Goal: Information Seeking & Learning: Learn about a topic

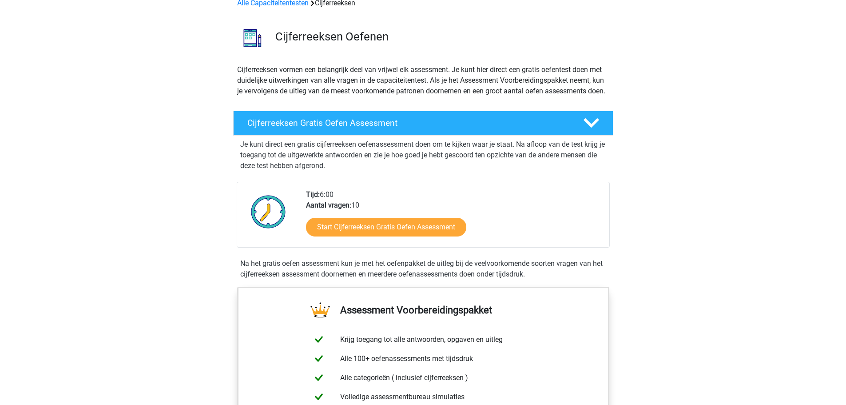
scroll to position [44, 0]
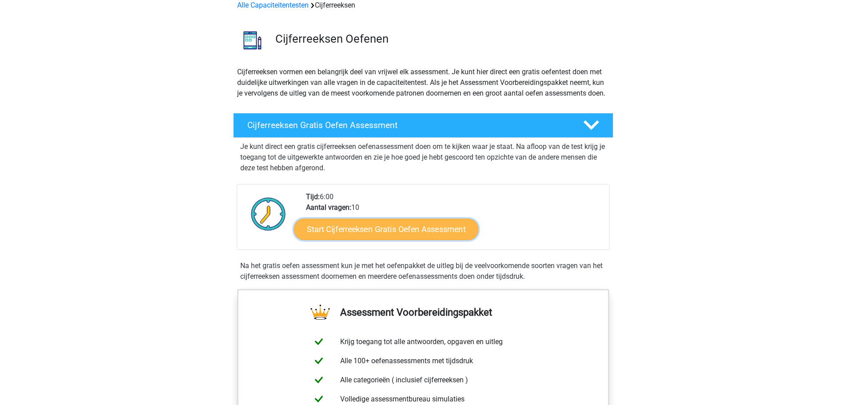
click at [377, 239] on link "Start Cijferreeksen Gratis Oefen Assessment" at bounding box center [386, 228] width 184 height 21
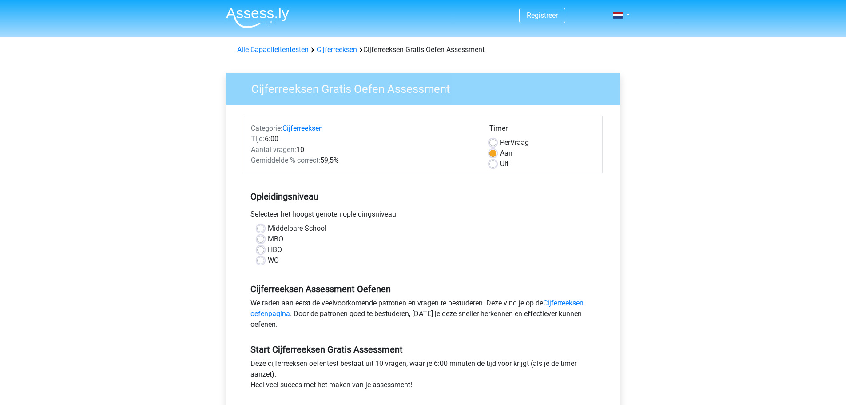
click at [268, 227] on label "Middelbare School" at bounding box center [297, 228] width 59 height 11
click at [262, 227] on input "Middelbare School" at bounding box center [260, 227] width 7 height 9
radio input "true"
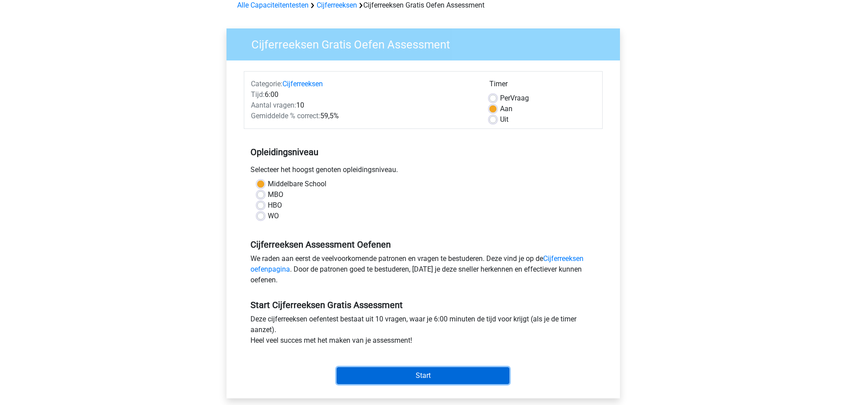
click at [413, 376] on input "Start" at bounding box center [423, 375] width 173 height 17
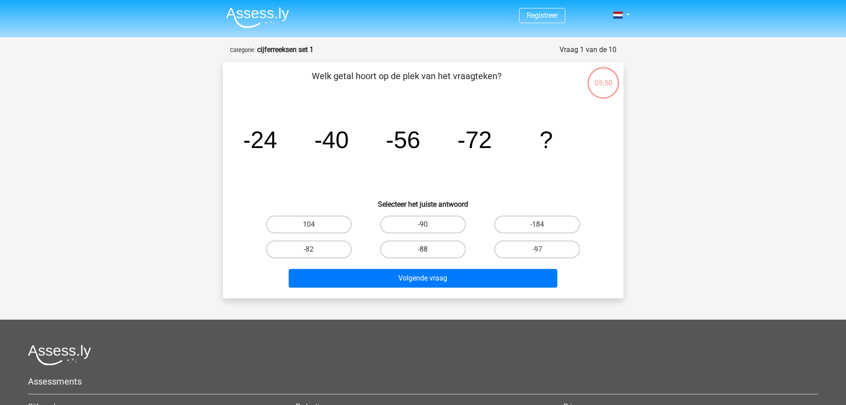
click at [441, 248] on label "-88" at bounding box center [423, 249] width 86 height 18
click at [429, 249] on input "-88" at bounding box center [426, 252] width 6 height 6
radio input "true"
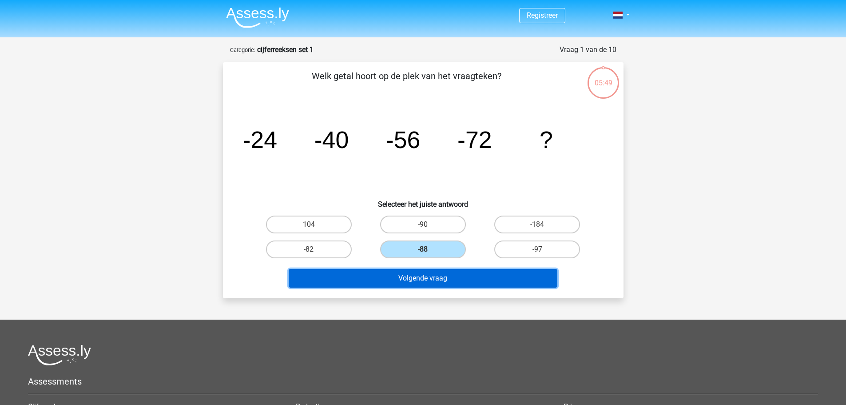
click at [442, 281] on button "Volgende vraag" at bounding box center [423, 278] width 269 height 19
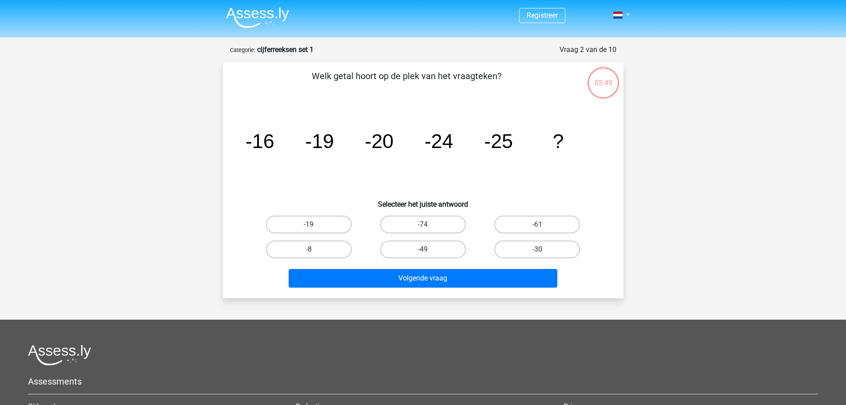
scroll to position [44, 0]
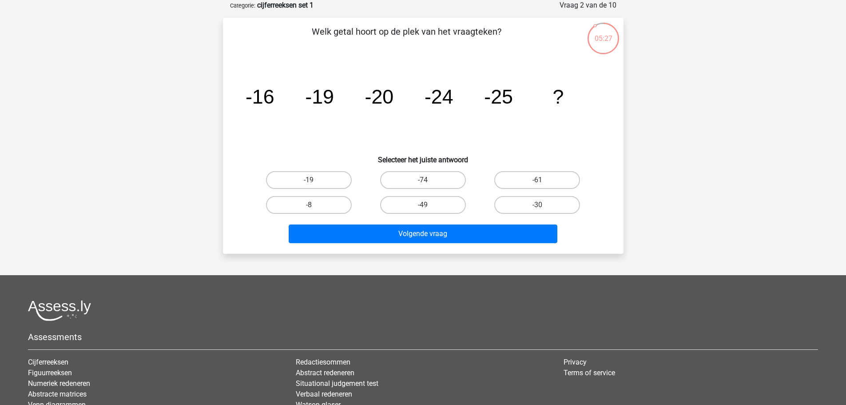
click at [552, 217] on div "-30" at bounding box center [537, 204] width 114 height 25
click at [553, 207] on label "-30" at bounding box center [537, 205] width 86 height 18
click at [543, 207] on input "-30" at bounding box center [541, 208] width 6 height 6
radio input "true"
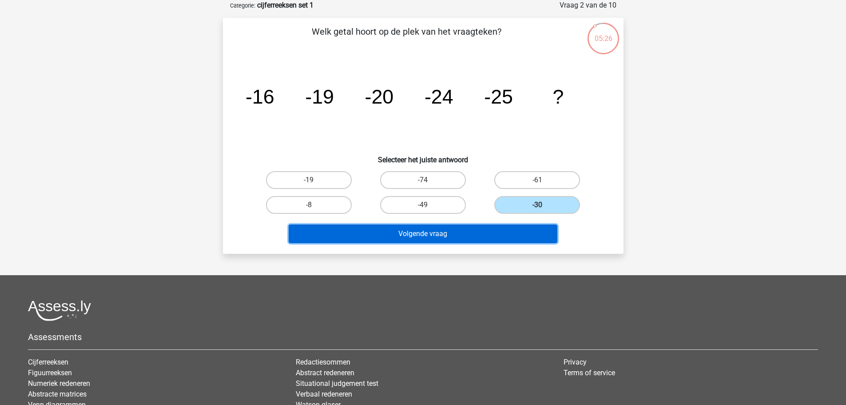
click at [497, 239] on button "Volgende vraag" at bounding box center [423, 233] width 269 height 19
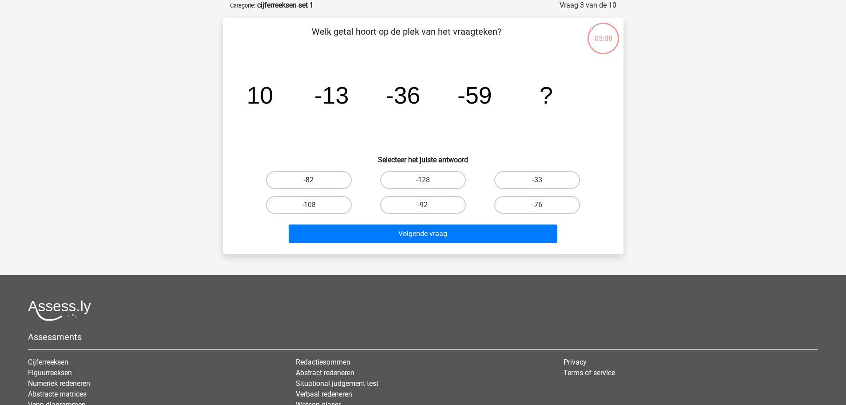
click at [311, 187] on label "-82" at bounding box center [309, 180] width 86 height 18
click at [311, 186] on input "-82" at bounding box center [312, 183] width 6 height 6
radio input "true"
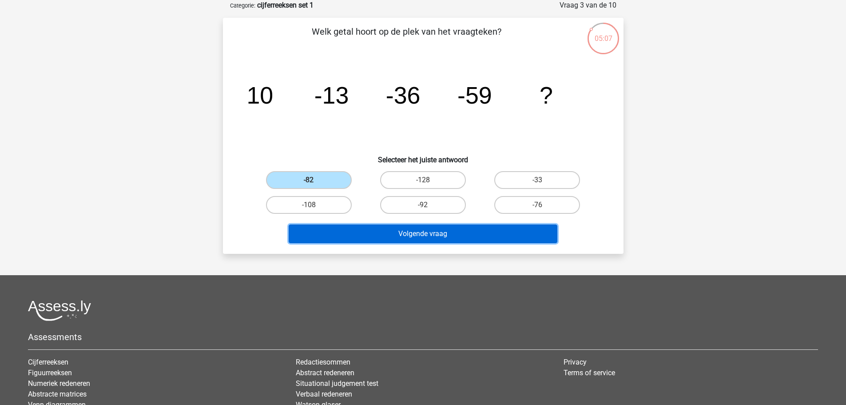
click at [417, 239] on button "Volgende vraag" at bounding box center [423, 233] width 269 height 19
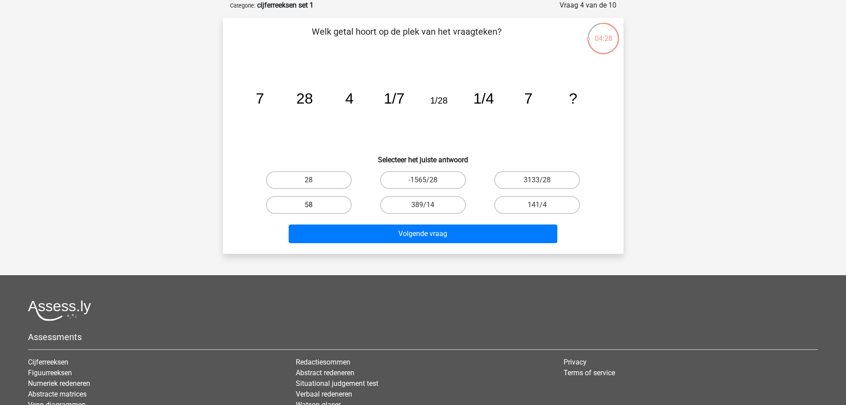
click at [327, 203] on label "58" at bounding box center [309, 205] width 86 height 18
click at [315, 205] on input "58" at bounding box center [312, 208] width 6 height 6
radio input "true"
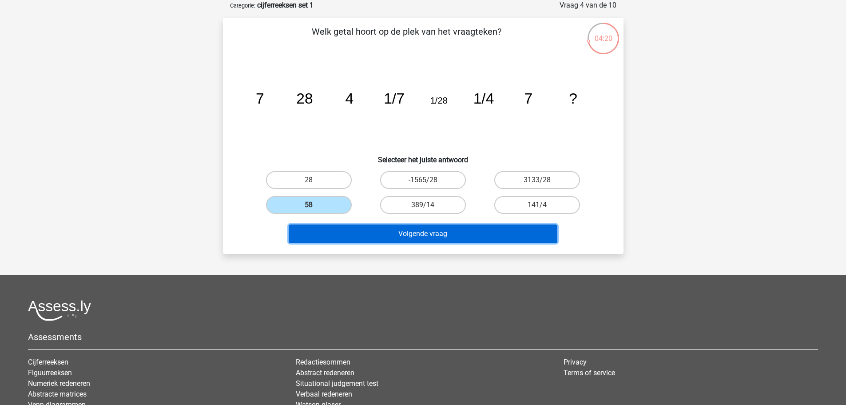
click at [406, 232] on button "Volgende vraag" at bounding box center [423, 233] width 269 height 19
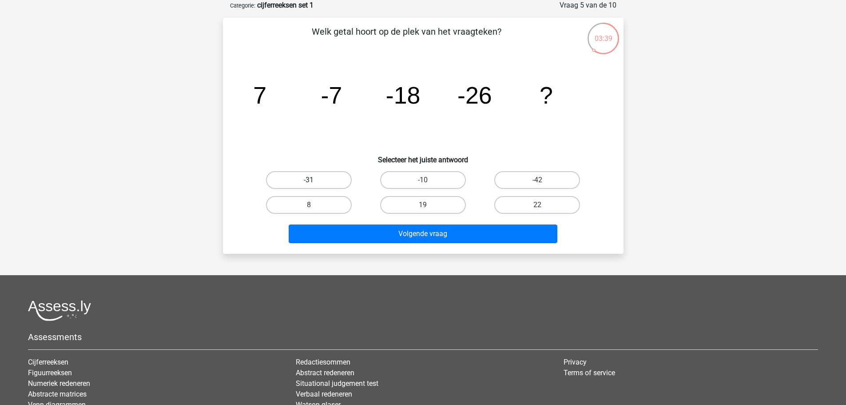
click at [321, 181] on label "-31" at bounding box center [309, 180] width 86 height 18
click at [315, 181] on input "-31" at bounding box center [312, 183] width 6 height 6
radio input "true"
click at [529, 177] on label "-42" at bounding box center [537, 180] width 86 height 18
click at [538, 180] on input "-42" at bounding box center [541, 183] width 6 height 6
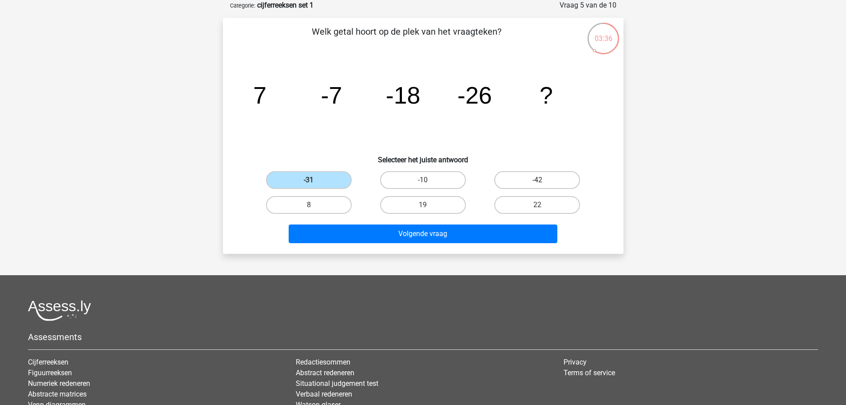
radio input "true"
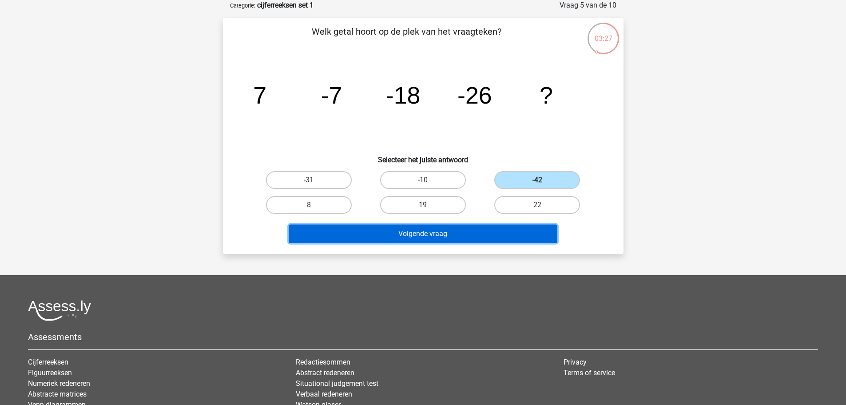
click at [472, 233] on button "Volgende vraag" at bounding box center [423, 233] width 269 height 19
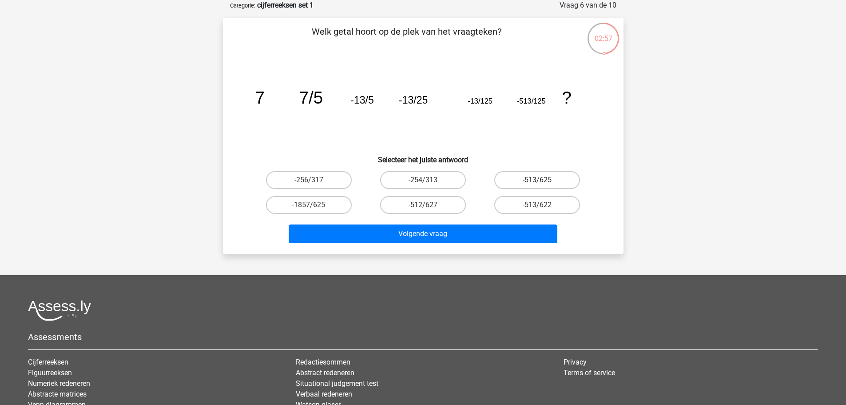
click at [566, 182] on label "-513/625" at bounding box center [537, 180] width 86 height 18
click at [543, 182] on input "-513/625" at bounding box center [541, 183] width 6 height 6
radio input "true"
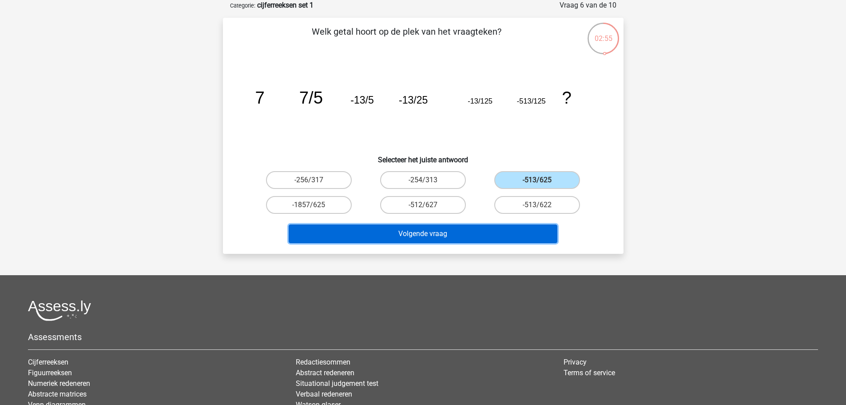
click at [470, 236] on button "Volgende vraag" at bounding box center [423, 233] width 269 height 19
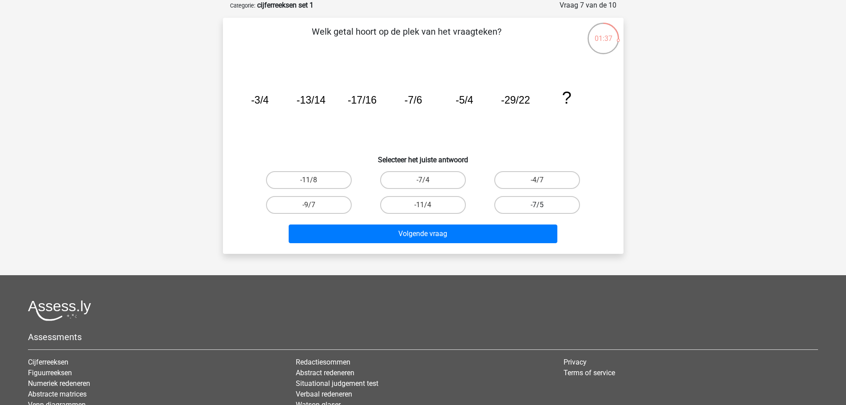
click at [544, 203] on label "-7/5" at bounding box center [537, 205] width 86 height 18
click at [543, 205] on input "-7/5" at bounding box center [541, 208] width 6 height 6
radio input "true"
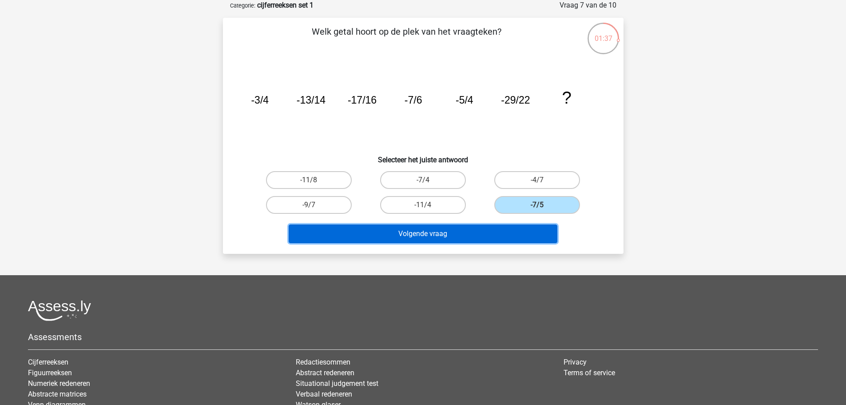
click at [503, 228] on button "Volgende vraag" at bounding box center [423, 233] width 269 height 19
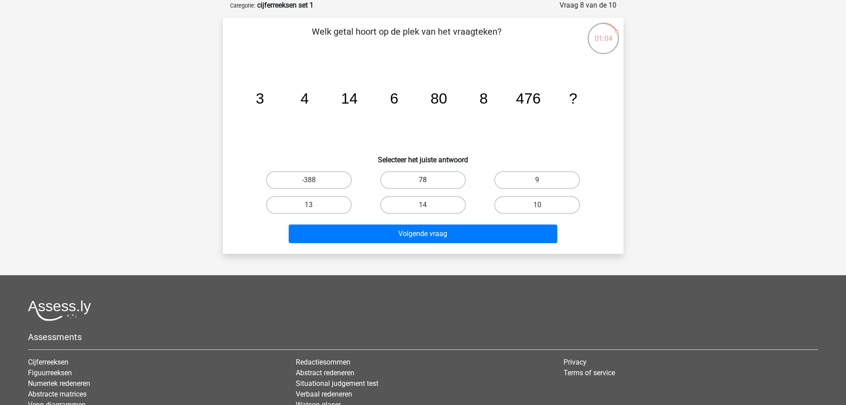
click at [406, 179] on label "78" at bounding box center [423, 180] width 86 height 18
click at [423, 180] on input "78" at bounding box center [426, 183] width 6 height 6
radio input "true"
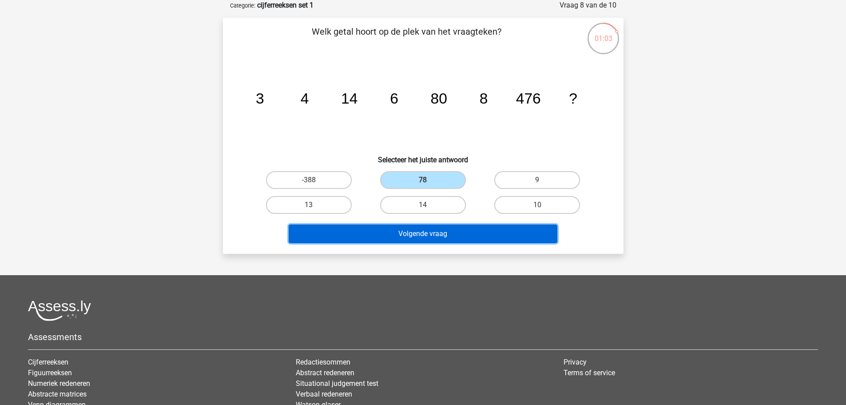
click at [419, 242] on button "Volgende vraag" at bounding box center [423, 233] width 269 height 19
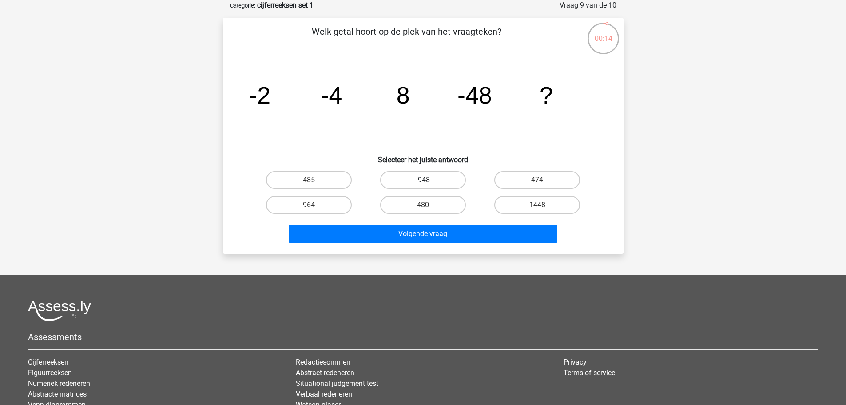
click at [435, 180] on label "-948" at bounding box center [423, 180] width 86 height 18
click at [429, 180] on input "-948" at bounding box center [426, 183] width 6 height 6
radio input "true"
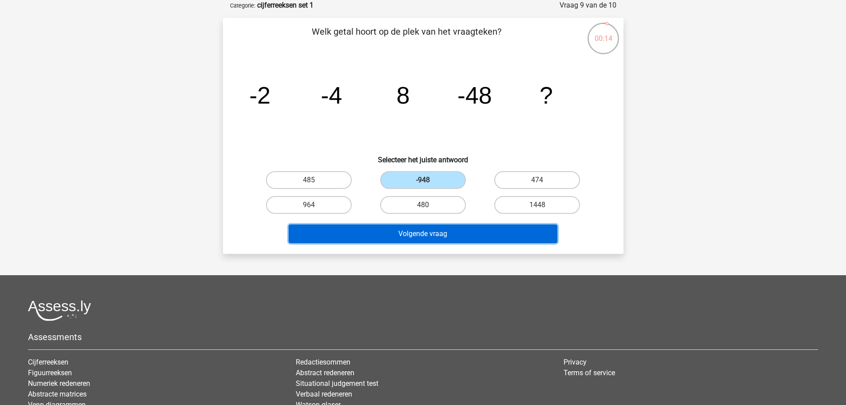
click at [440, 225] on button "Volgende vraag" at bounding box center [423, 233] width 269 height 19
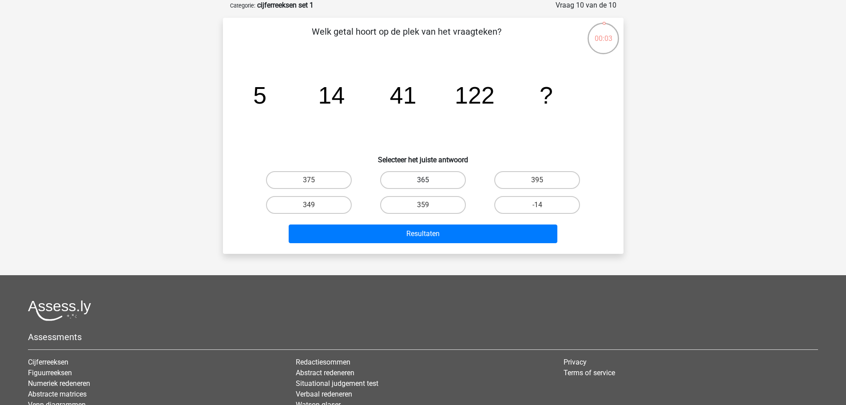
click at [445, 179] on label "365" at bounding box center [423, 180] width 86 height 18
click at [429, 180] on input "365" at bounding box center [426, 183] width 6 height 6
radio input "true"
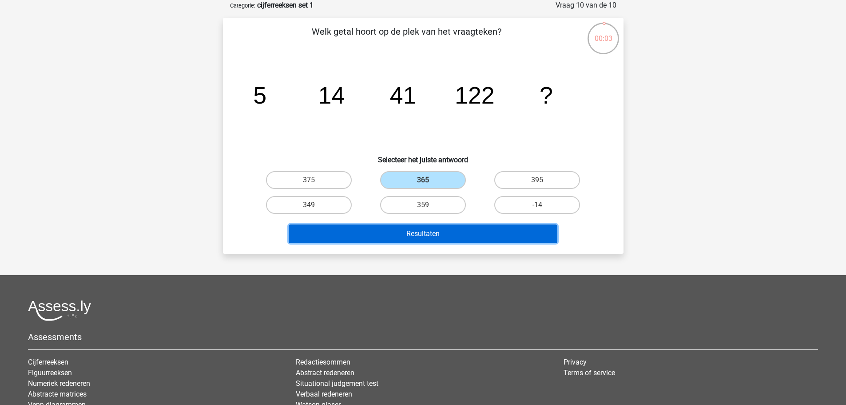
click at [429, 240] on button "Resultaten" at bounding box center [423, 233] width 269 height 19
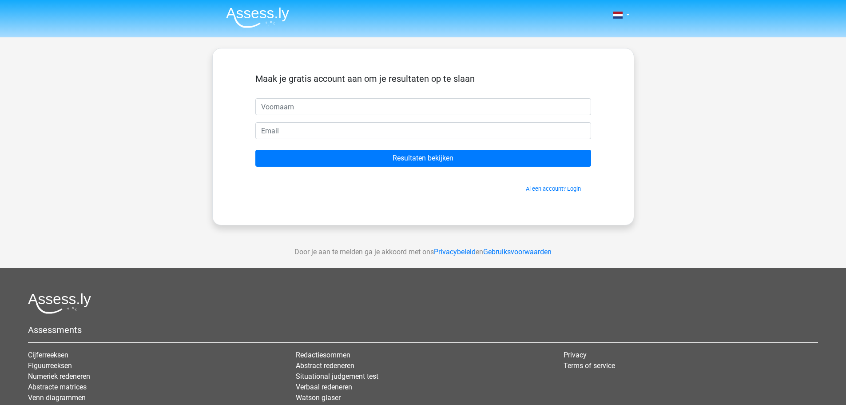
click at [370, 110] on input "text" at bounding box center [423, 106] width 336 height 17
type input "Dries D'hondt"
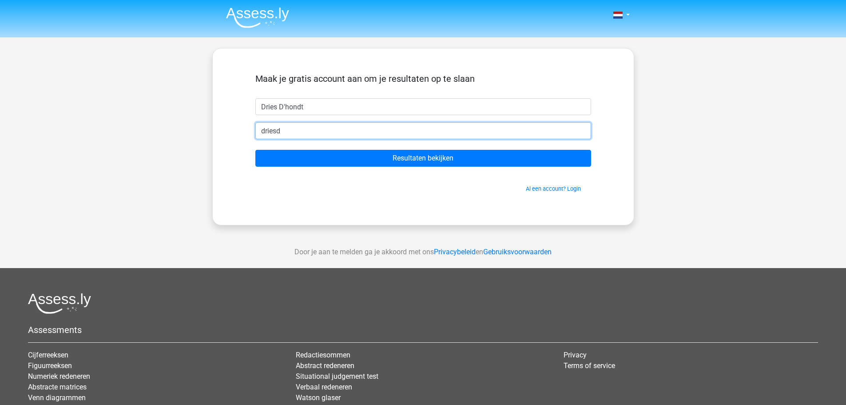
type input "[EMAIL_ADDRESS][DOMAIN_NAME]"
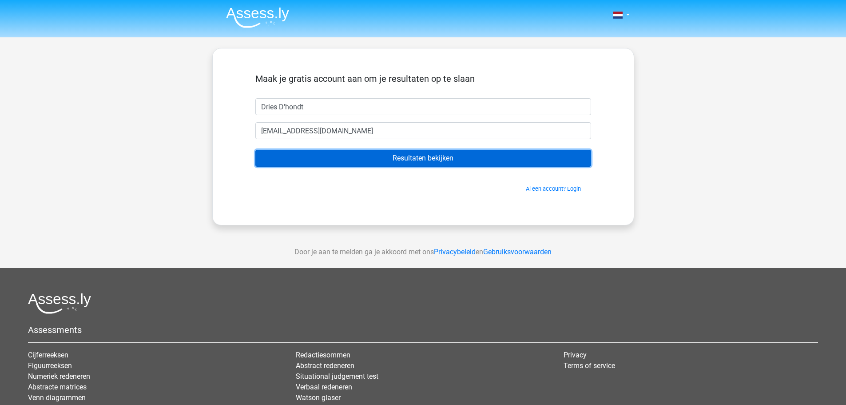
click at [364, 159] on input "Resultaten bekijken" at bounding box center [423, 158] width 336 height 17
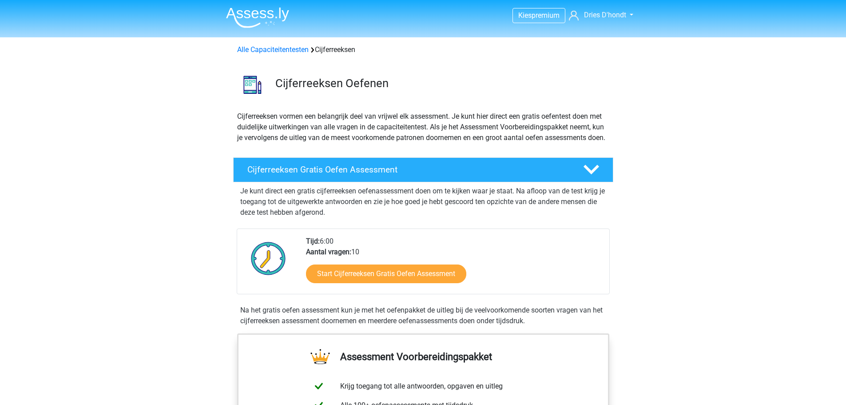
click at [284, 47] on link "Alle Capaciteitentesten" at bounding box center [273, 49] width 72 height 8
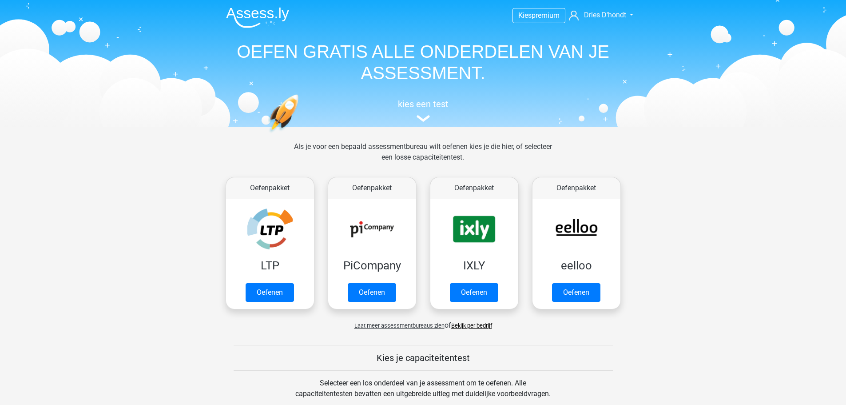
scroll to position [378, 0]
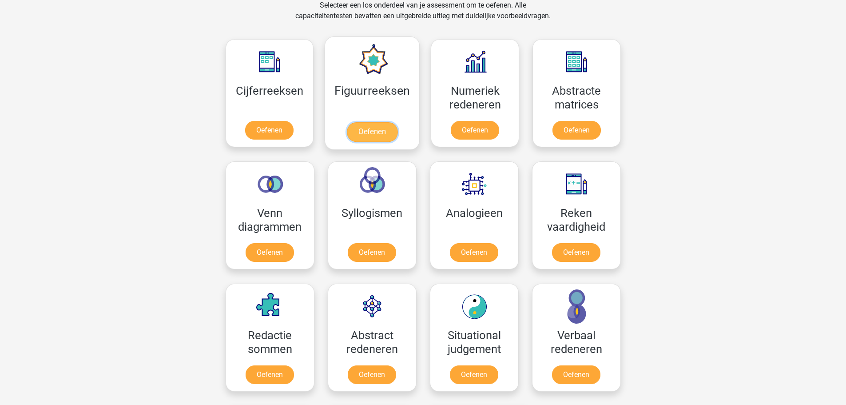
click at [361, 122] on link "Oefenen" at bounding box center [372, 132] width 51 height 20
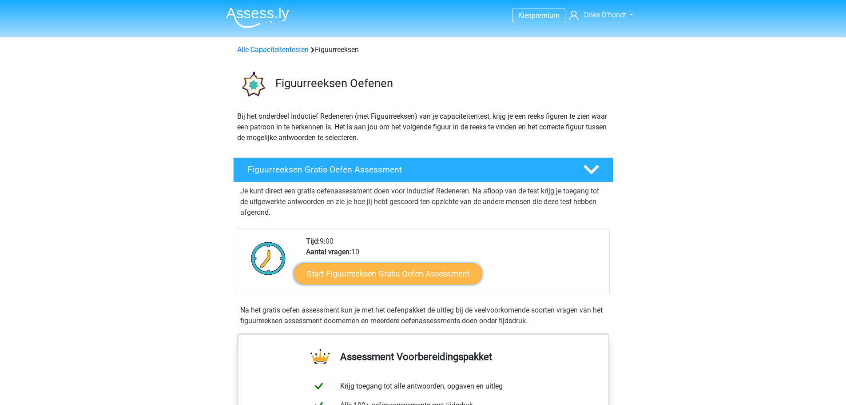
click at [344, 273] on link "Start Figuurreeksen Gratis Oefen Assessment" at bounding box center [388, 273] width 188 height 21
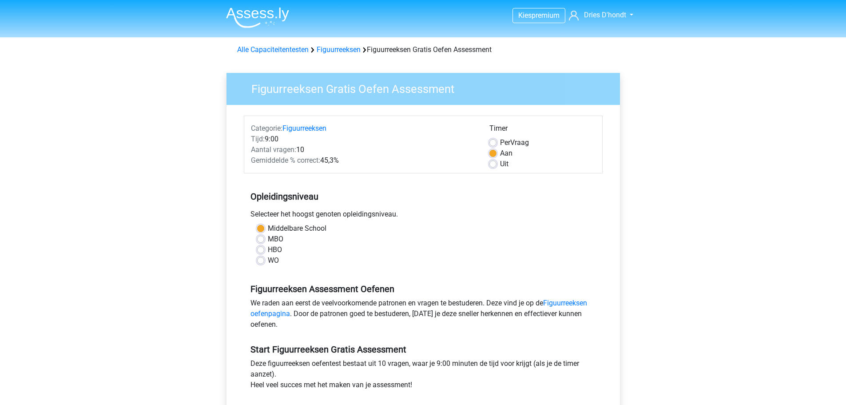
click at [268, 240] on label "MBO" at bounding box center [276, 239] width 16 height 11
click at [257, 240] on input "MBO" at bounding box center [260, 238] width 7 height 9
radio input "true"
click at [262, 254] on div "HBO" at bounding box center [423, 249] width 332 height 11
click at [268, 251] on label "HBO" at bounding box center [275, 249] width 14 height 11
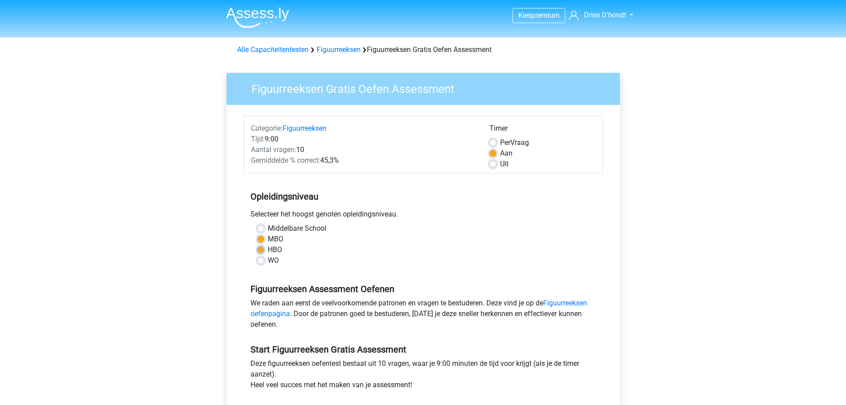
click at [262, 251] on input "HBO" at bounding box center [260, 248] width 7 height 9
radio input "true"
click at [262, 265] on div "WO" at bounding box center [423, 260] width 332 height 11
click at [268, 227] on label "Middelbare School" at bounding box center [297, 228] width 59 height 11
click at [263, 227] on input "Middelbare School" at bounding box center [260, 227] width 7 height 9
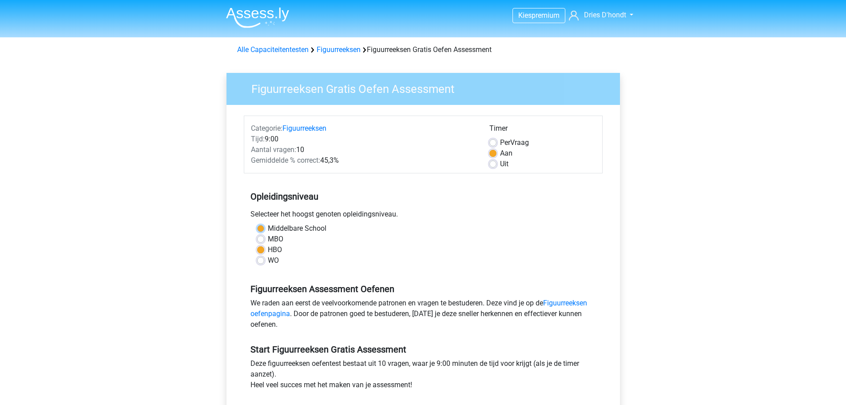
radio input "true"
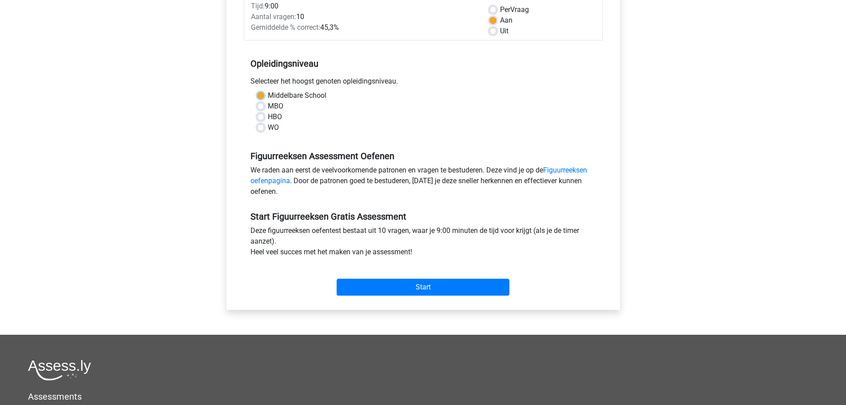
scroll to position [133, 0]
click at [405, 285] on input "Start" at bounding box center [423, 286] width 173 height 17
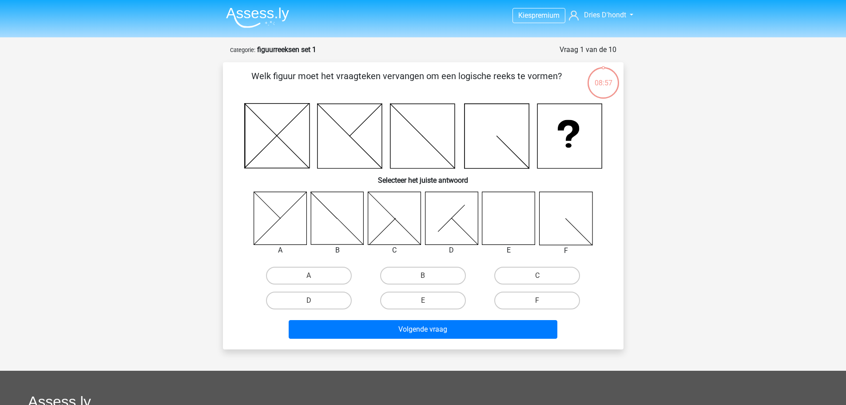
click at [504, 221] on icon at bounding box center [508, 217] width 53 height 53
click at [434, 304] on label "E" at bounding box center [423, 300] width 86 height 18
click at [429, 304] on input "E" at bounding box center [426, 303] width 6 height 6
radio input "true"
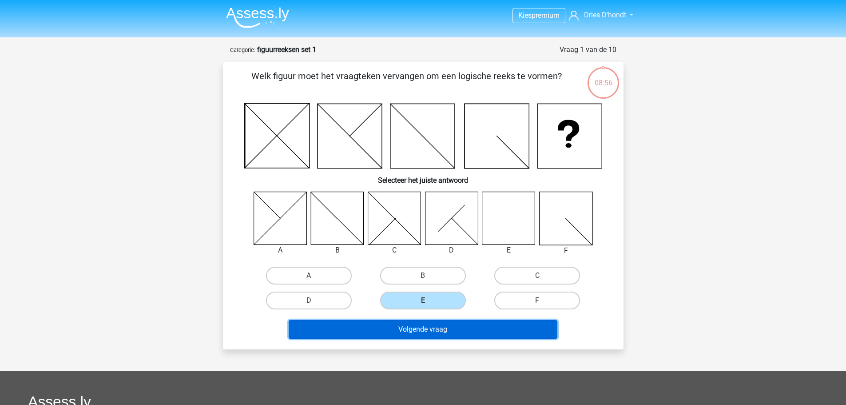
click at [427, 330] on button "Volgende vraag" at bounding box center [423, 329] width 269 height 19
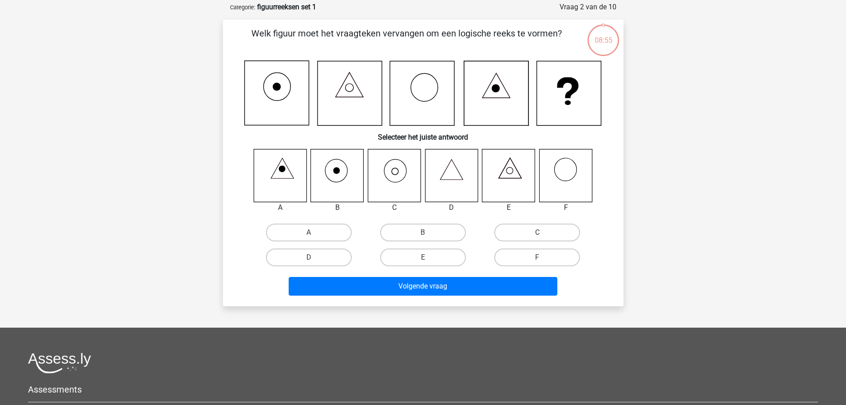
scroll to position [44, 0]
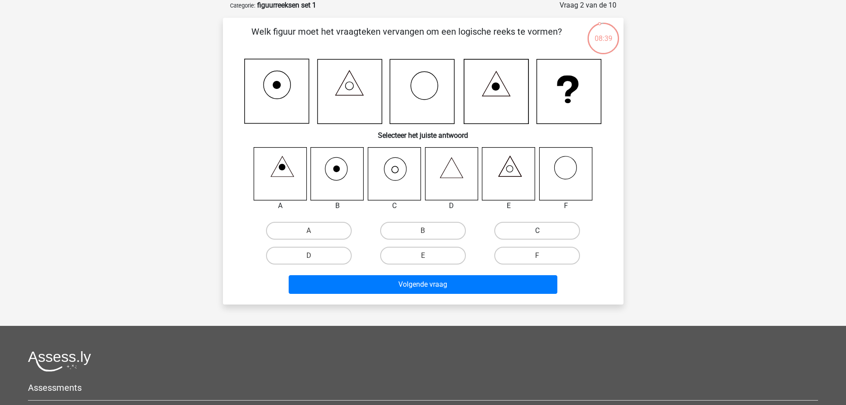
click at [528, 226] on label "C" at bounding box center [537, 231] width 86 height 18
click at [538, 231] on input "C" at bounding box center [541, 234] width 6 height 6
radio input "true"
click at [453, 294] on div "Volgende vraag" at bounding box center [423, 286] width 343 height 22
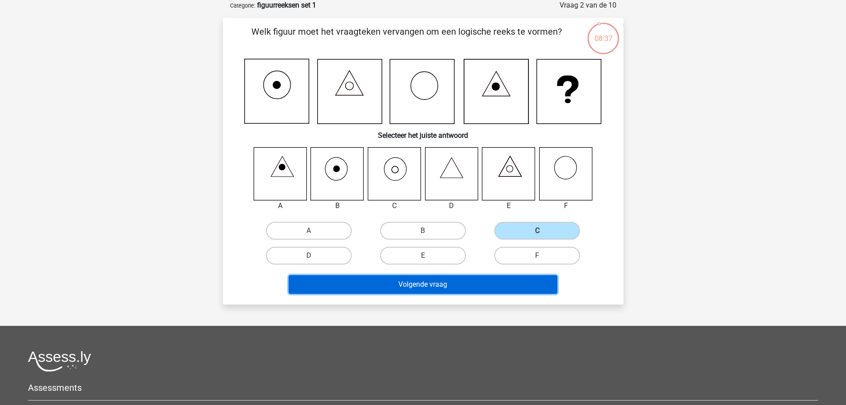
click at [438, 289] on button "Volgende vraag" at bounding box center [423, 284] width 269 height 19
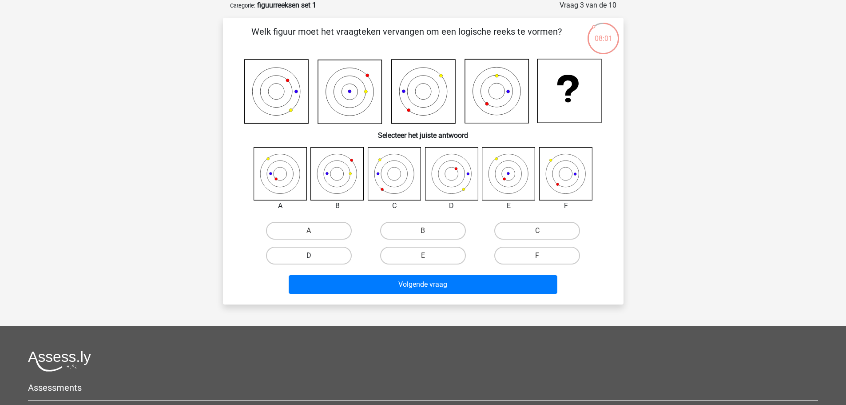
click at [314, 255] on label "D" at bounding box center [309, 256] width 86 height 18
click at [314, 255] on input "D" at bounding box center [312, 258] width 6 height 6
radio input "true"
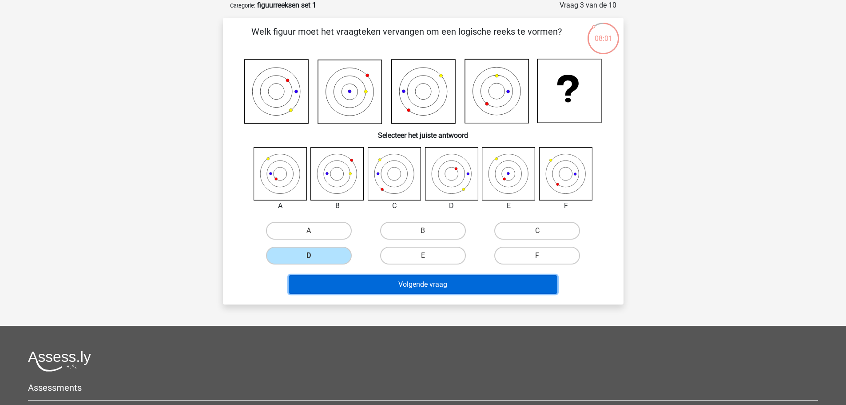
click at [393, 277] on button "Volgende vraag" at bounding box center [423, 284] width 269 height 19
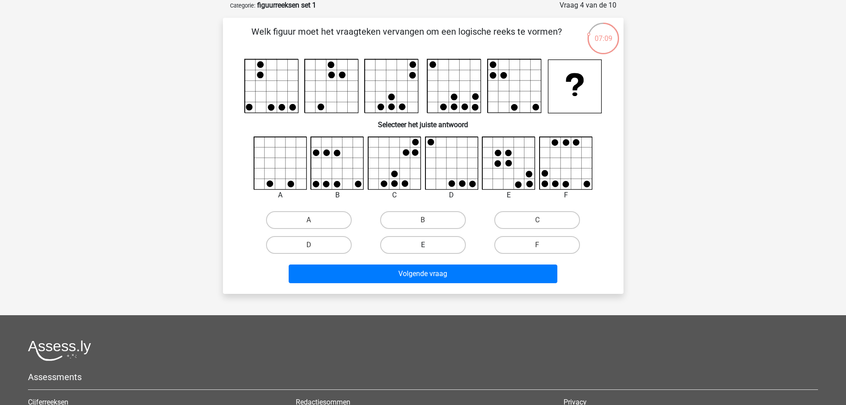
click at [418, 242] on label "E" at bounding box center [423, 245] width 86 height 18
click at [423, 245] on input "E" at bounding box center [426, 248] width 6 height 6
radio input "true"
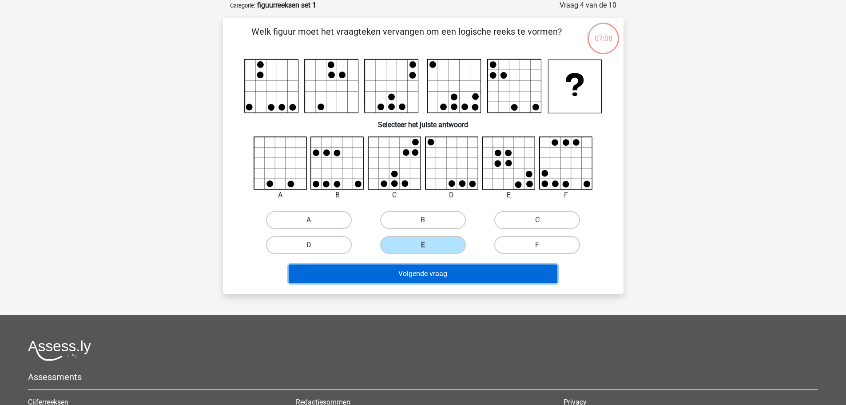
click at [395, 273] on button "Volgende vraag" at bounding box center [423, 273] width 269 height 19
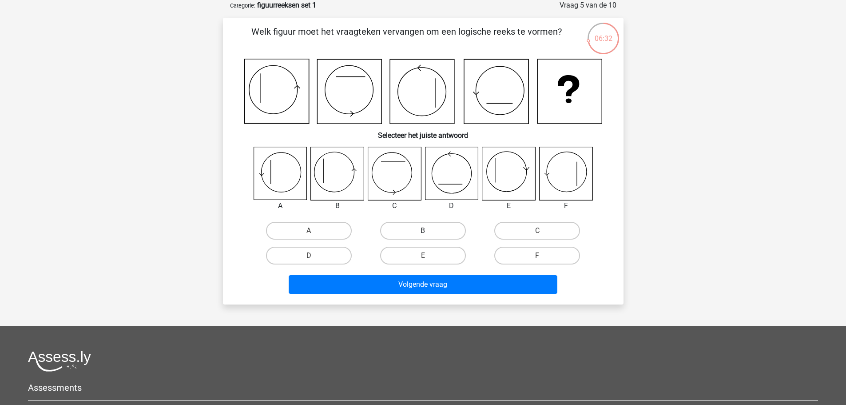
click at [422, 234] on label "B" at bounding box center [423, 231] width 86 height 18
click at [423, 234] on input "B" at bounding box center [426, 234] width 6 height 6
radio input "true"
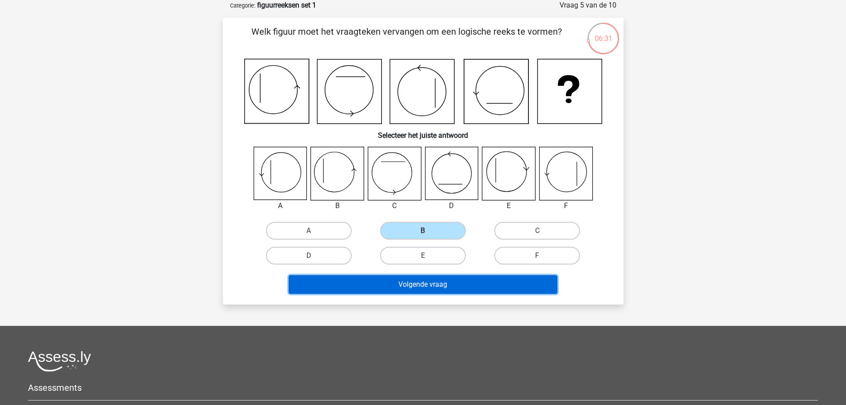
click at [415, 278] on button "Volgende vraag" at bounding box center [423, 284] width 269 height 19
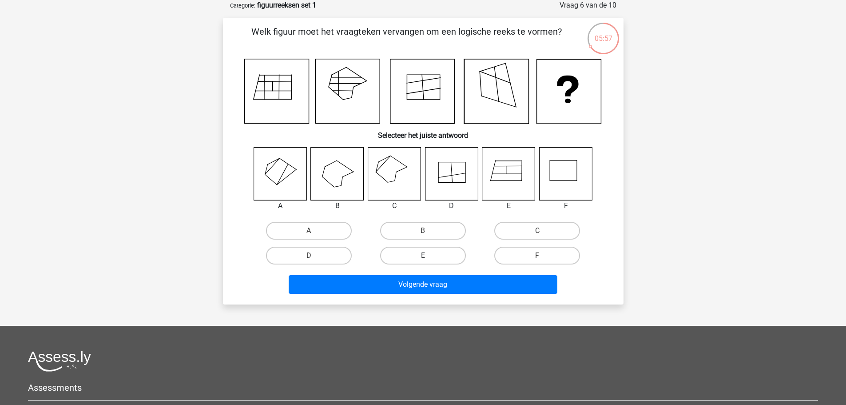
click at [423, 253] on label "E" at bounding box center [423, 256] width 86 height 18
click at [423, 255] on input "E" at bounding box center [426, 258] width 6 height 6
radio input "true"
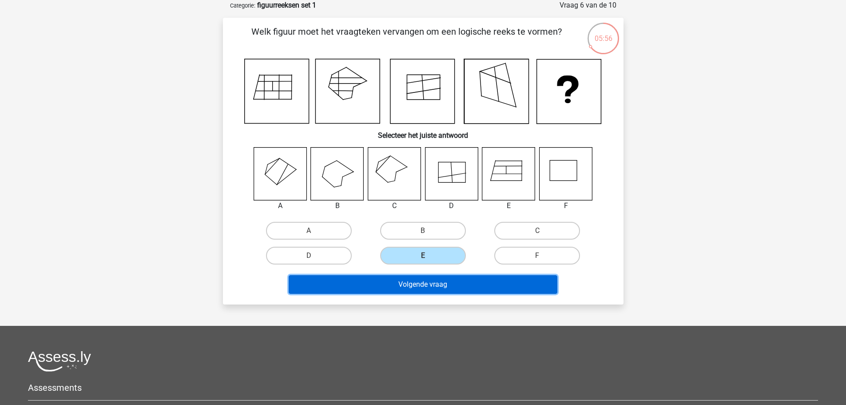
click at [414, 282] on button "Volgende vraag" at bounding box center [423, 284] width 269 height 19
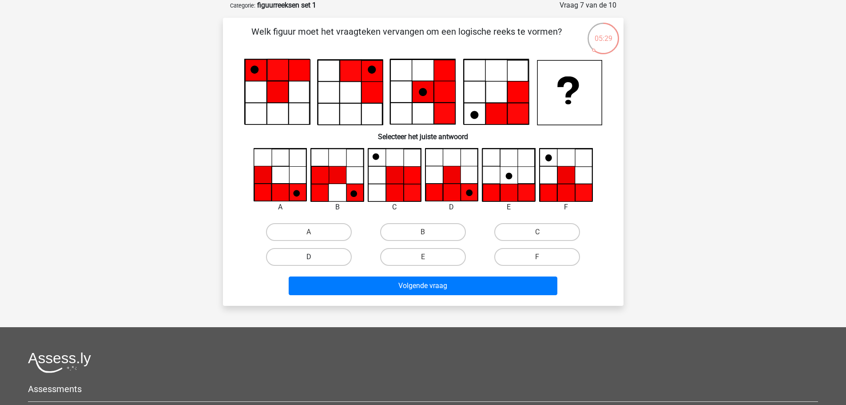
click at [316, 259] on label "D" at bounding box center [309, 257] width 86 height 18
click at [315, 259] on input "D" at bounding box center [312, 260] width 6 height 6
radio input "true"
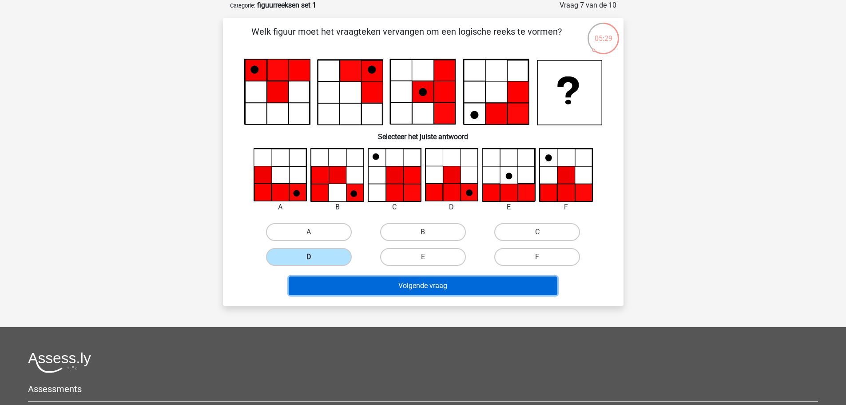
click at [367, 288] on button "Volgende vraag" at bounding box center [423, 285] width 269 height 19
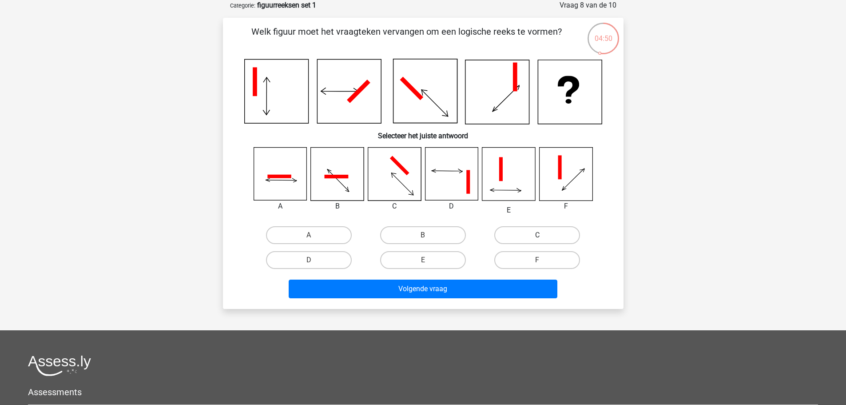
click at [544, 233] on label "C" at bounding box center [537, 235] width 86 height 18
click at [543, 235] on input "C" at bounding box center [541, 238] width 6 height 6
radio input "true"
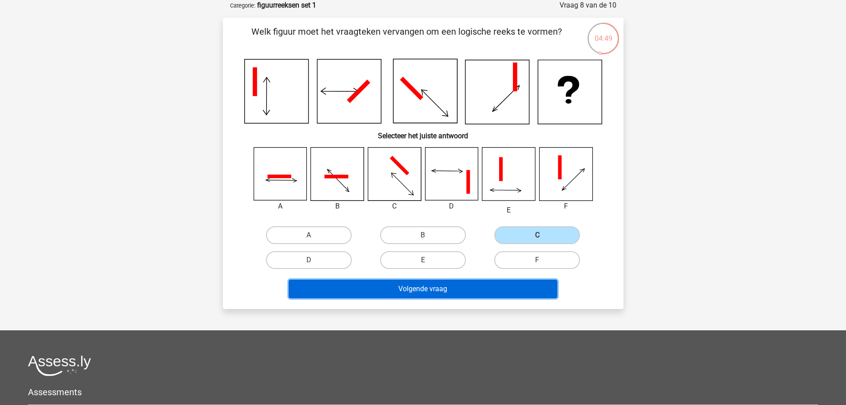
click at [486, 281] on button "Volgende vraag" at bounding box center [423, 288] width 269 height 19
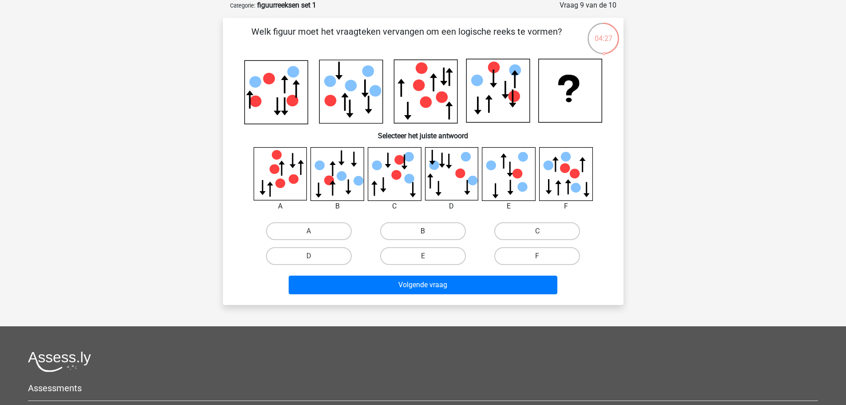
click at [410, 231] on label "B" at bounding box center [423, 231] width 86 height 18
click at [423, 231] on input "B" at bounding box center [426, 234] width 6 height 6
radio input "true"
click at [433, 298] on div "Welk figuur moet het vraagteken vervangen om een logische reeks te vormen?" at bounding box center [423, 161] width 401 height 287
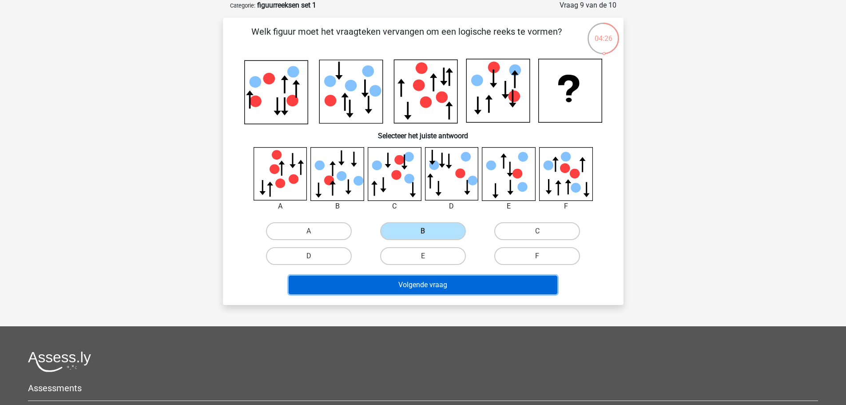
click at [430, 291] on button "Volgende vraag" at bounding box center [423, 284] width 269 height 19
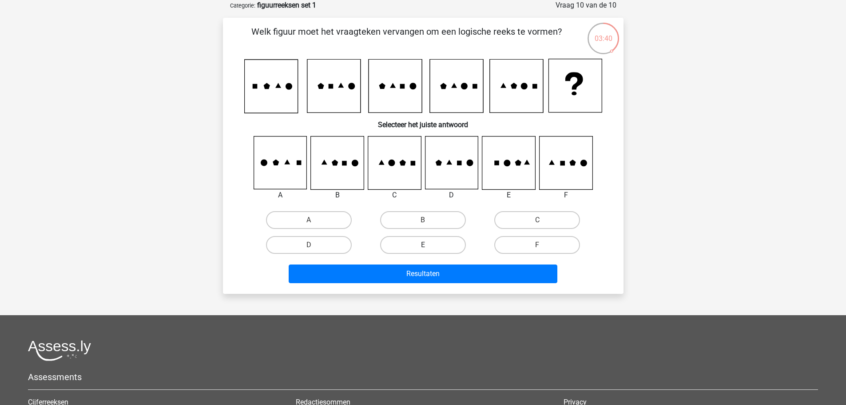
click at [433, 243] on label "E" at bounding box center [423, 245] width 86 height 18
click at [429, 245] on input "E" at bounding box center [426, 248] width 6 height 6
radio input "true"
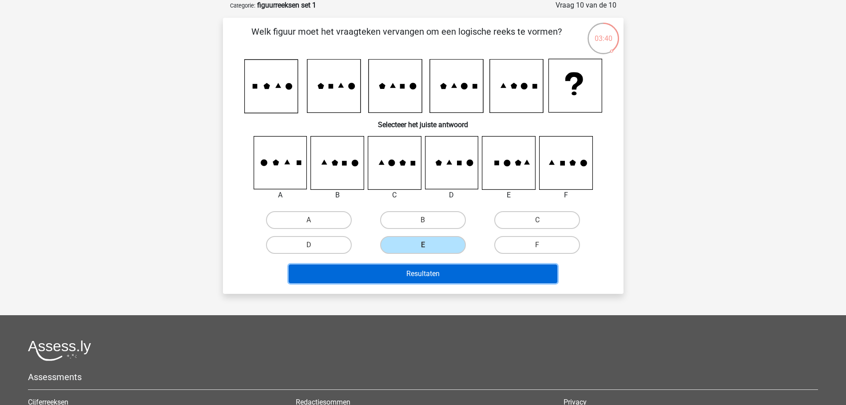
click at [421, 281] on button "Resultaten" at bounding box center [423, 273] width 269 height 19
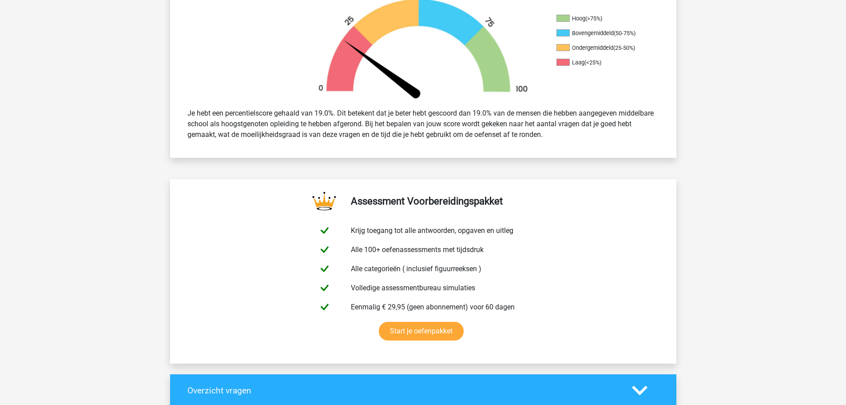
scroll to position [178, 0]
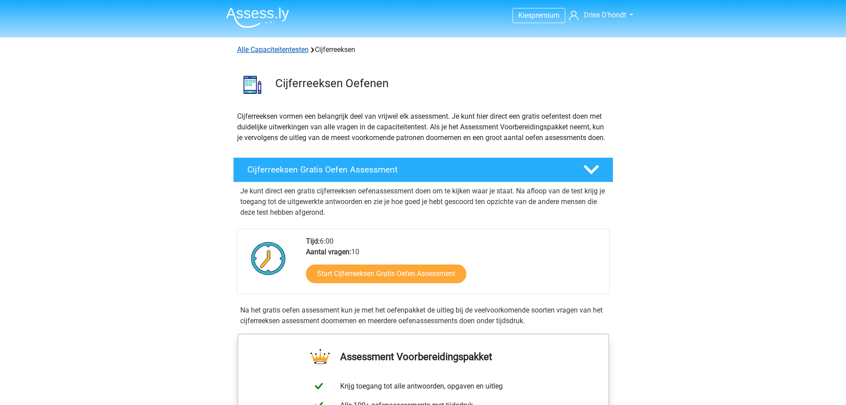
click at [307, 47] on link "Alle Capaciteitentesten" at bounding box center [273, 49] width 72 height 8
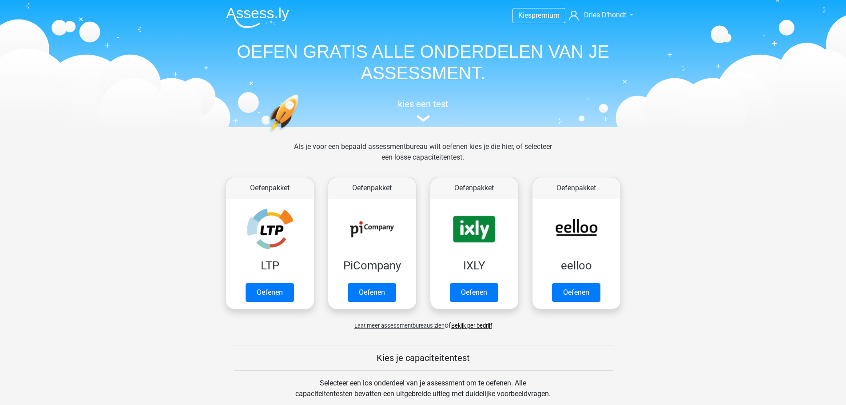
scroll to position [378, 0]
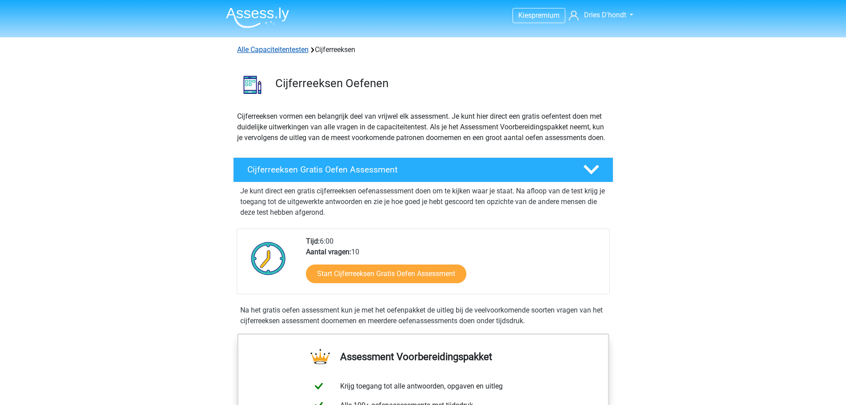
click at [292, 47] on link "Alle Capaciteitentesten" at bounding box center [273, 49] width 72 height 8
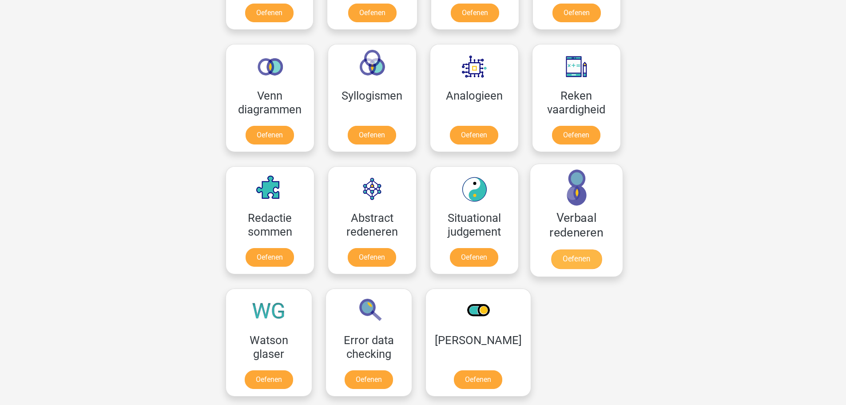
scroll to position [511, 0]
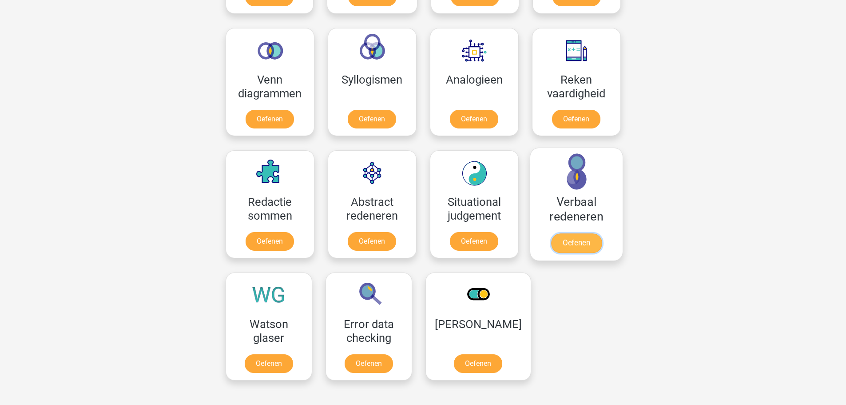
click at [579, 241] on link "Oefenen" at bounding box center [576, 243] width 51 height 20
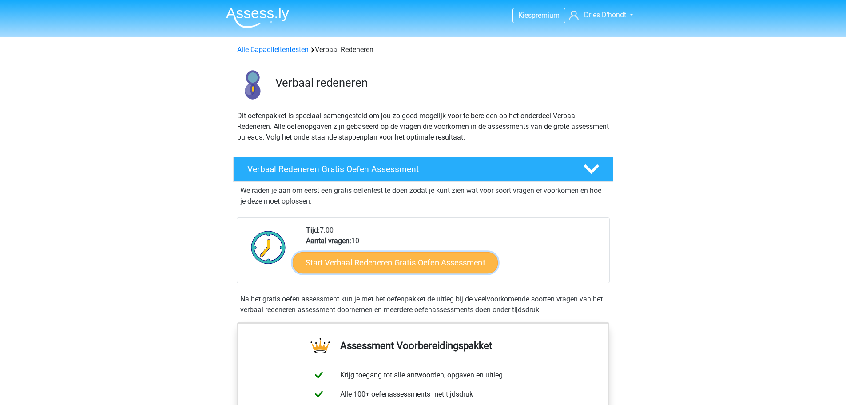
click at [372, 261] on link "Start Verbaal Redeneren Gratis Oefen Assessment" at bounding box center [395, 262] width 205 height 21
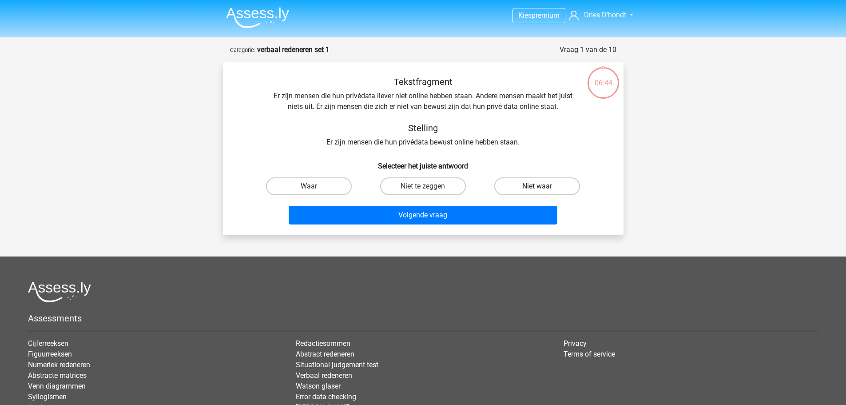
click at [527, 188] on label "Niet waar" at bounding box center [537, 186] width 86 height 18
click at [538, 188] on input "Niet waar" at bounding box center [541, 189] width 6 height 6
radio input "true"
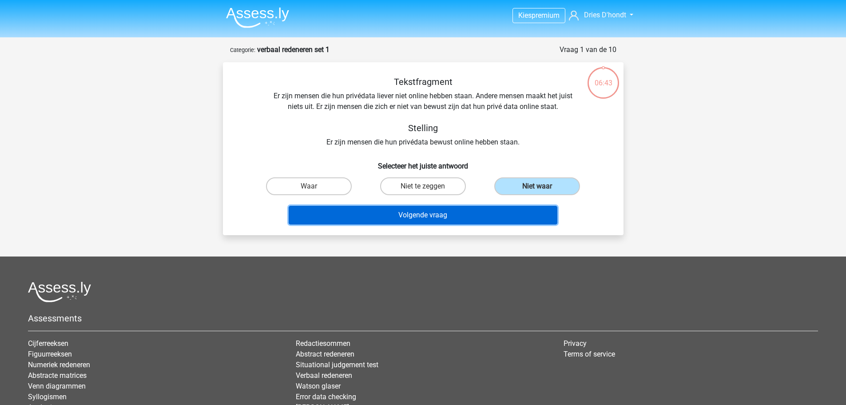
click at [481, 215] on button "Volgende vraag" at bounding box center [423, 215] width 269 height 19
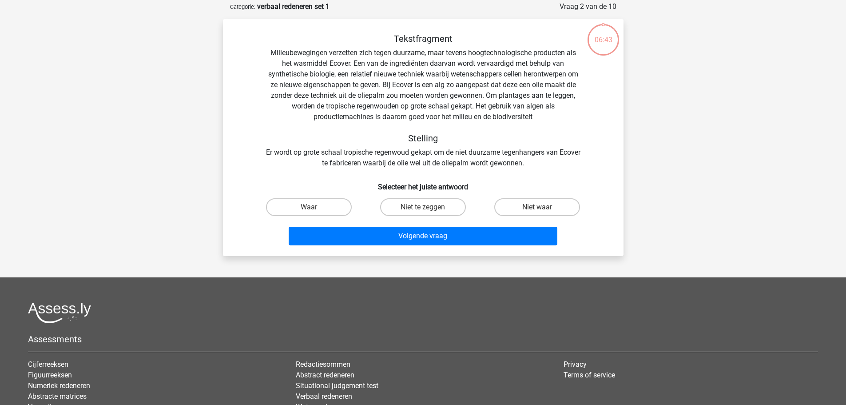
scroll to position [44, 0]
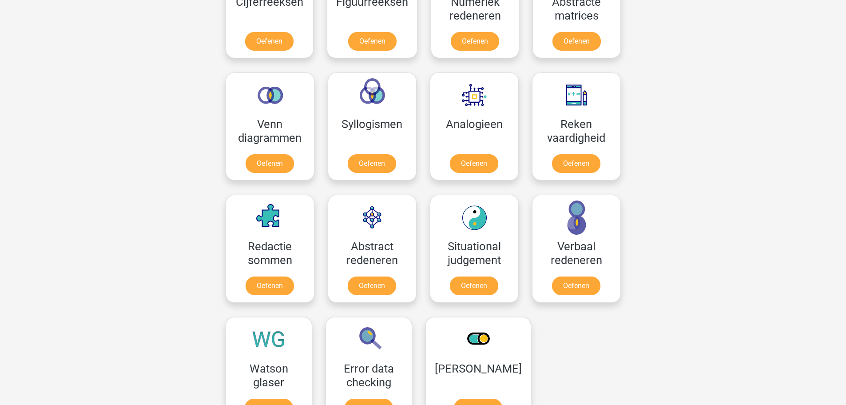
scroll to position [422, 0]
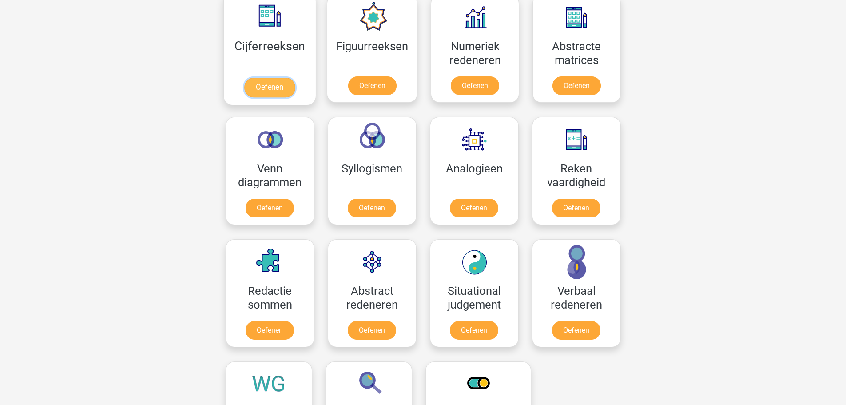
click at [283, 90] on link "Oefenen" at bounding box center [269, 88] width 51 height 20
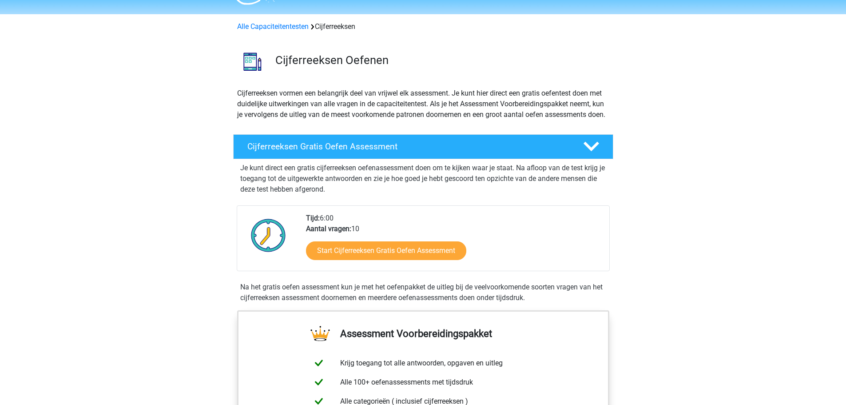
scroll to position [44, 0]
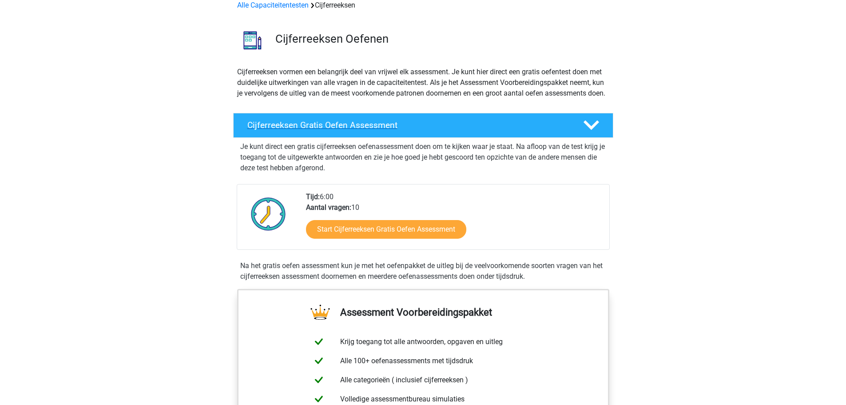
click at [348, 138] on div "Cijferreeksen Gratis Oefen Assessment" at bounding box center [423, 125] width 380 height 25
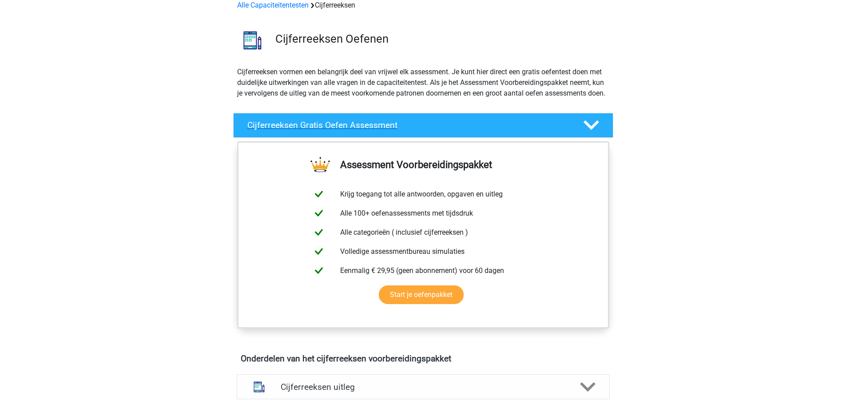
click at [348, 138] on div "Cijferreeksen Gratis Oefen Assessment" at bounding box center [423, 125] width 380 height 25
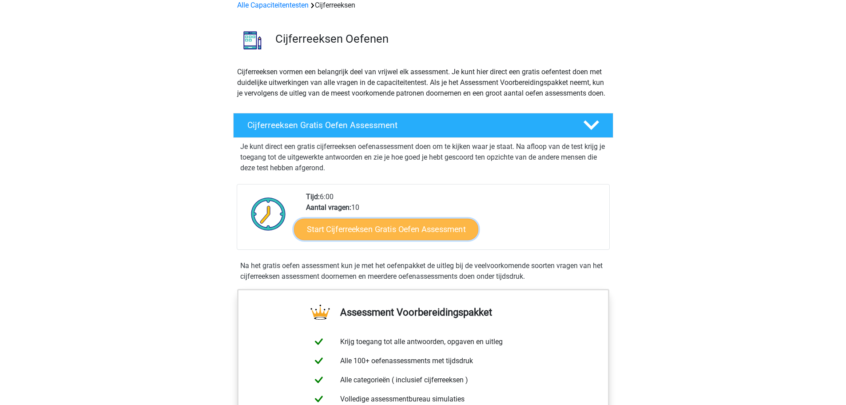
click at [340, 239] on link "Start Cijferreeksen Gratis Oefen Assessment" at bounding box center [386, 228] width 184 height 21
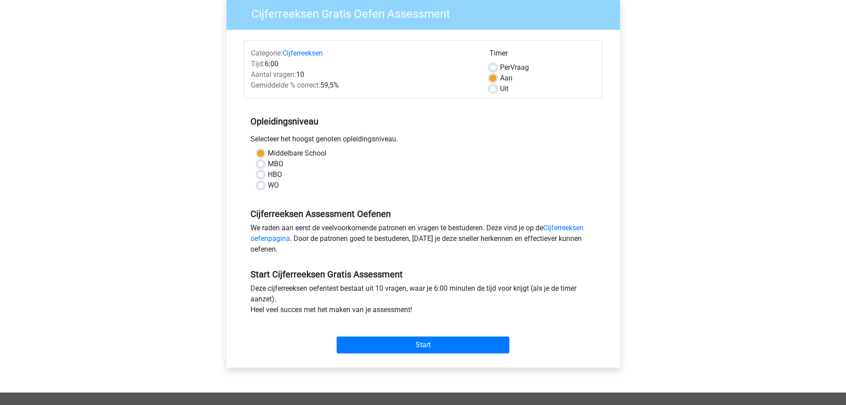
scroll to position [133, 0]
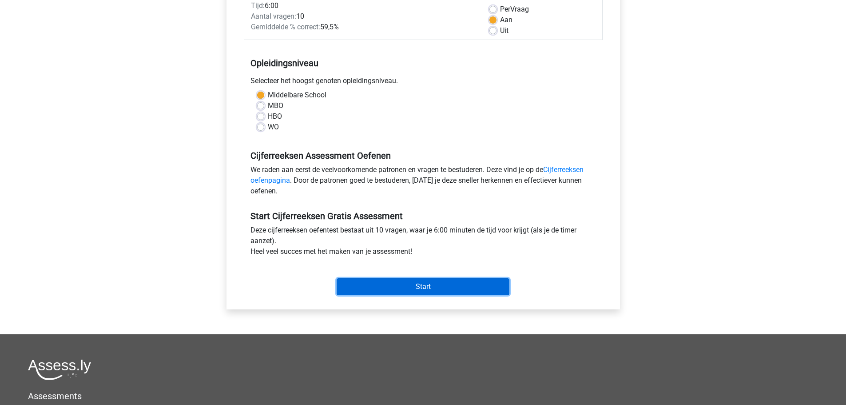
click at [383, 292] on input "Start" at bounding box center [423, 286] width 173 height 17
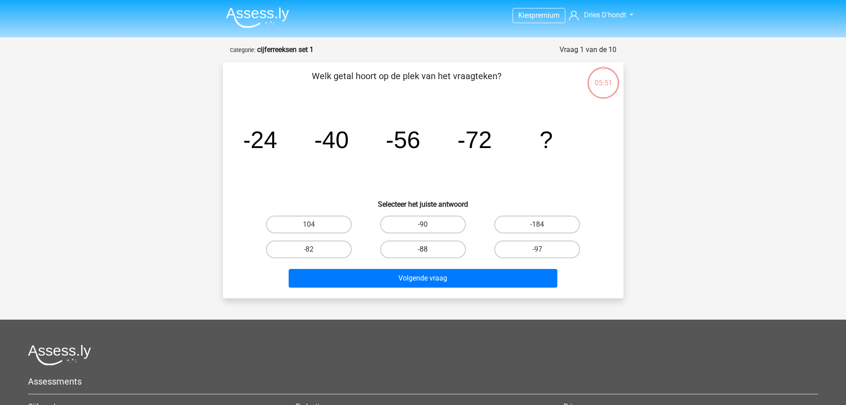
click at [443, 246] on label "-88" at bounding box center [423, 249] width 86 height 18
click at [429, 249] on input "-88" at bounding box center [426, 252] width 6 height 6
radio input "true"
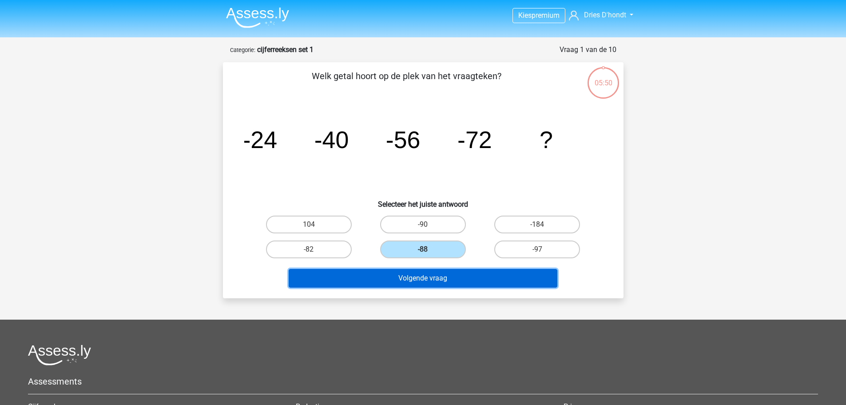
click at [434, 279] on button "Volgende vraag" at bounding box center [423, 278] width 269 height 19
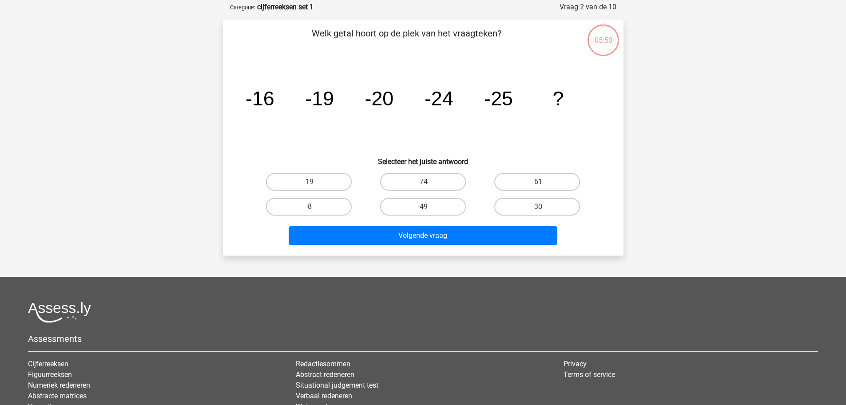
scroll to position [44, 0]
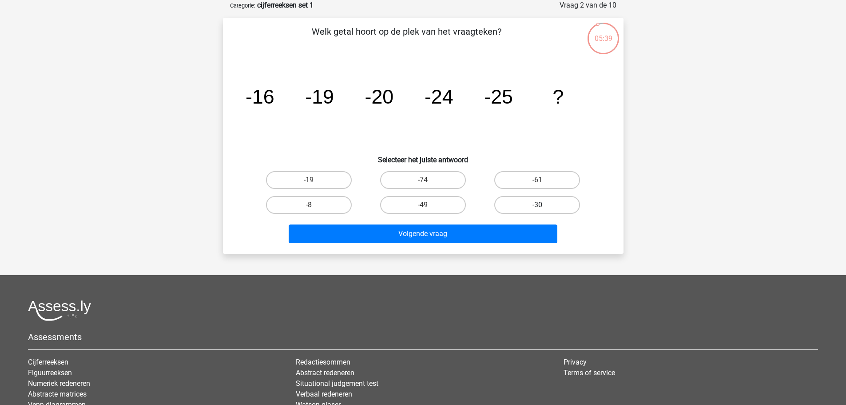
click at [500, 206] on label "-30" at bounding box center [537, 205] width 86 height 18
click at [538, 206] on input "-30" at bounding box center [541, 208] width 6 height 6
radio input "true"
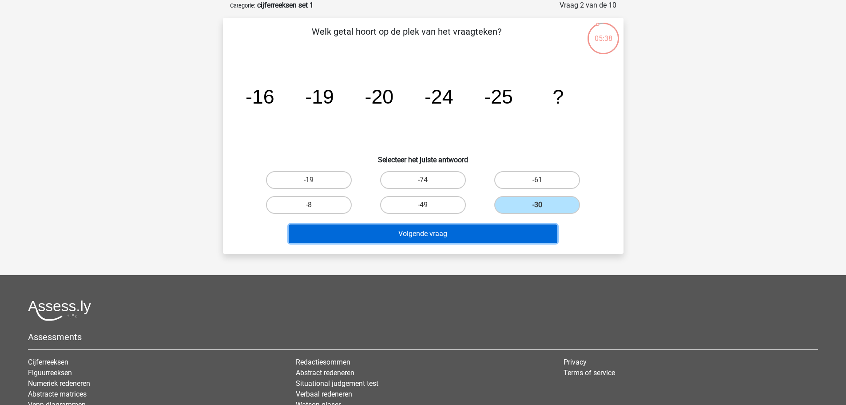
click at [479, 229] on button "Volgende vraag" at bounding box center [423, 233] width 269 height 19
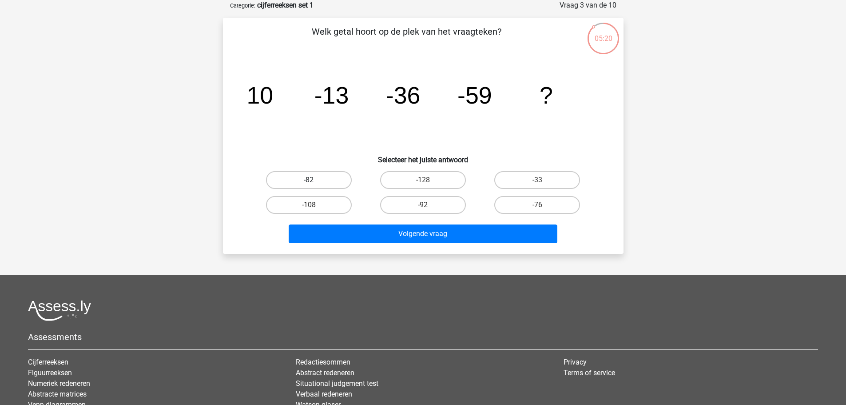
click at [328, 176] on label "-82" at bounding box center [309, 180] width 86 height 18
click at [315, 180] on input "-82" at bounding box center [312, 183] width 6 height 6
radio input "true"
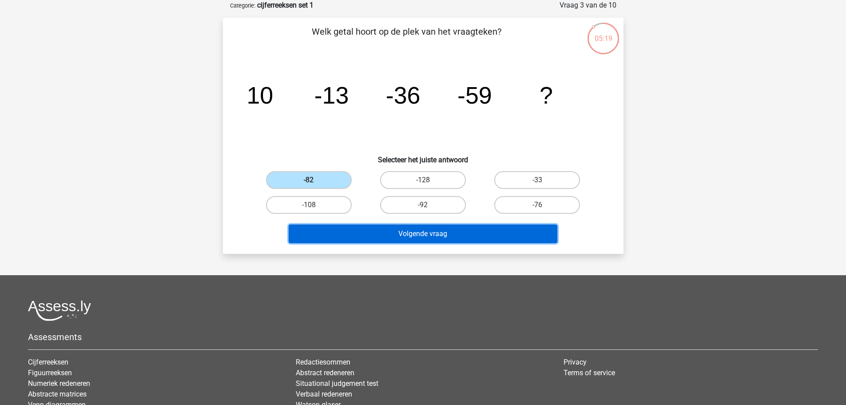
click at [393, 236] on button "Volgende vraag" at bounding box center [423, 233] width 269 height 19
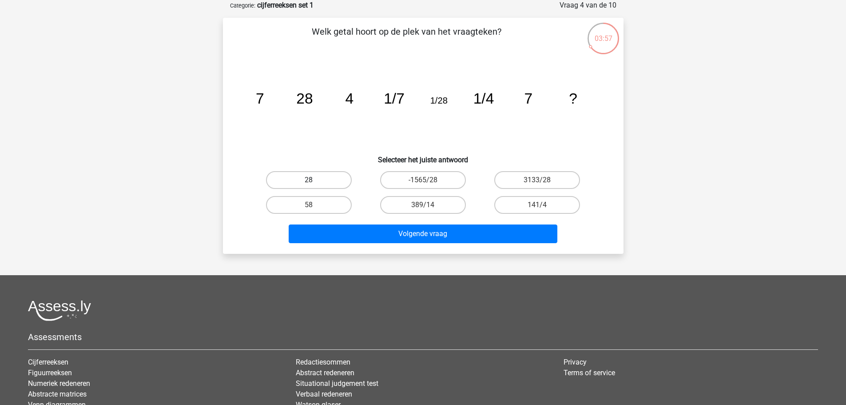
click at [328, 180] on label "28" at bounding box center [309, 180] width 86 height 18
click at [315, 180] on input "28" at bounding box center [312, 183] width 6 height 6
radio input "true"
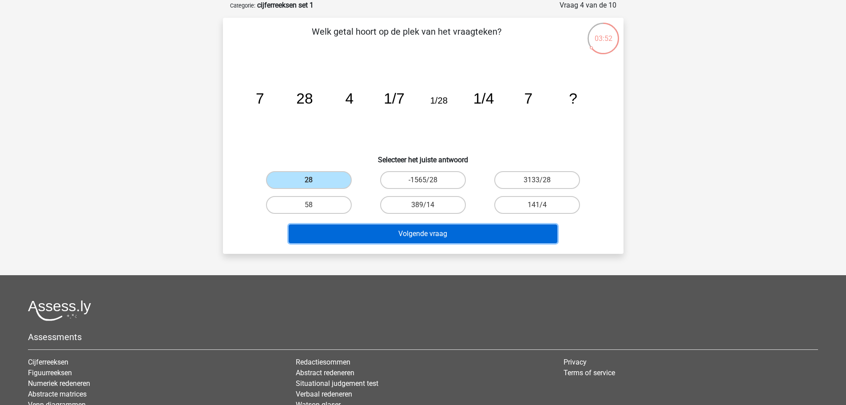
click at [394, 238] on button "Volgende vraag" at bounding box center [423, 233] width 269 height 19
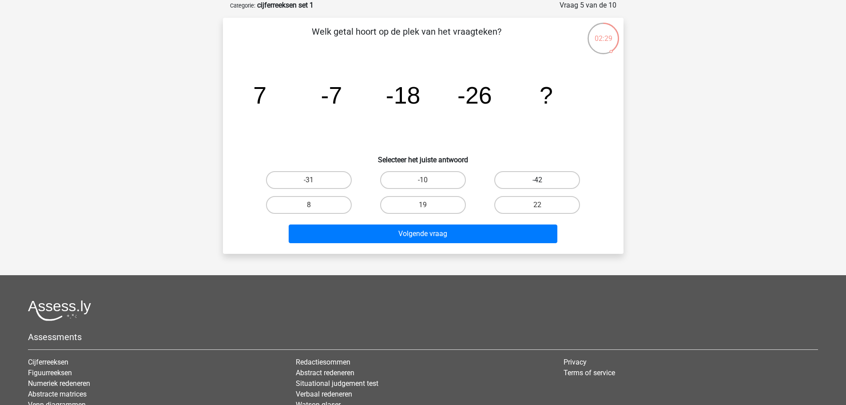
click at [515, 180] on label "-42" at bounding box center [537, 180] width 86 height 18
click at [538, 180] on input "-42" at bounding box center [541, 183] width 6 height 6
radio input "true"
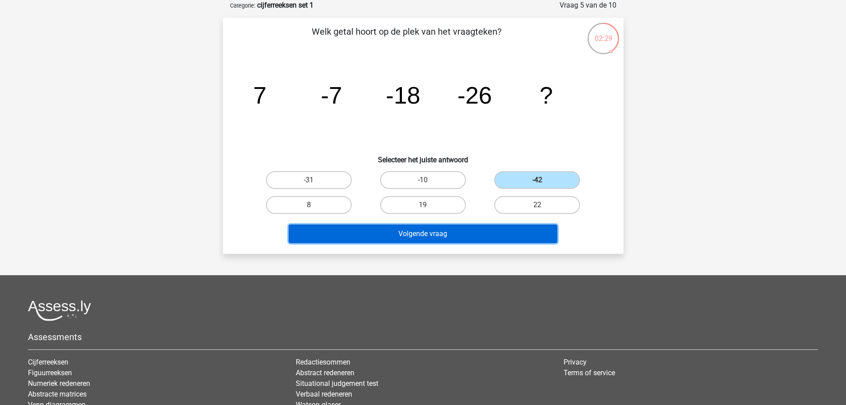
click at [467, 226] on button "Volgende vraag" at bounding box center [423, 233] width 269 height 19
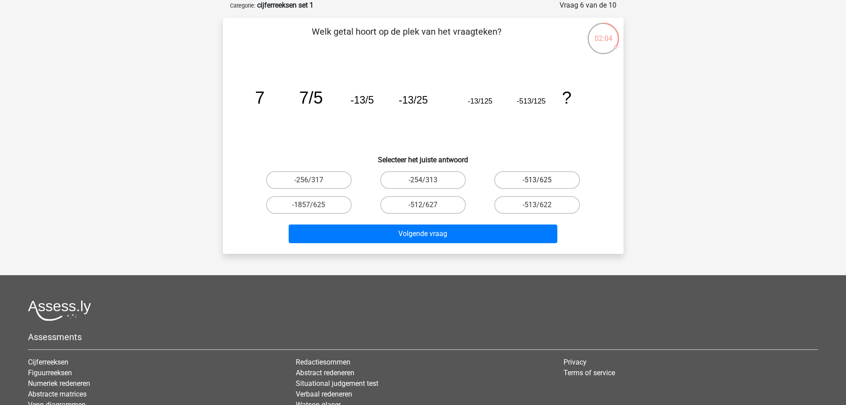
click at [526, 181] on label "-513/625" at bounding box center [537, 180] width 86 height 18
click at [538, 181] on input "-513/625" at bounding box center [541, 183] width 6 height 6
radio input "true"
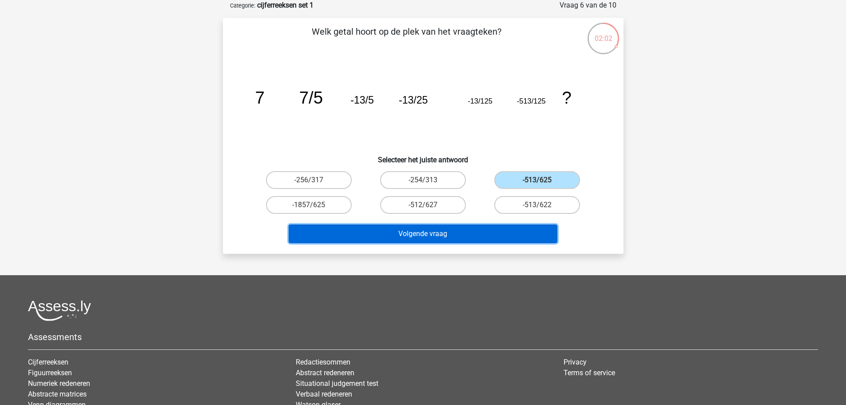
click at [477, 232] on button "Volgende vraag" at bounding box center [423, 233] width 269 height 19
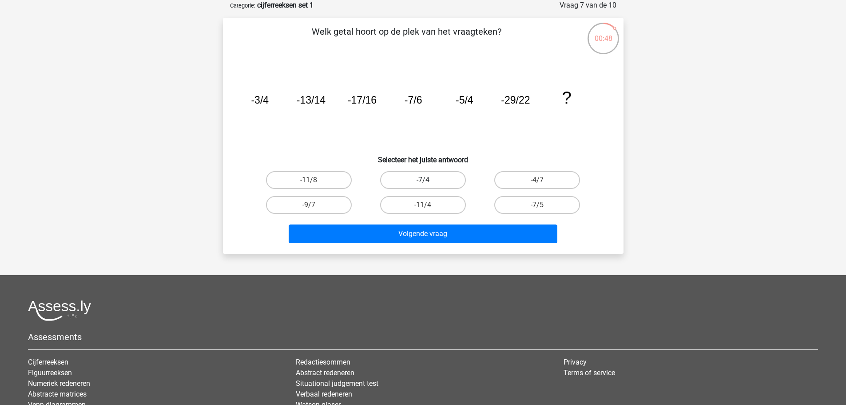
click at [456, 183] on label "-7/4" at bounding box center [423, 180] width 86 height 18
click at [429, 183] on input "-7/4" at bounding box center [426, 183] width 6 height 6
radio input "true"
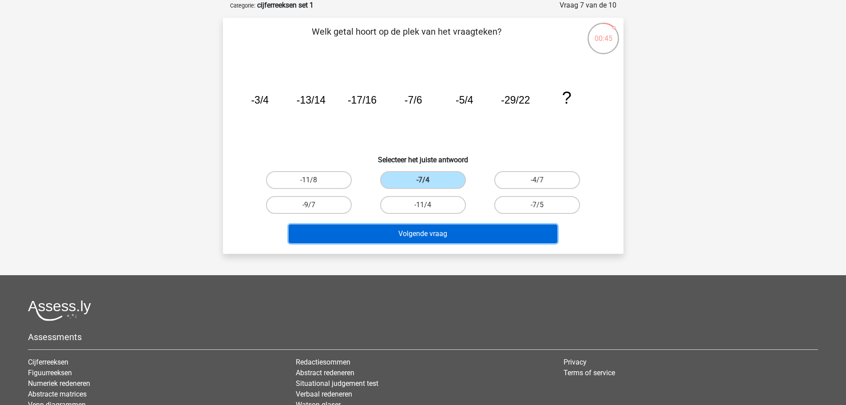
click at [452, 238] on button "Volgende vraag" at bounding box center [423, 233] width 269 height 19
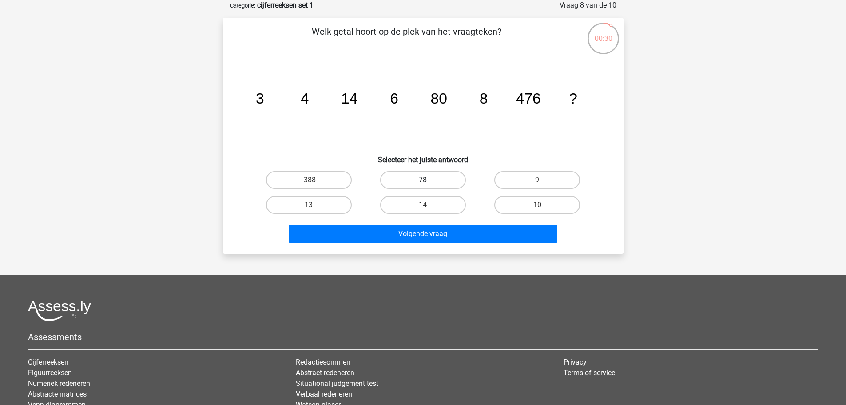
click at [435, 180] on label "78" at bounding box center [423, 180] width 86 height 18
click at [429, 180] on input "78" at bounding box center [426, 183] width 6 height 6
radio input "true"
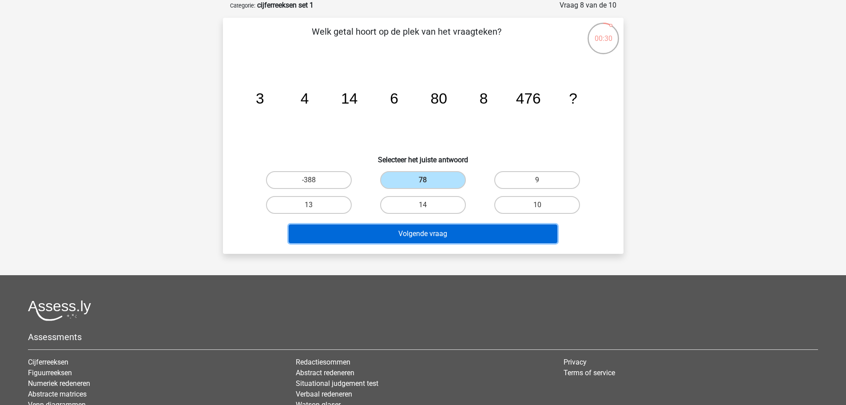
click at [444, 235] on button "Volgende vraag" at bounding box center [423, 233] width 269 height 19
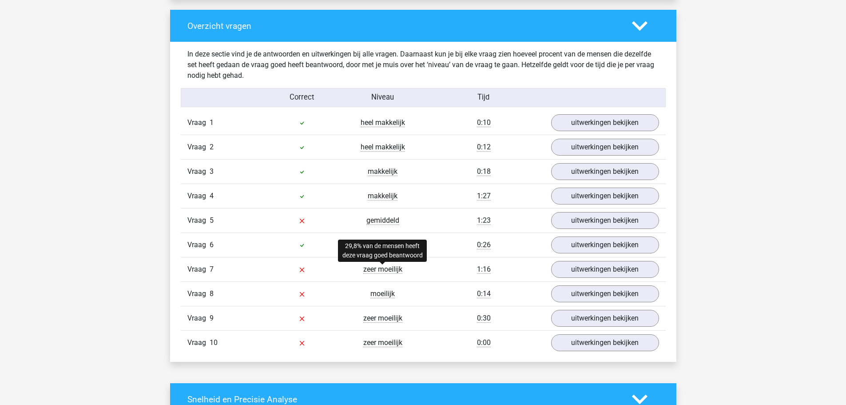
scroll to position [666, 0]
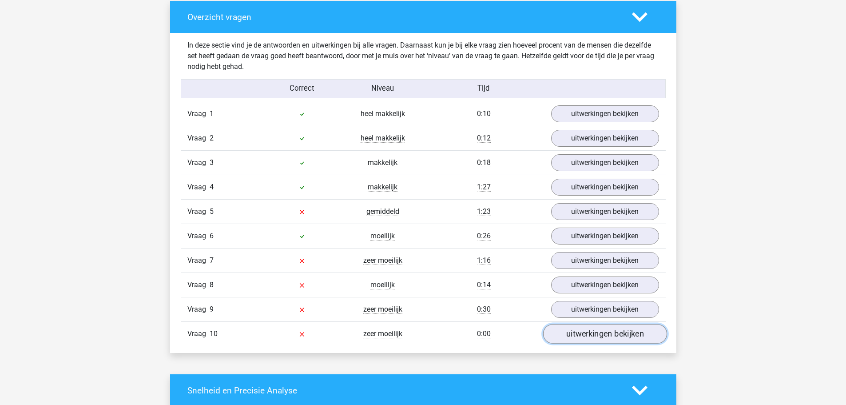
click at [581, 334] on link "uitwerkingen bekijken" at bounding box center [605, 334] width 124 height 20
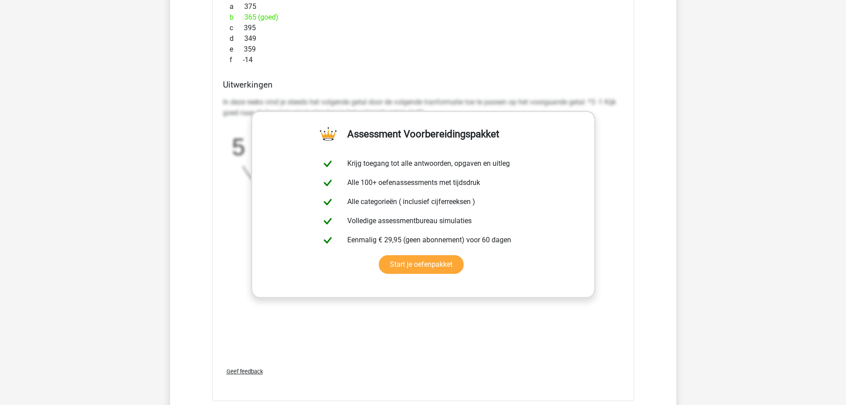
scroll to position [1155, 0]
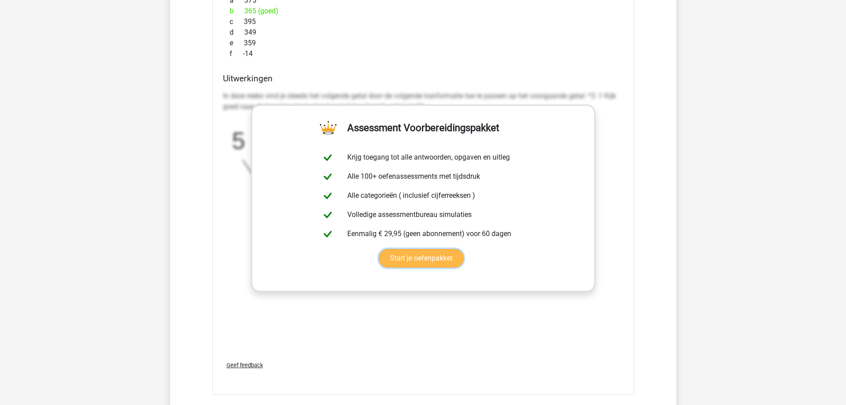
click at [379, 249] on link "Start je oefenpakket" at bounding box center [421, 258] width 85 height 19
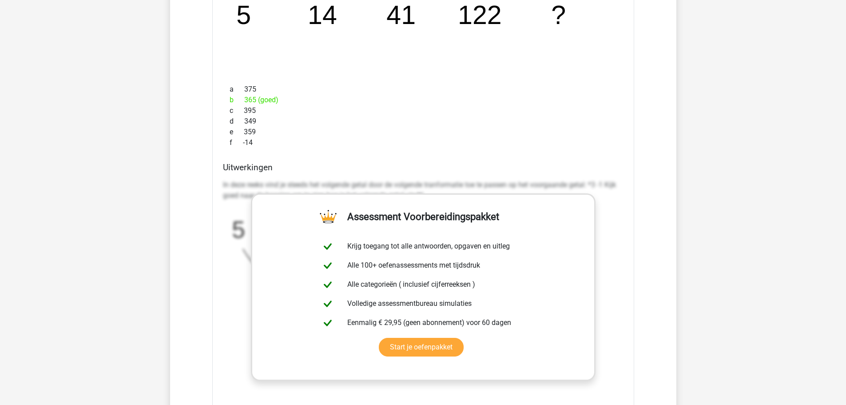
click at [318, 123] on div "d 349" at bounding box center [423, 121] width 401 height 11
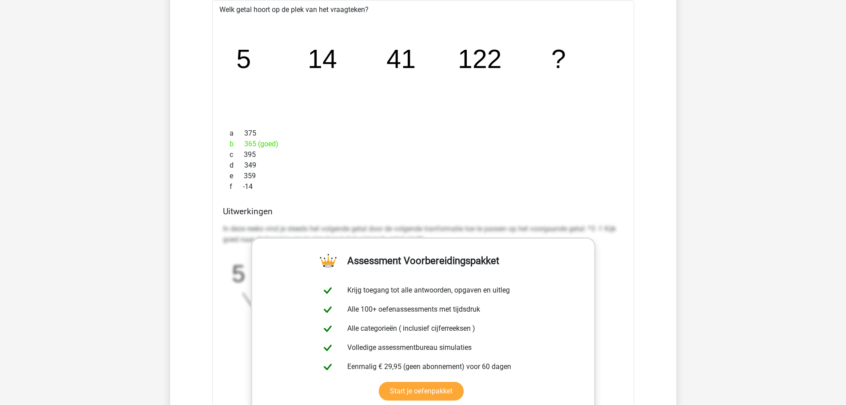
scroll to position [1022, 0]
click at [404, 147] on div "b 365 (goed)" at bounding box center [423, 144] width 401 height 11
click at [405, 147] on div "b 365 (goed)" at bounding box center [423, 144] width 401 height 11
click at [402, 158] on div "c 395" at bounding box center [423, 155] width 401 height 11
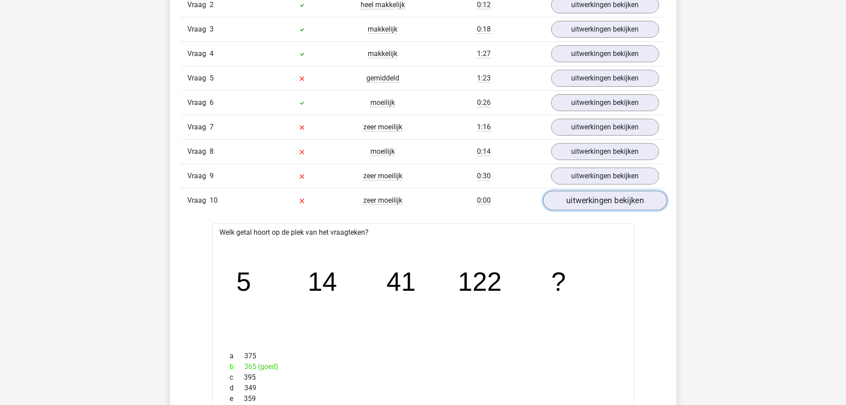
click at [608, 200] on link "uitwerkingen bekijken" at bounding box center [605, 201] width 124 height 20
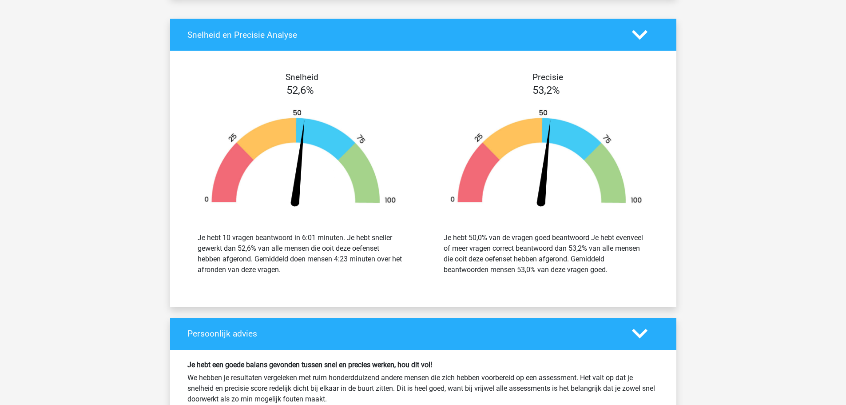
scroll to position [844, 0]
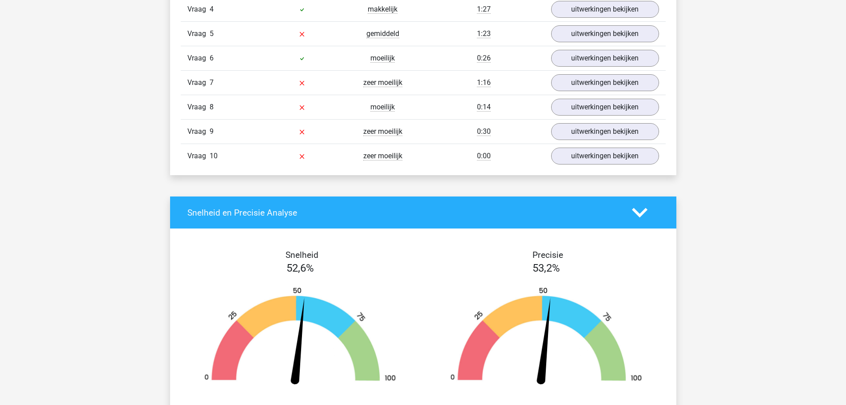
click at [642, 213] on polygon at bounding box center [640, 213] width 16 height 10
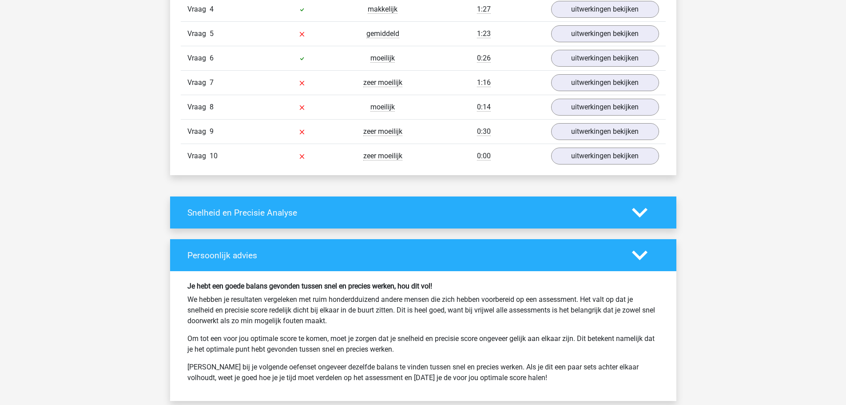
click at [642, 212] on polygon at bounding box center [640, 213] width 16 height 10
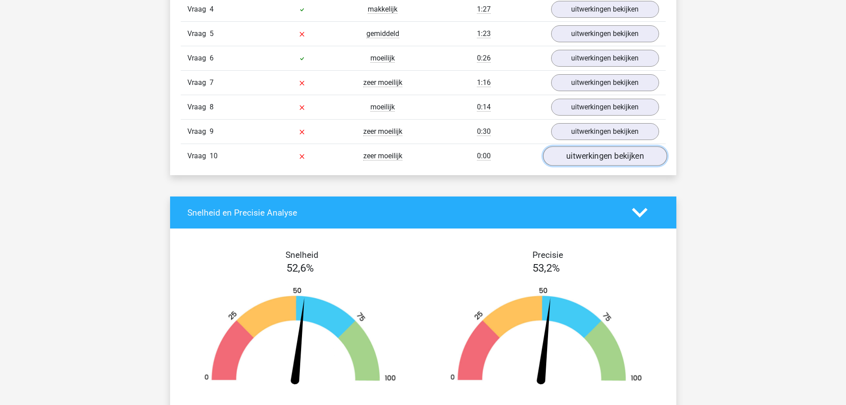
click at [628, 159] on link "uitwerkingen bekijken" at bounding box center [605, 157] width 124 height 20
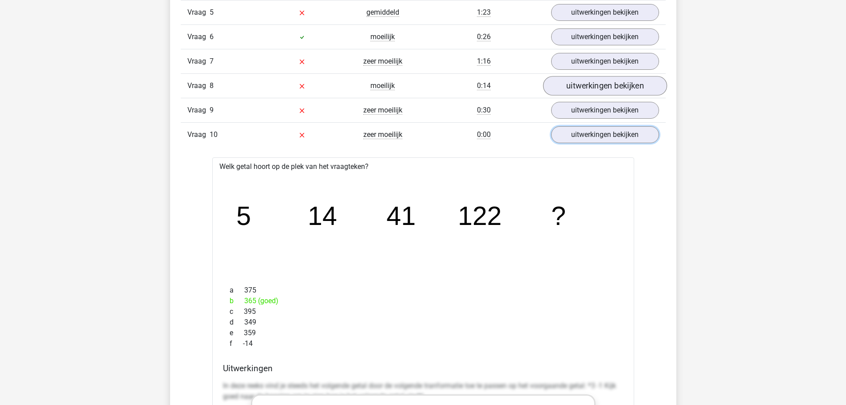
scroll to position [755, 0]
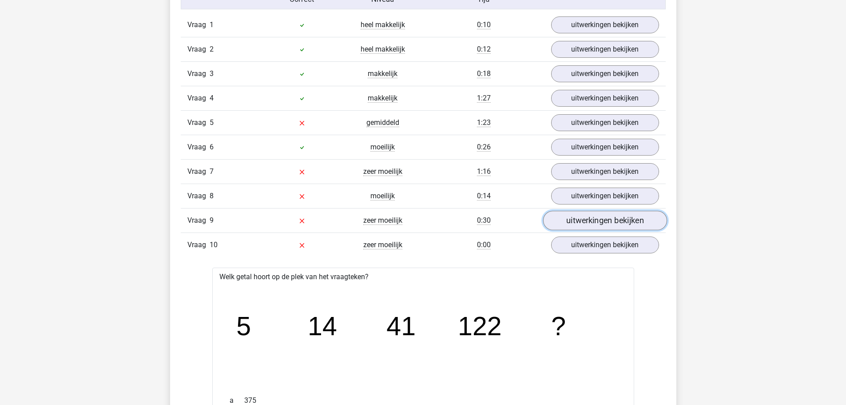
click at [603, 217] on link "uitwerkingen bekijken" at bounding box center [605, 221] width 124 height 20
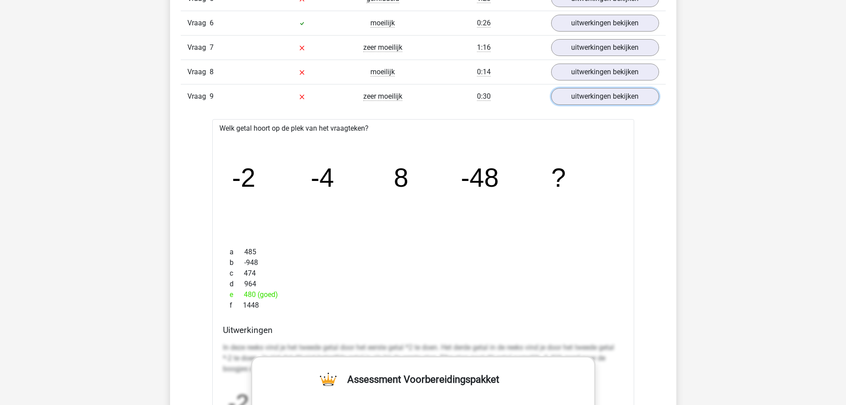
scroll to position [844, 0]
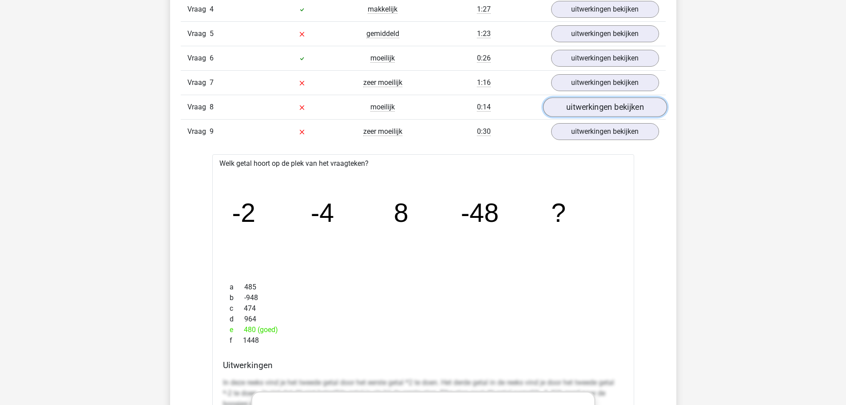
click at [604, 112] on link "uitwerkingen bekijken" at bounding box center [605, 108] width 124 height 20
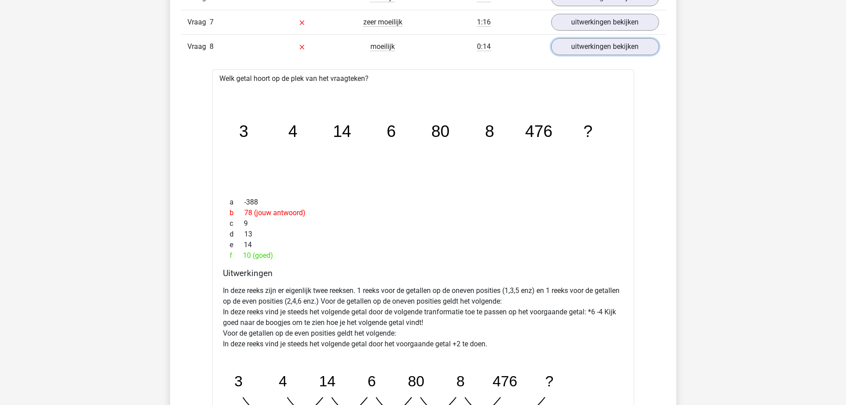
scroll to position [755, 0]
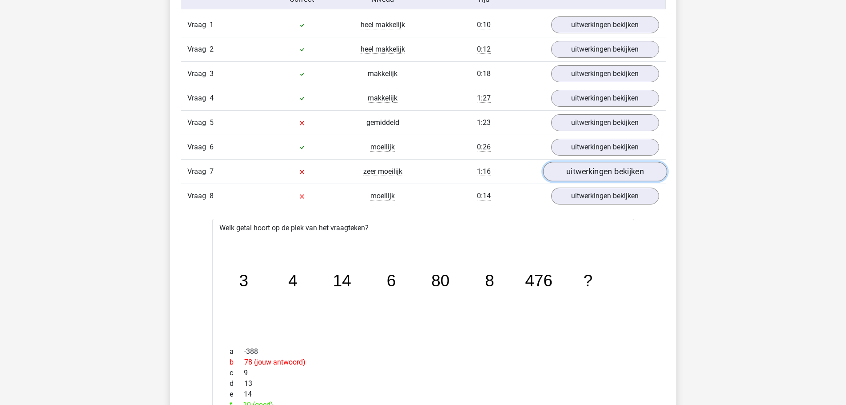
click at [585, 171] on link "uitwerkingen bekijken" at bounding box center [605, 172] width 124 height 20
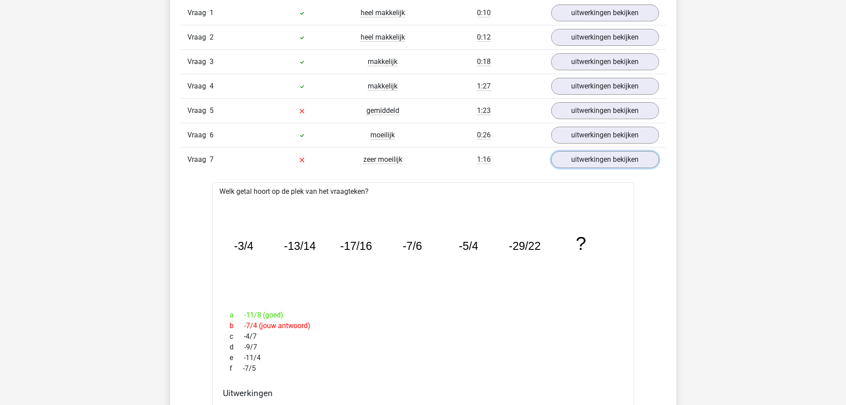
scroll to position [711, 0]
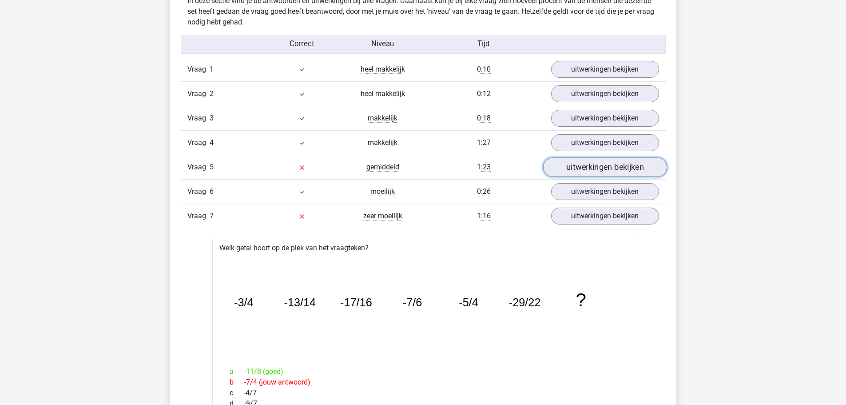
click at [597, 167] on link "uitwerkingen bekijken" at bounding box center [605, 168] width 124 height 20
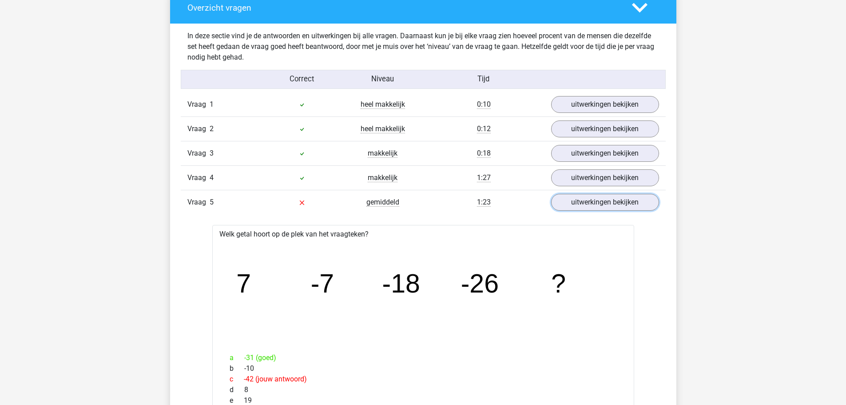
scroll to position [666, 0]
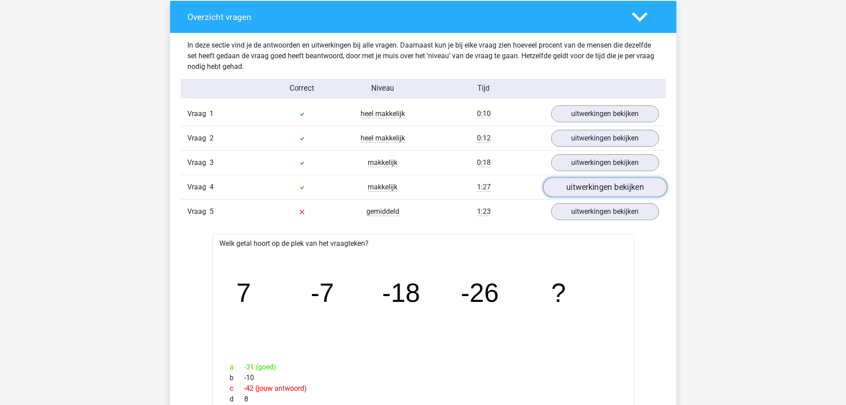
click at [582, 190] on link "uitwerkingen bekijken" at bounding box center [605, 188] width 124 height 20
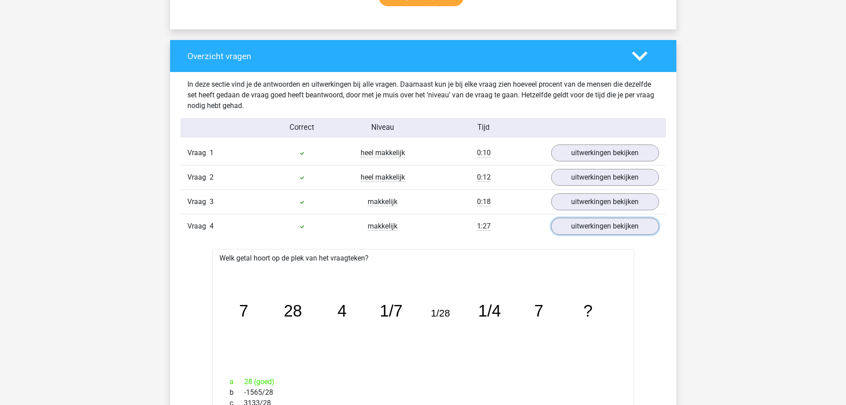
scroll to position [622, 0]
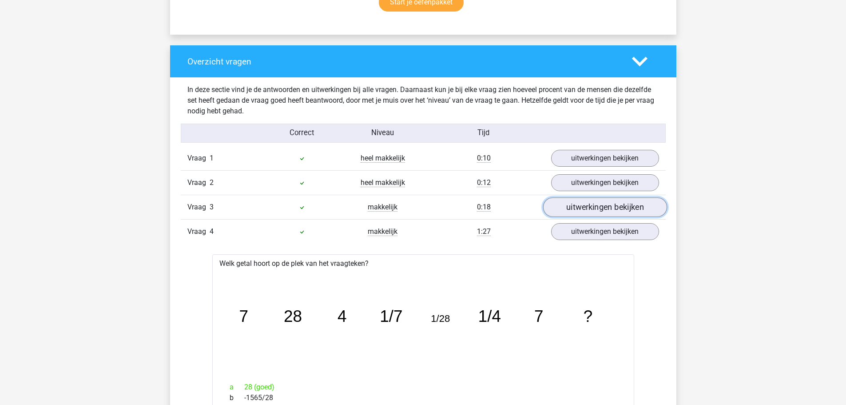
click at [590, 208] on link "uitwerkingen bekijken" at bounding box center [605, 208] width 124 height 20
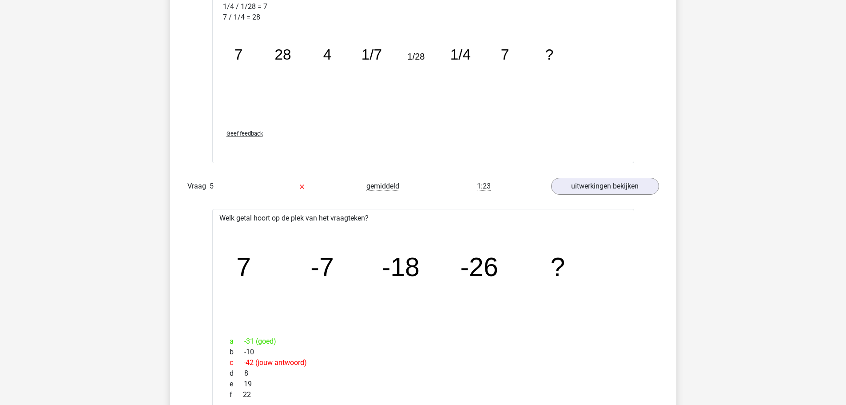
scroll to position [1644, 0]
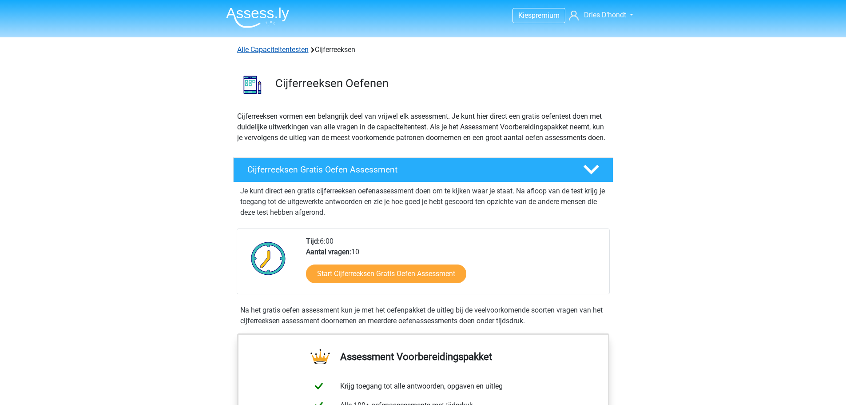
click at [281, 49] on link "Alle Capaciteitentesten" at bounding box center [273, 49] width 72 height 8
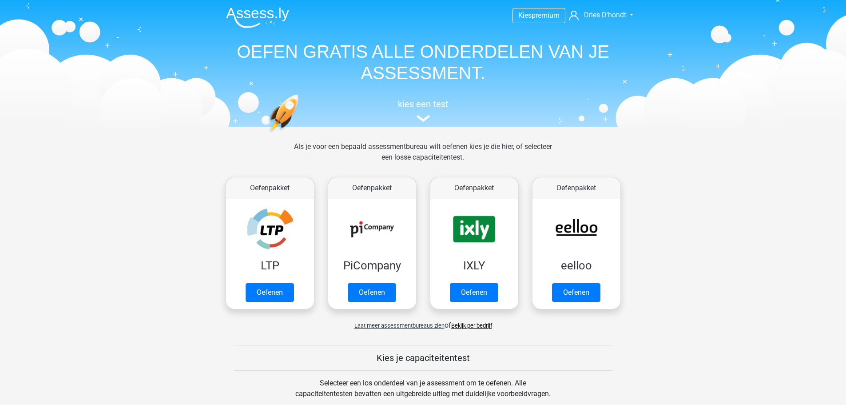
scroll to position [378, 0]
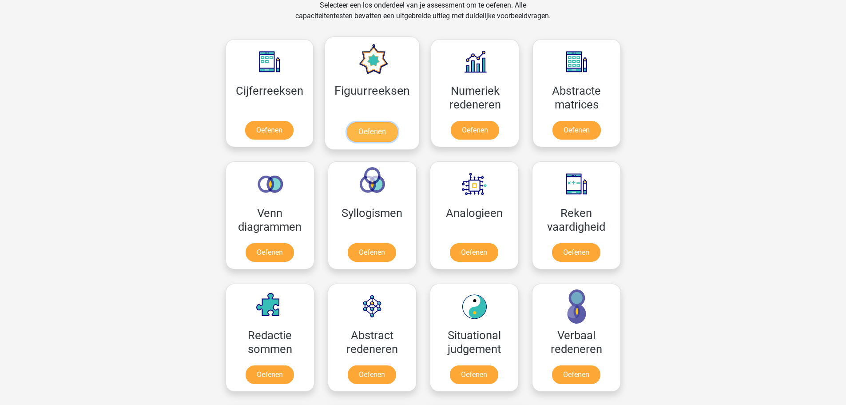
click at [371, 139] on link "Oefenen" at bounding box center [372, 132] width 51 height 20
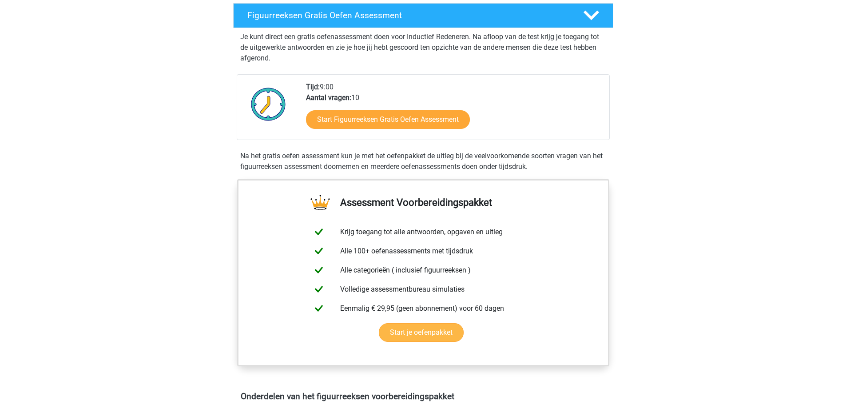
scroll to position [178, 0]
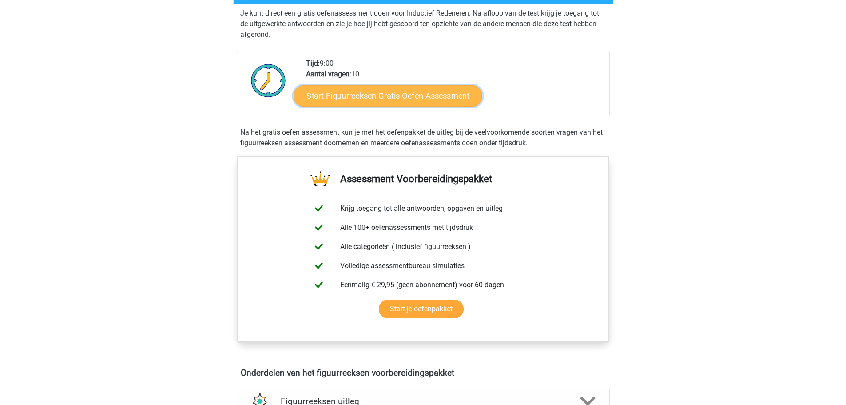
click at [388, 98] on link "Start Figuurreeksen Gratis Oefen Assessment" at bounding box center [388, 95] width 188 height 21
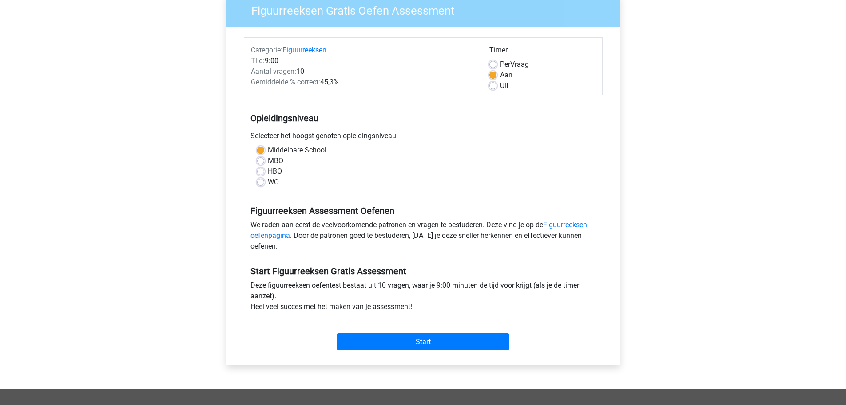
scroll to position [89, 0]
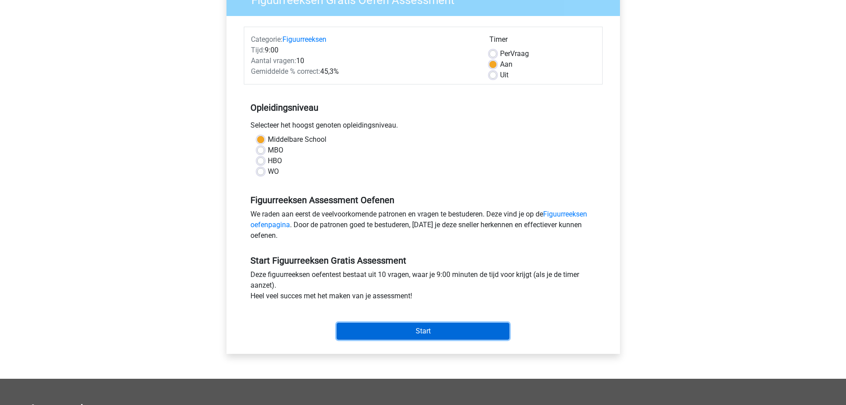
click at [412, 326] on input "Start" at bounding box center [423, 331] width 173 height 17
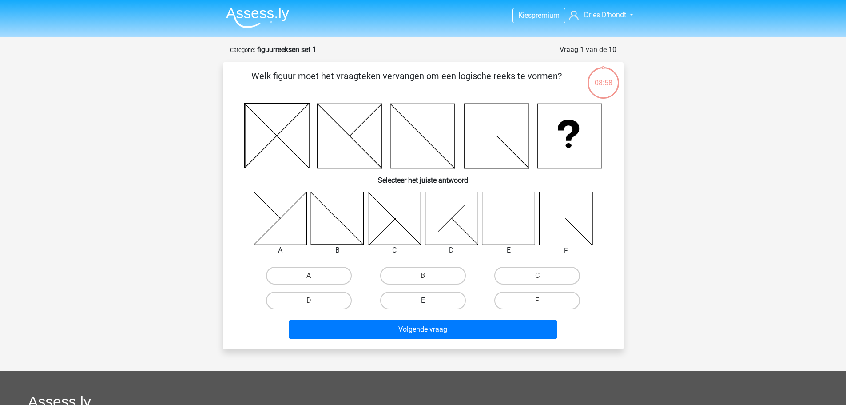
click at [410, 304] on label "E" at bounding box center [423, 300] width 86 height 18
click at [423, 304] on input "E" at bounding box center [426, 303] width 6 height 6
radio input "true"
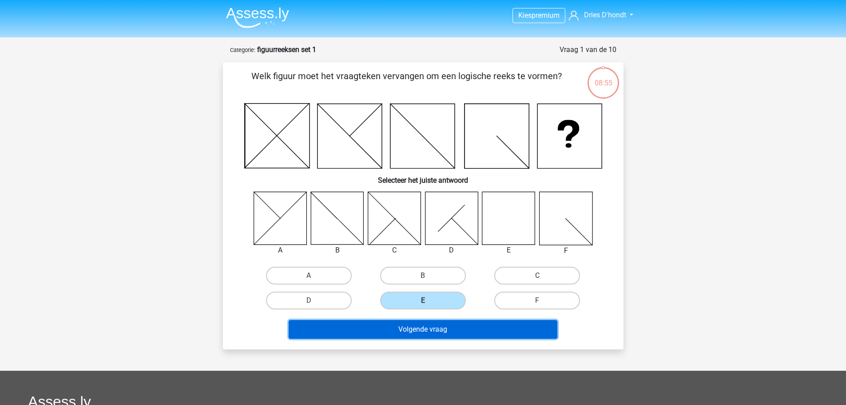
click at [388, 334] on button "Volgende vraag" at bounding box center [423, 329] width 269 height 19
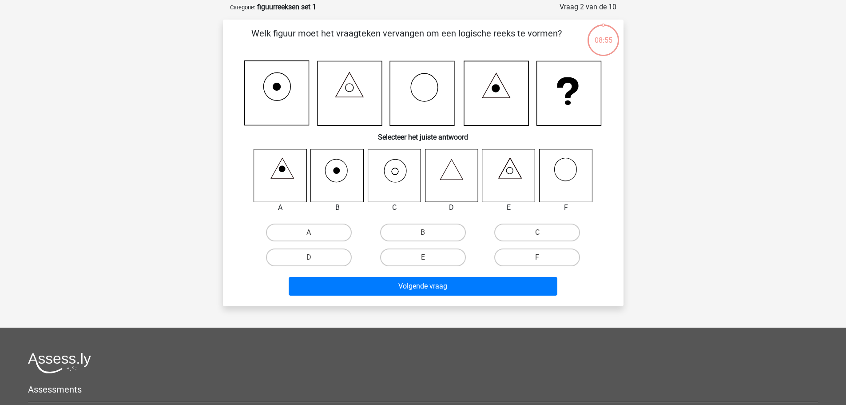
scroll to position [44, 0]
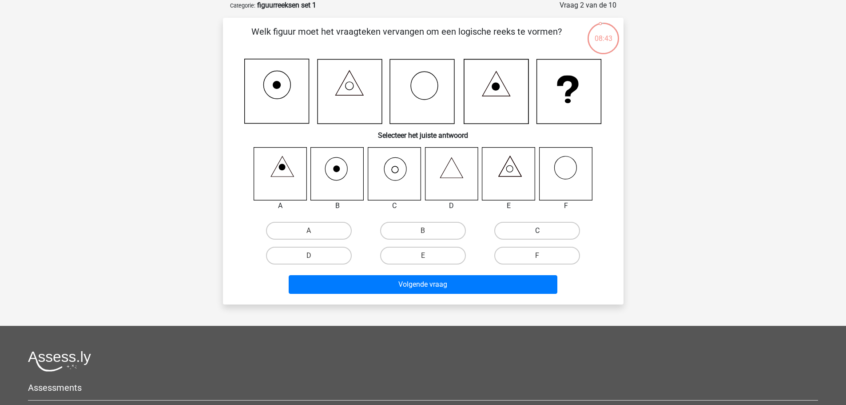
click at [516, 235] on label "C" at bounding box center [537, 231] width 86 height 18
click at [538, 235] on input "C" at bounding box center [541, 234] width 6 height 6
radio input "true"
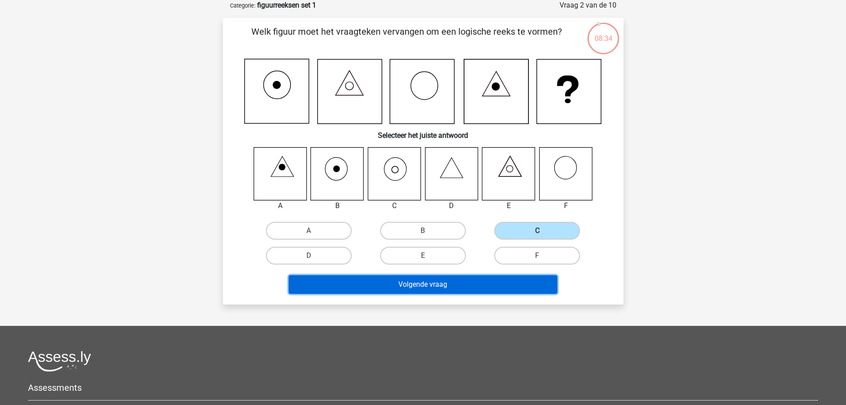
click at [477, 284] on button "Volgende vraag" at bounding box center [423, 284] width 269 height 19
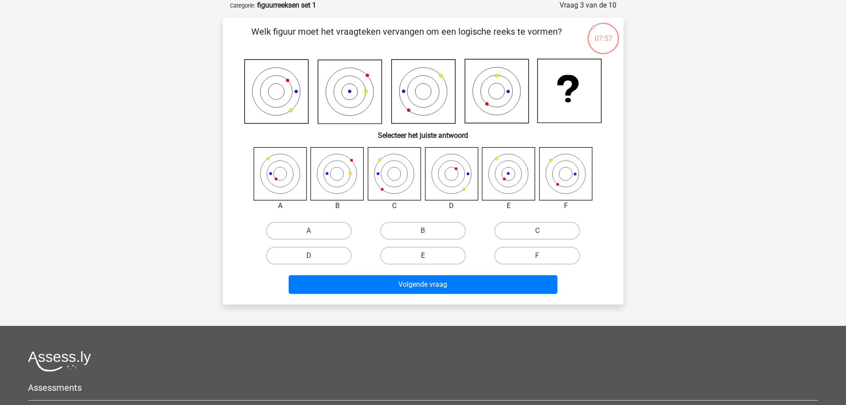
click at [434, 254] on label "E" at bounding box center [423, 256] width 86 height 18
click at [429, 255] on input "E" at bounding box center [426, 258] width 6 height 6
radio input "true"
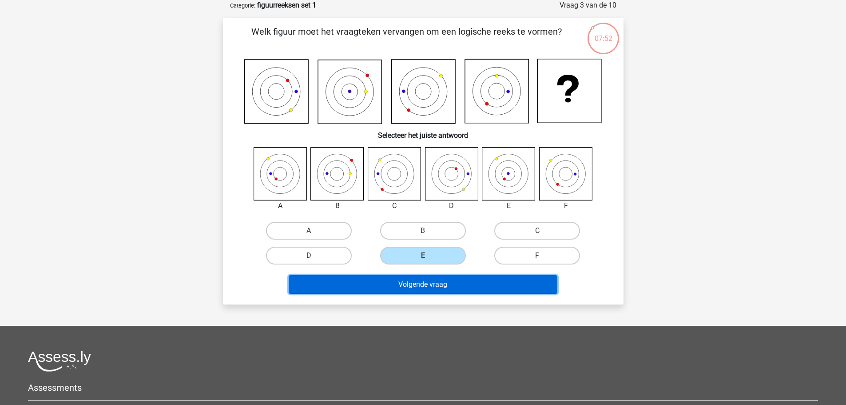
click at [414, 282] on button "Volgende vraag" at bounding box center [423, 284] width 269 height 19
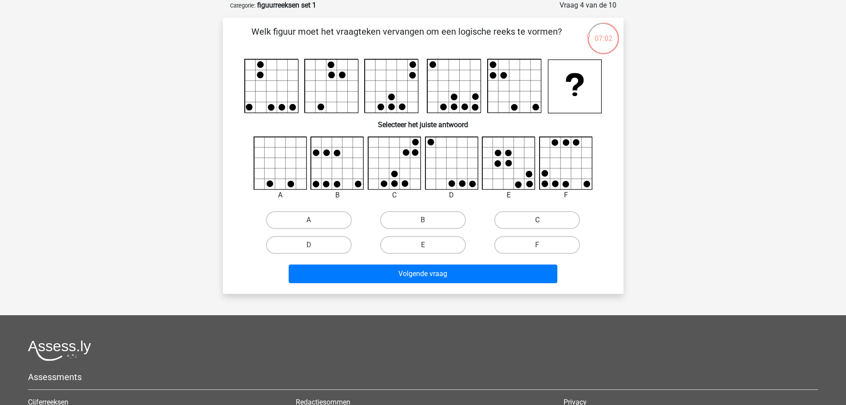
click at [537, 224] on label "C" at bounding box center [537, 220] width 86 height 18
click at [538, 224] on input "C" at bounding box center [541, 223] width 6 height 6
radio input "true"
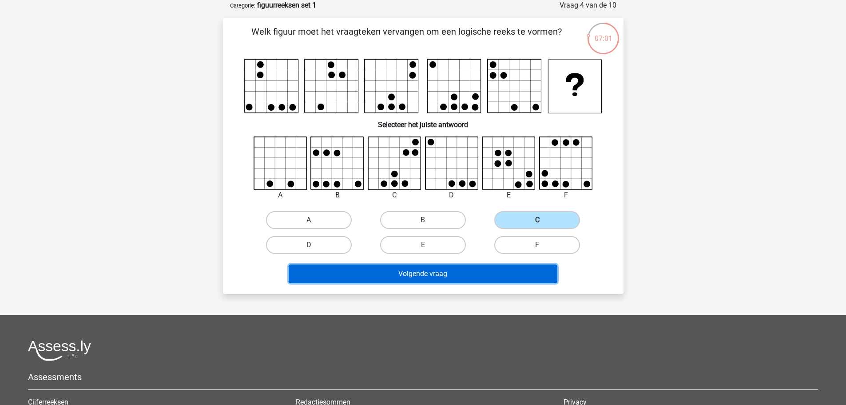
click at [472, 275] on button "Volgende vraag" at bounding box center [423, 273] width 269 height 19
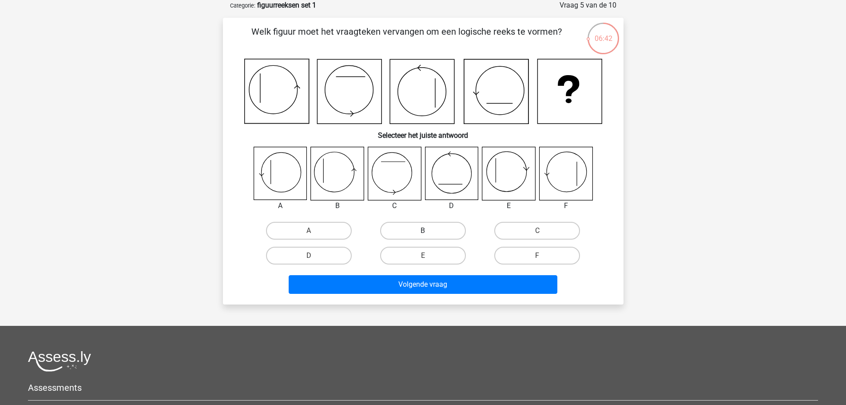
drag, startPoint x: 412, startPoint y: 219, endPoint x: 410, endPoint y: 227, distance: 8.4
click at [412, 221] on div "B" at bounding box center [423, 230] width 114 height 25
click at [409, 228] on label "B" at bounding box center [423, 231] width 86 height 18
click at [423, 231] on input "B" at bounding box center [426, 234] width 6 height 6
radio input "true"
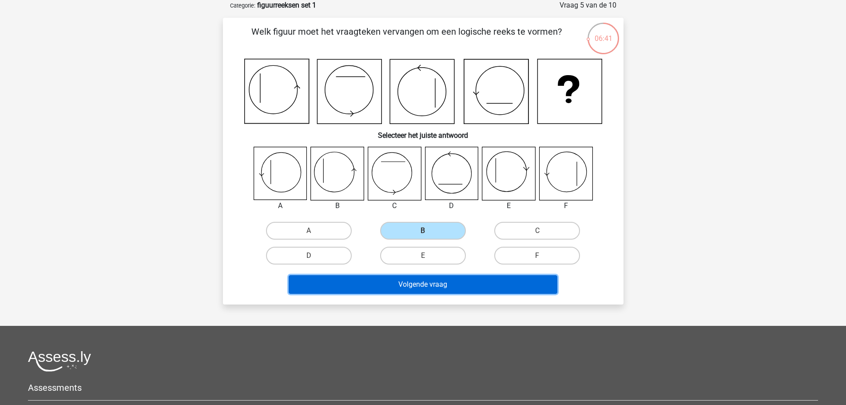
click at [408, 277] on button "Volgende vraag" at bounding box center [423, 284] width 269 height 19
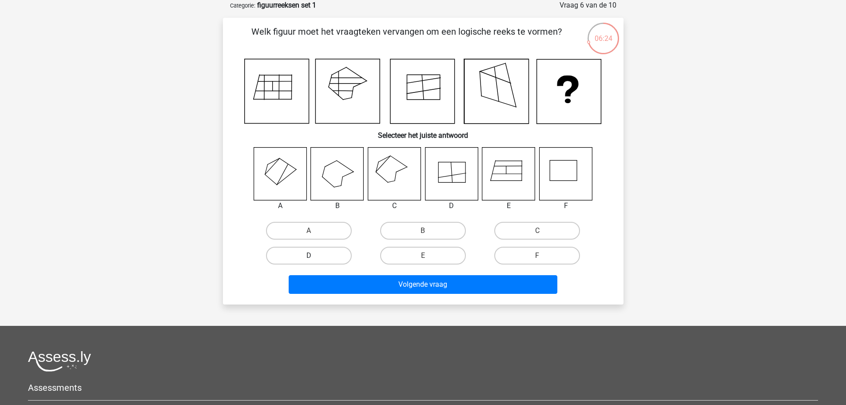
click at [332, 257] on label "D" at bounding box center [309, 256] width 86 height 18
click at [315, 257] on input "D" at bounding box center [312, 258] width 6 height 6
radio input "true"
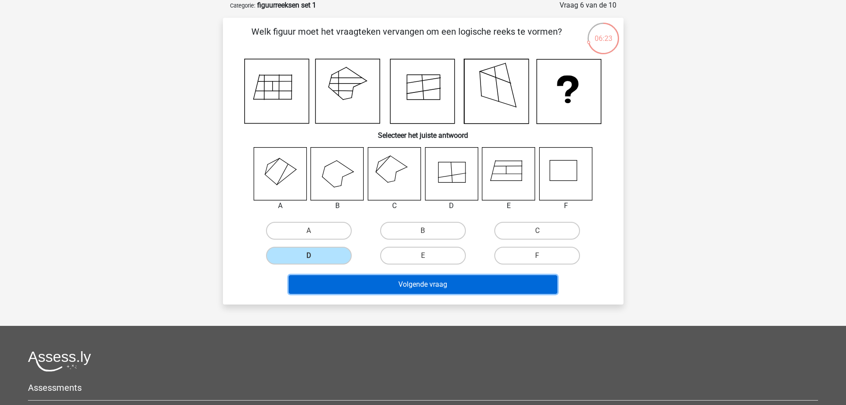
click at [358, 279] on button "Volgende vraag" at bounding box center [423, 284] width 269 height 19
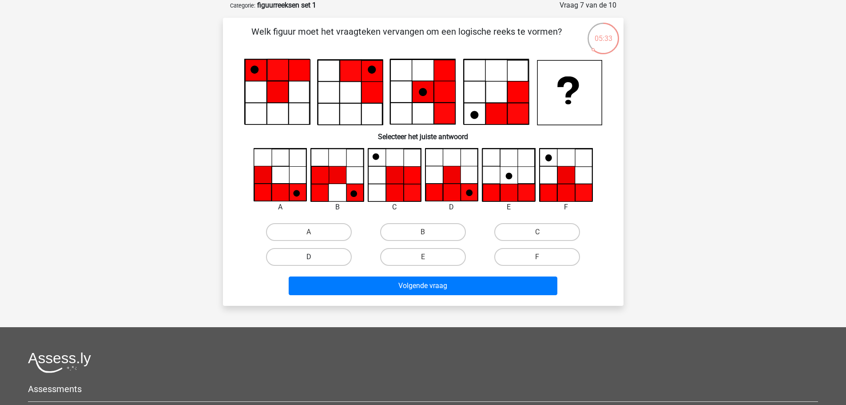
click at [323, 259] on label "D" at bounding box center [309, 257] width 86 height 18
click at [315, 259] on input "D" at bounding box center [312, 260] width 6 height 6
radio input "true"
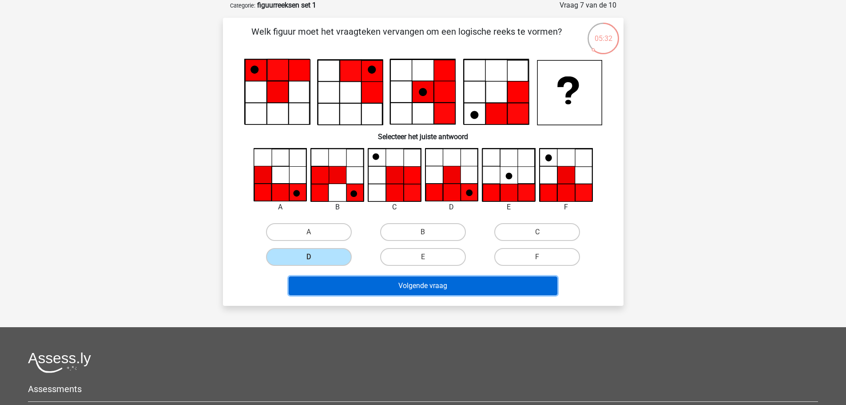
click at [379, 286] on button "Volgende vraag" at bounding box center [423, 285] width 269 height 19
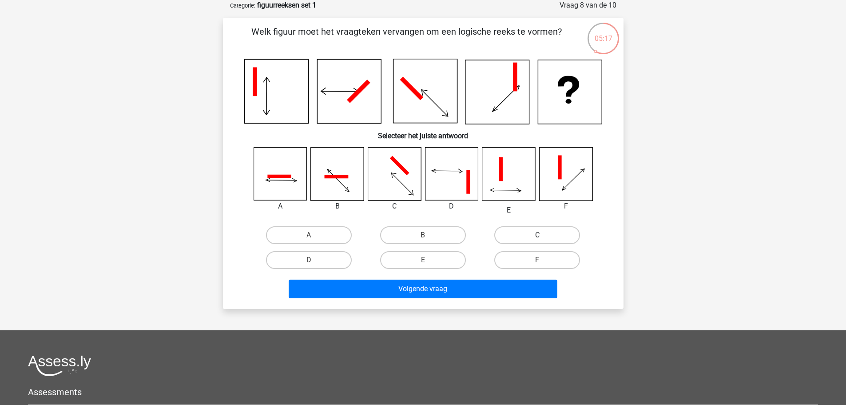
click at [534, 241] on label "C" at bounding box center [537, 235] width 86 height 18
click at [538, 241] on input "C" at bounding box center [541, 238] width 6 height 6
radio input "true"
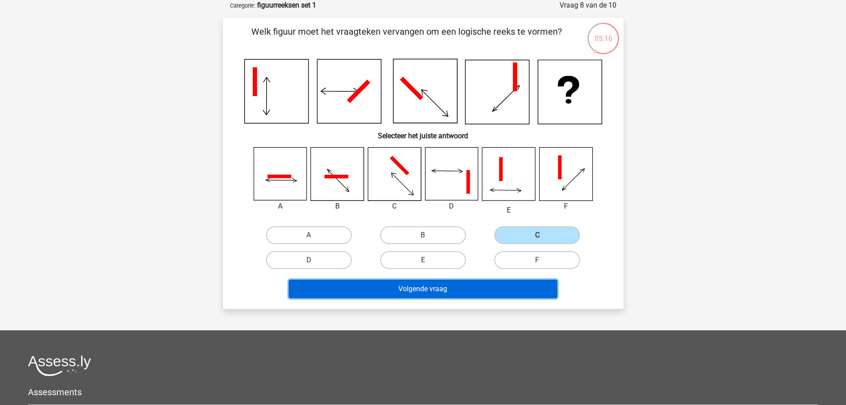
click at [438, 287] on button "Volgende vraag" at bounding box center [423, 288] width 269 height 19
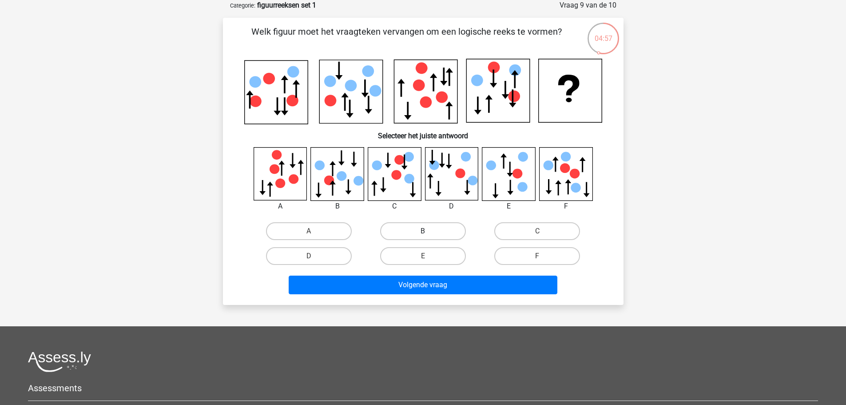
click at [418, 233] on label "B" at bounding box center [423, 231] width 86 height 18
click at [423, 233] on input "B" at bounding box center [426, 234] width 6 height 6
radio input "true"
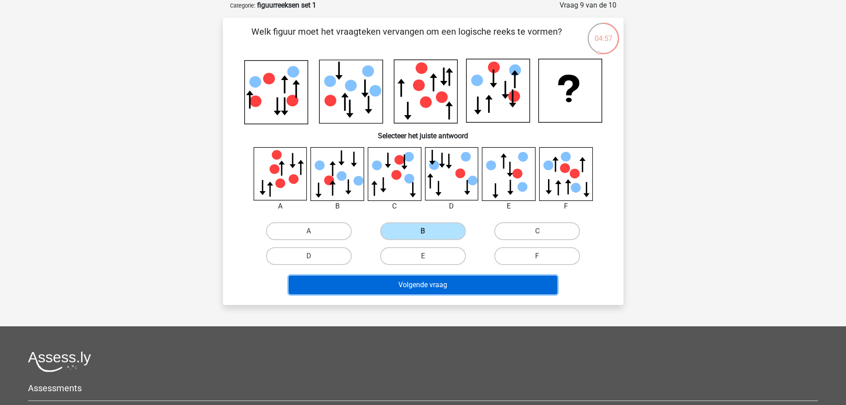
click at [414, 277] on button "Volgende vraag" at bounding box center [423, 284] width 269 height 19
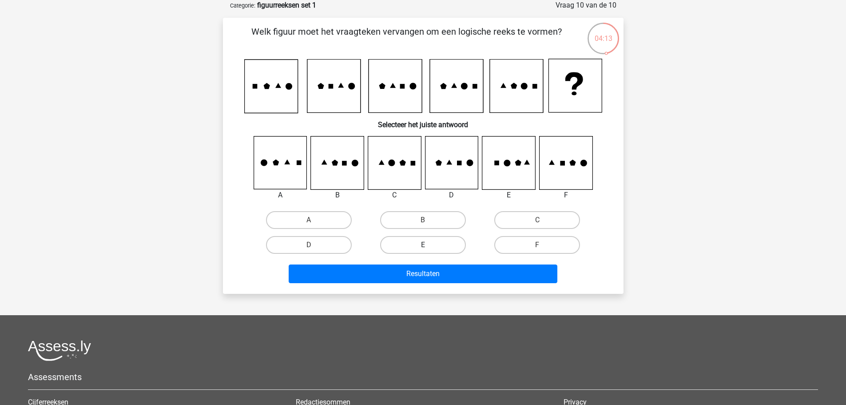
click at [433, 244] on label "E" at bounding box center [423, 245] width 86 height 18
click at [429, 245] on input "E" at bounding box center [426, 248] width 6 height 6
radio input "true"
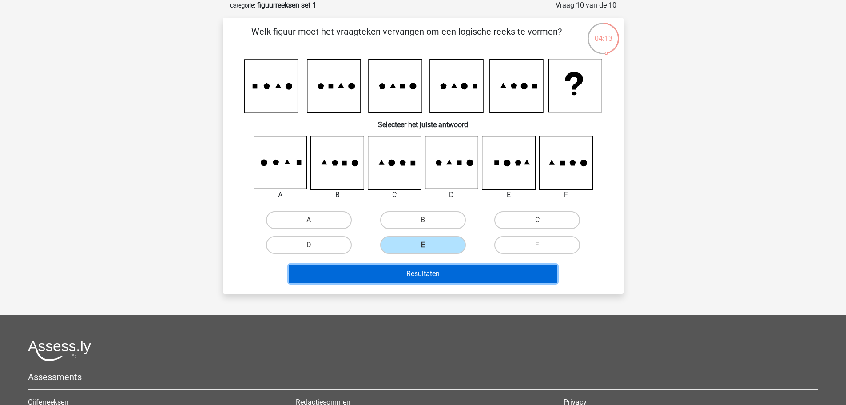
click at [429, 275] on button "Resultaten" at bounding box center [423, 273] width 269 height 19
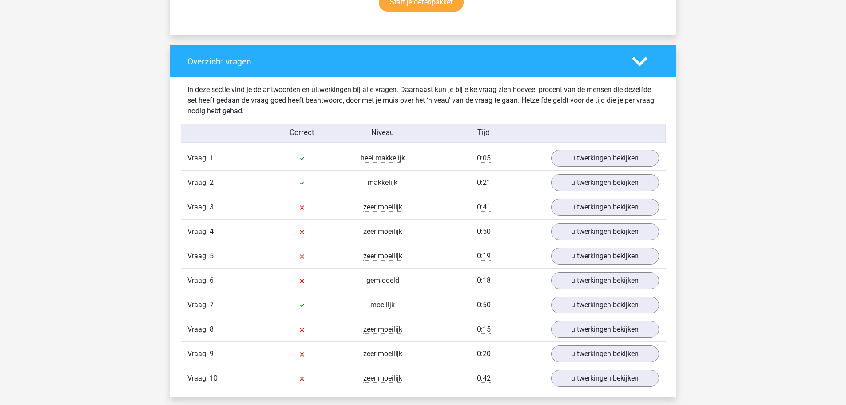
scroll to position [666, 0]
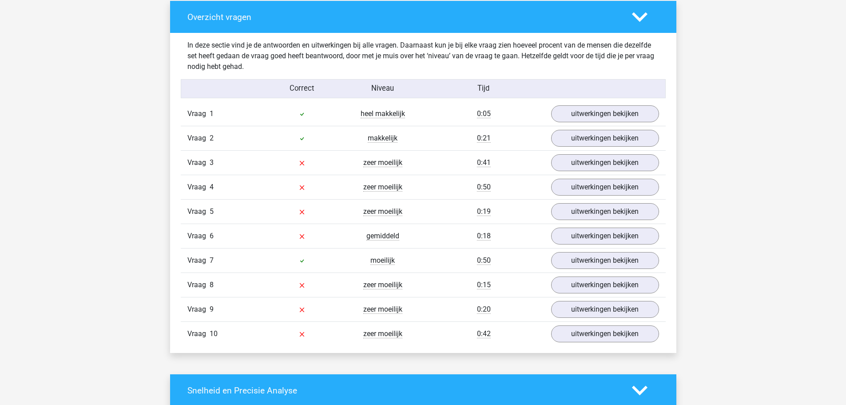
click at [711, 339] on div "Kies premium Dries D'hondt [EMAIL_ADDRESS][DOMAIN_NAME]" at bounding box center [423, 313] width 846 height 1959
click at [585, 169] on link "uitwerkingen bekijken" at bounding box center [605, 163] width 124 height 20
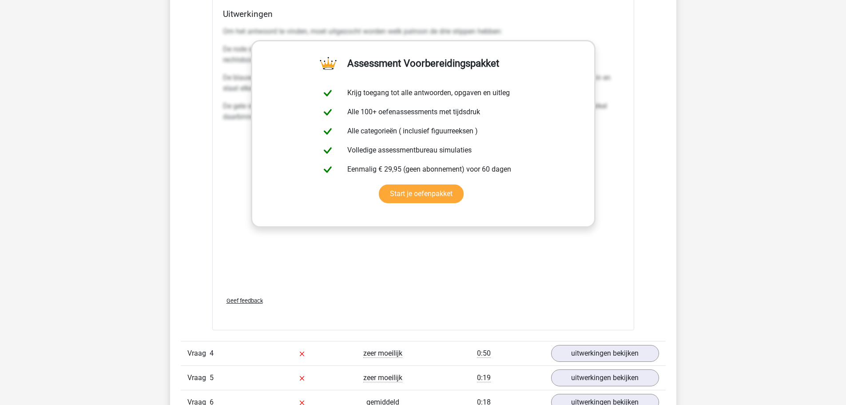
scroll to position [1377, 0]
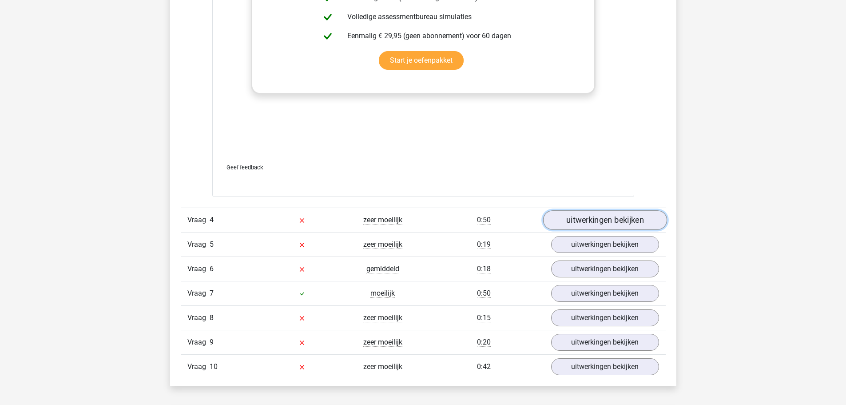
click at [597, 219] on link "uitwerkingen bekijken" at bounding box center [605, 221] width 124 height 20
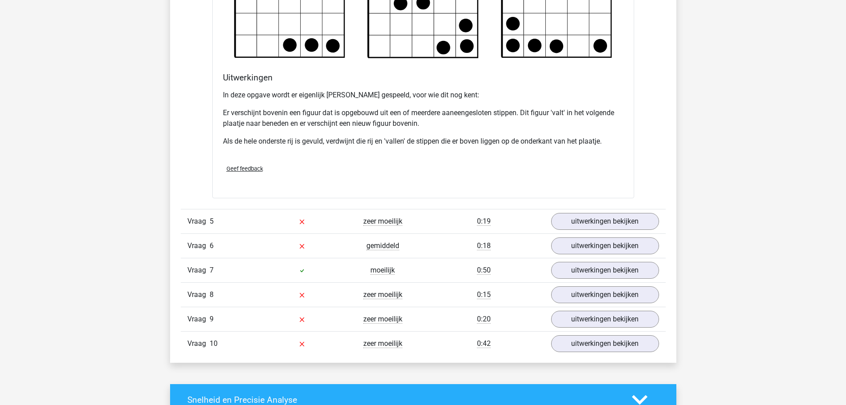
scroll to position [1955, 0]
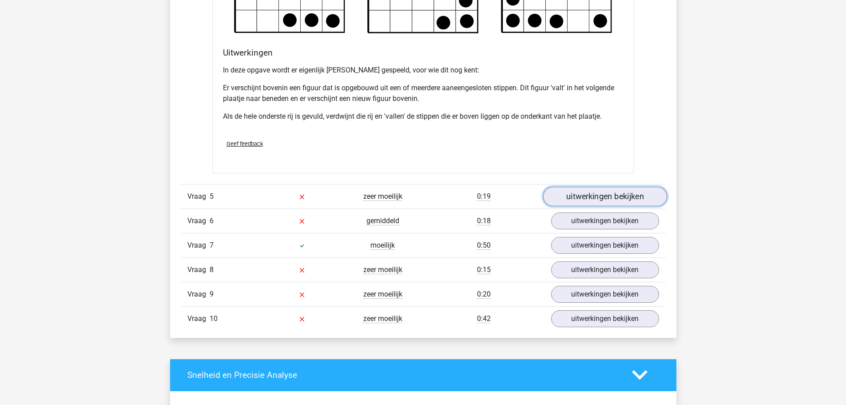
click at [605, 191] on link "uitwerkingen bekijken" at bounding box center [605, 197] width 124 height 20
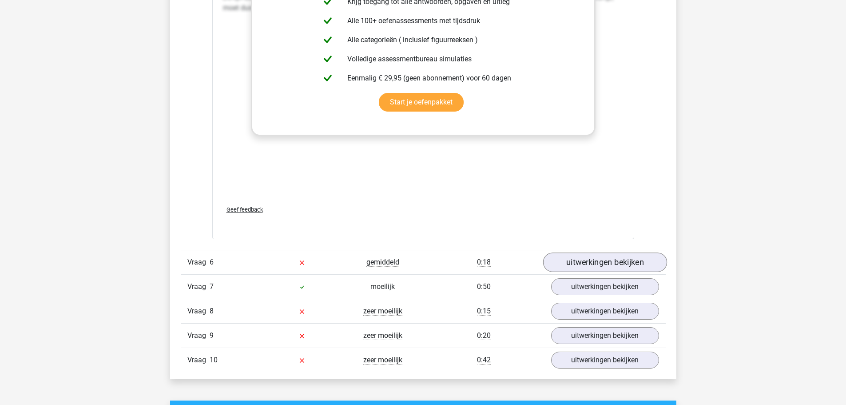
scroll to position [2665, 0]
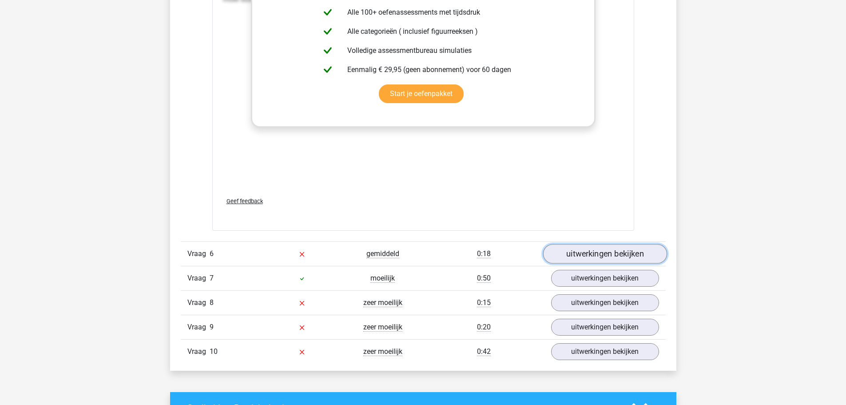
click at [635, 252] on link "uitwerkingen bekijken" at bounding box center [605, 254] width 124 height 20
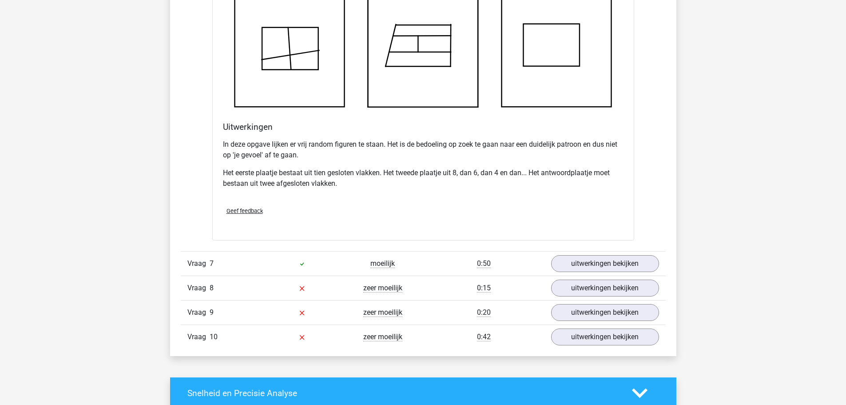
scroll to position [3243, 0]
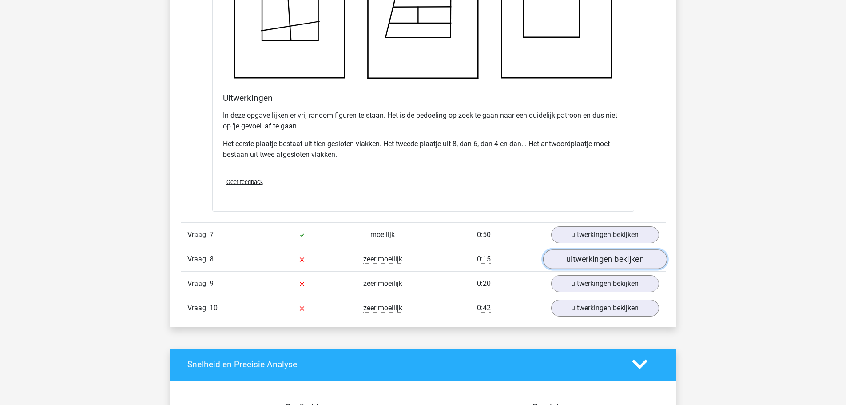
click at [583, 259] on link "uitwerkingen bekijken" at bounding box center [605, 259] width 124 height 20
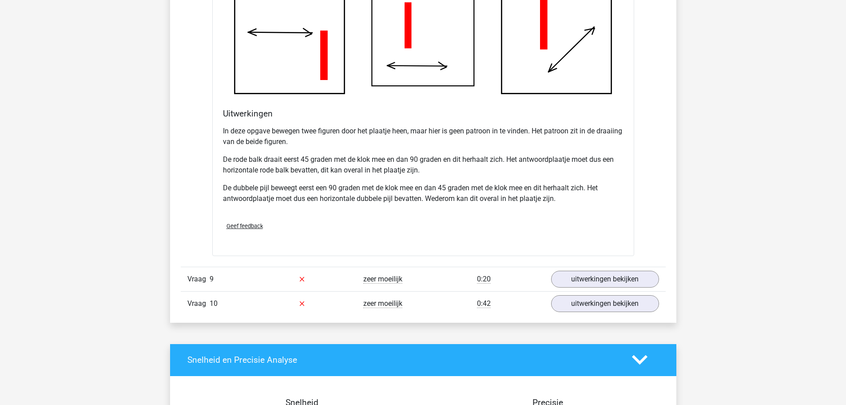
scroll to position [3820, 0]
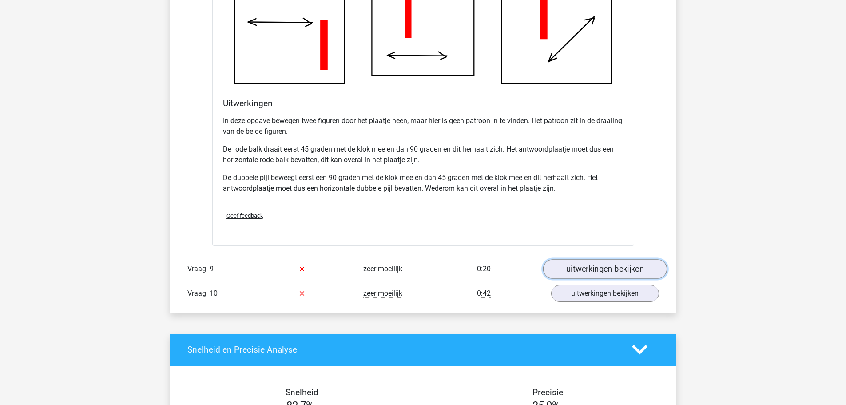
click at [623, 267] on link "uitwerkingen bekijken" at bounding box center [605, 269] width 124 height 20
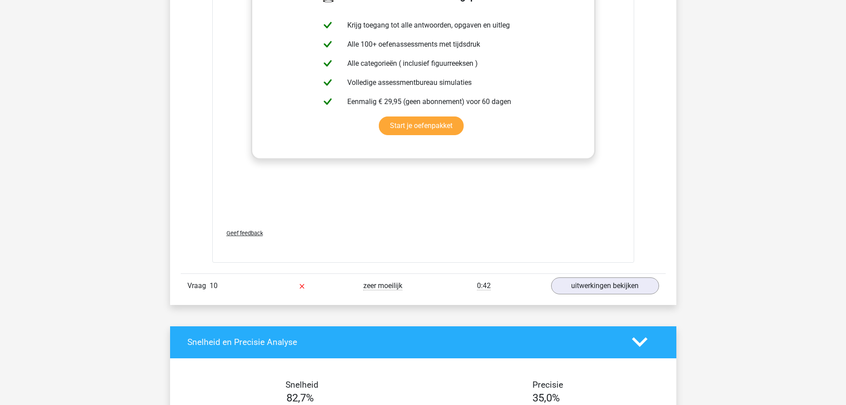
scroll to position [4576, 0]
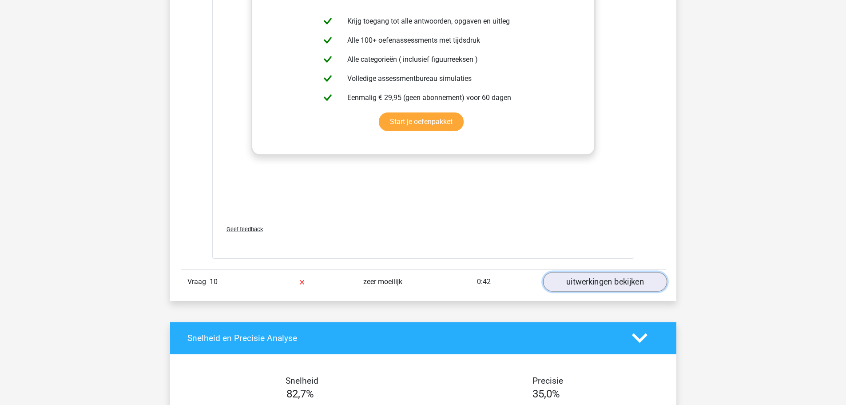
click at [589, 284] on link "uitwerkingen bekijken" at bounding box center [605, 282] width 124 height 20
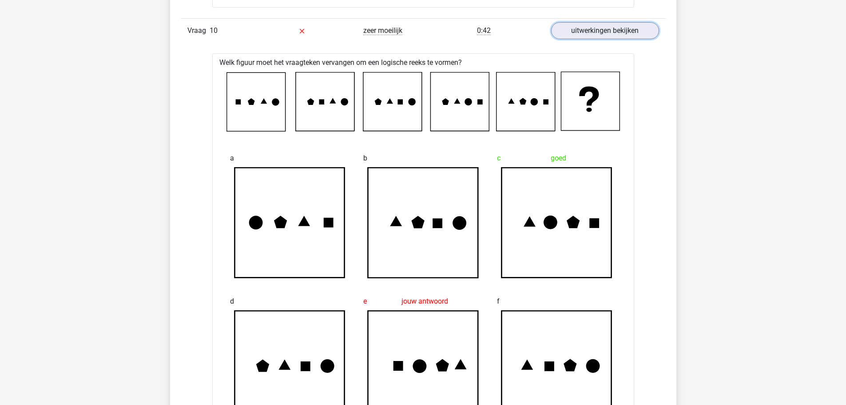
scroll to position [4842, 0]
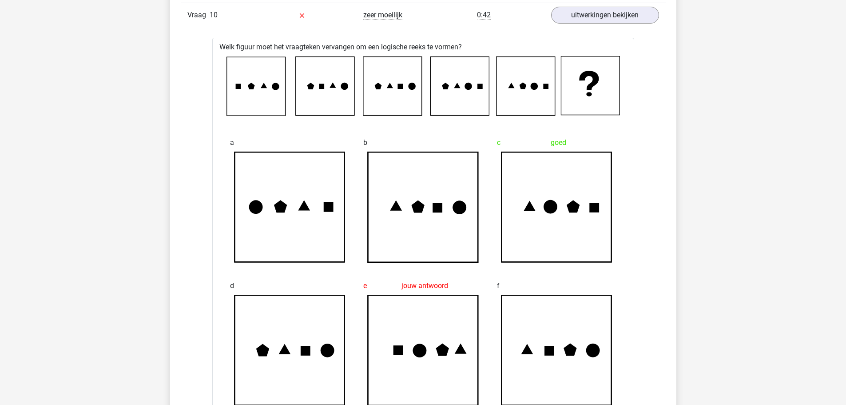
drag, startPoint x: 639, startPoint y: 250, endPoint x: 630, endPoint y: 256, distance: 10.8
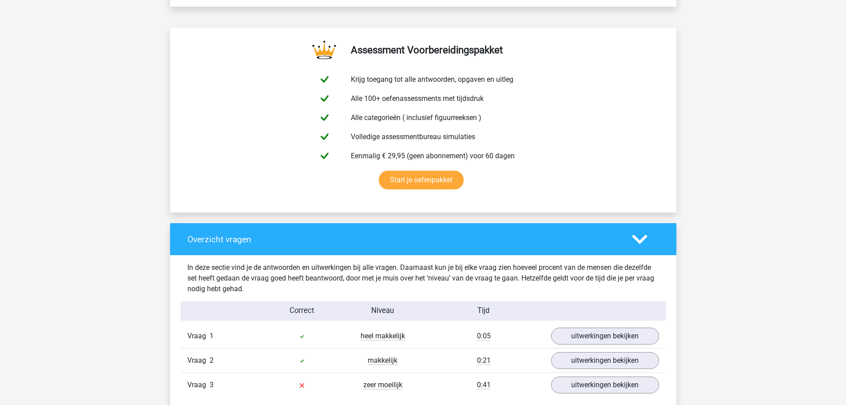
scroll to position [578, 0]
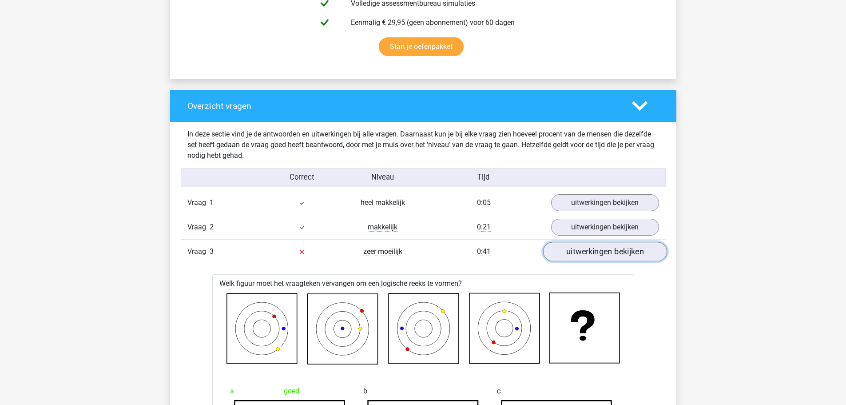
click at [639, 247] on link "uitwerkingen bekijken" at bounding box center [605, 252] width 124 height 20
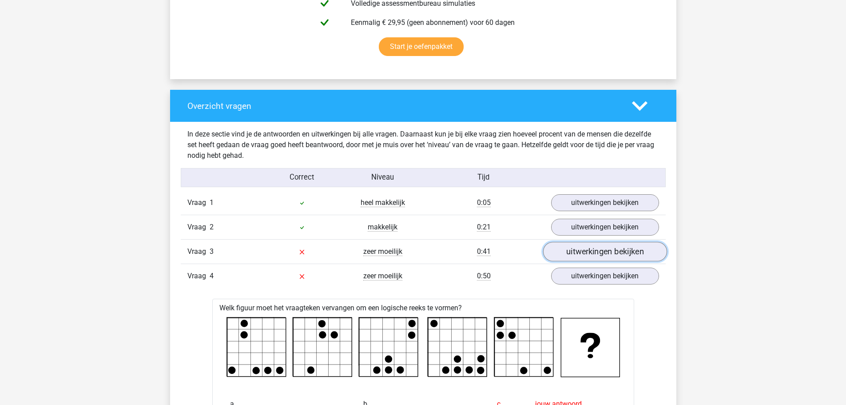
click at [597, 249] on link "uitwerkingen bekijken" at bounding box center [605, 252] width 124 height 20
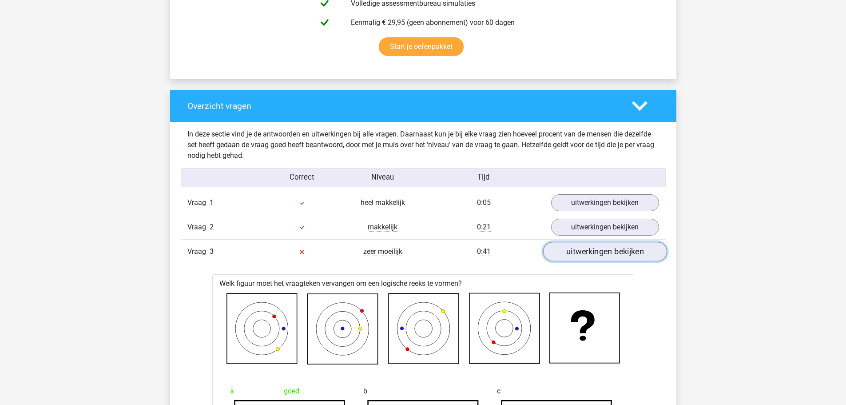
click at [595, 251] on link "uitwerkingen bekijken" at bounding box center [605, 252] width 124 height 20
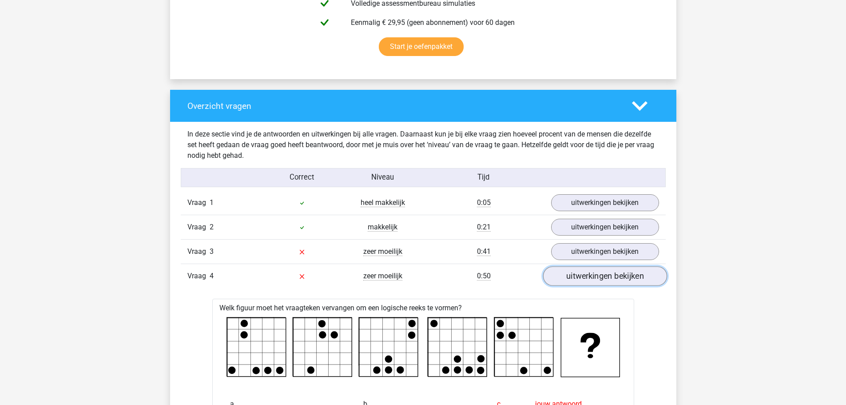
click at [592, 277] on link "uitwerkingen bekijken" at bounding box center [605, 277] width 124 height 20
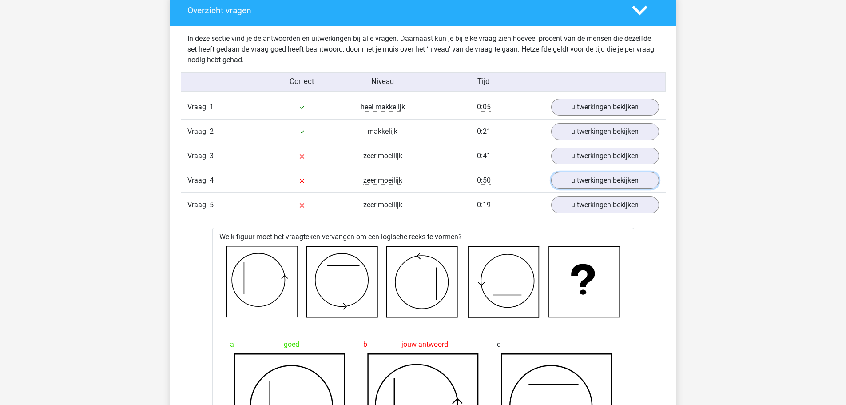
scroll to position [755, 0]
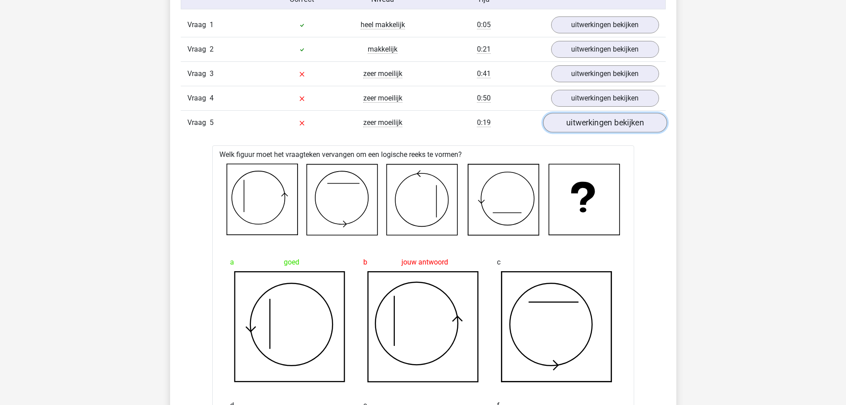
click at [599, 121] on link "uitwerkingen bekijken" at bounding box center [605, 123] width 124 height 20
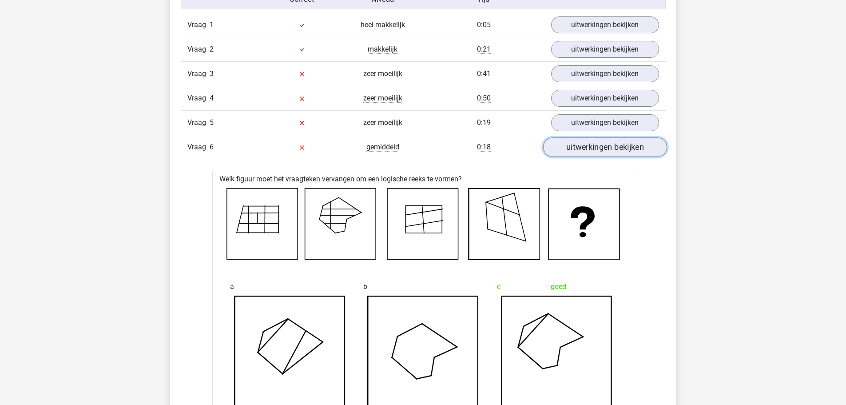
click at [603, 138] on link "uitwerkingen bekijken" at bounding box center [605, 148] width 124 height 20
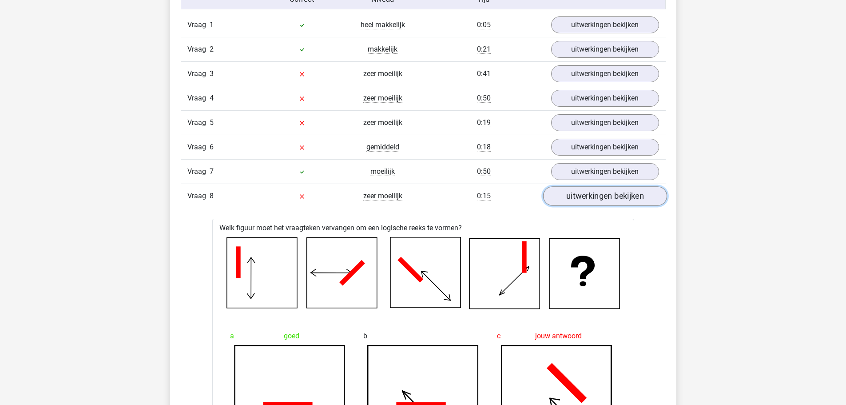
click at [594, 199] on link "uitwerkingen bekijken" at bounding box center [605, 197] width 124 height 20
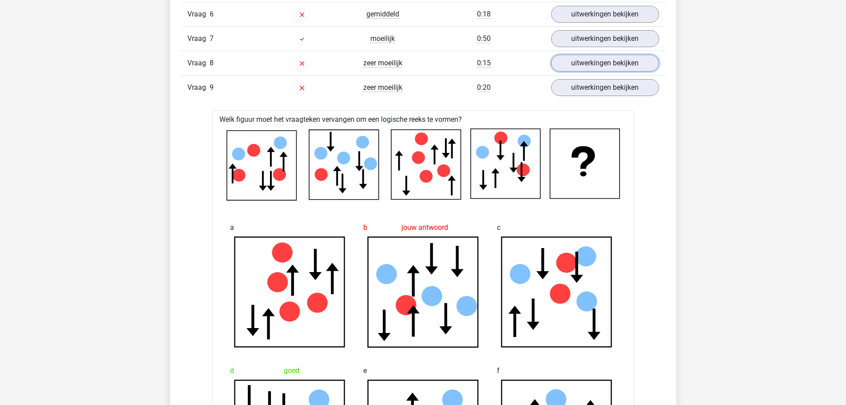
scroll to position [888, 0]
click at [595, 89] on link "uitwerkingen bekijken" at bounding box center [605, 88] width 124 height 20
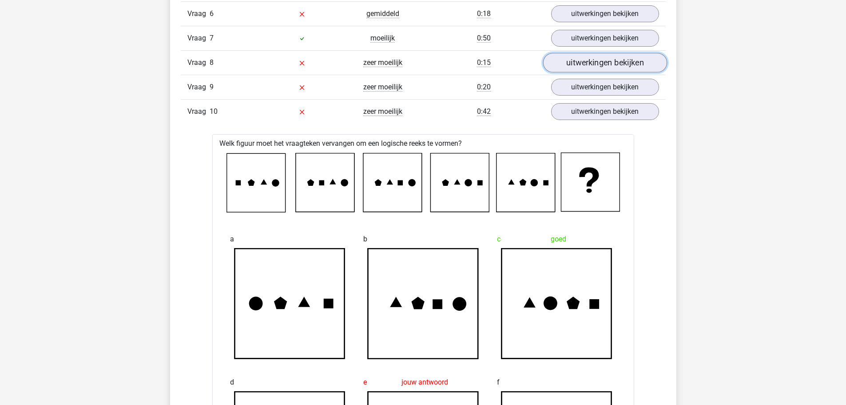
click at [586, 68] on link "uitwerkingen bekijken" at bounding box center [605, 63] width 124 height 20
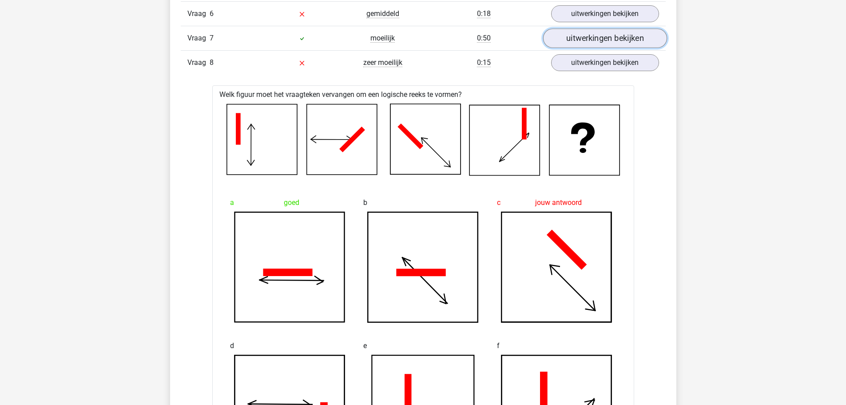
click at [604, 40] on link "uitwerkingen bekijken" at bounding box center [605, 39] width 124 height 20
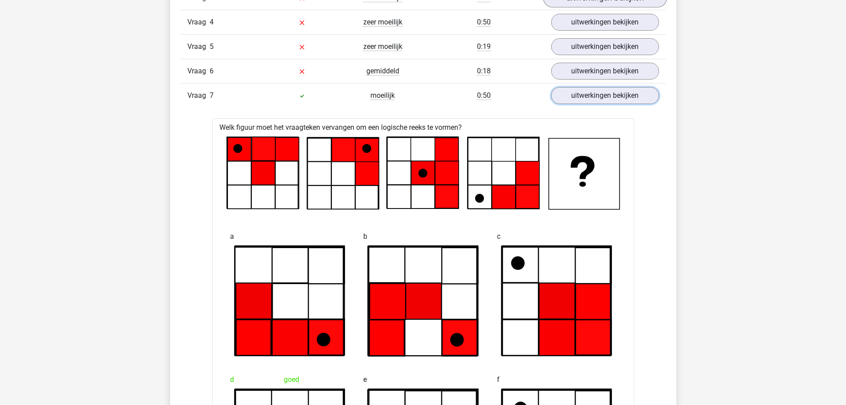
scroll to position [755, 0]
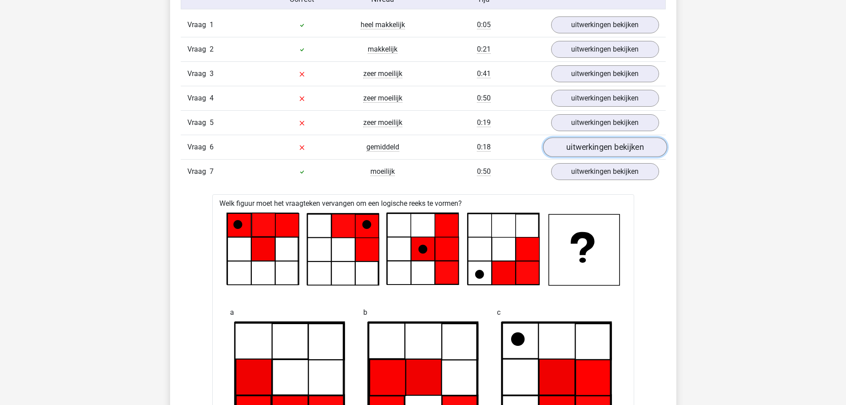
click at [594, 142] on link "uitwerkingen bekijken" at bounding box center [605, 148] width 124 height 20
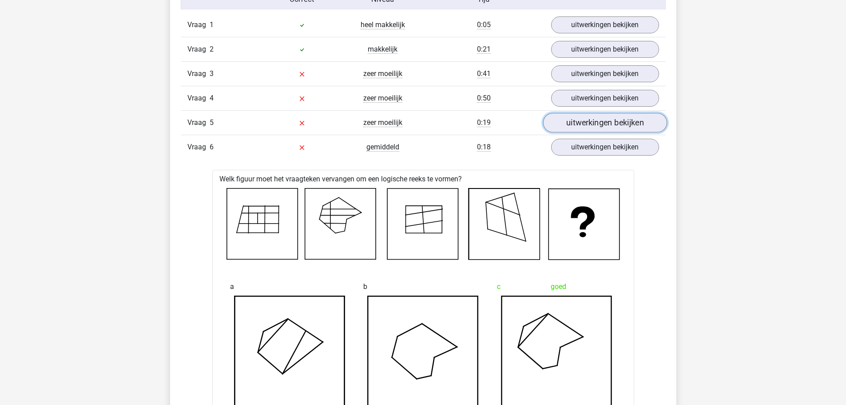
click at [598, 117] on link "uitwerkingen bekijken" at bounding box center [605, 123] width 124 height 20
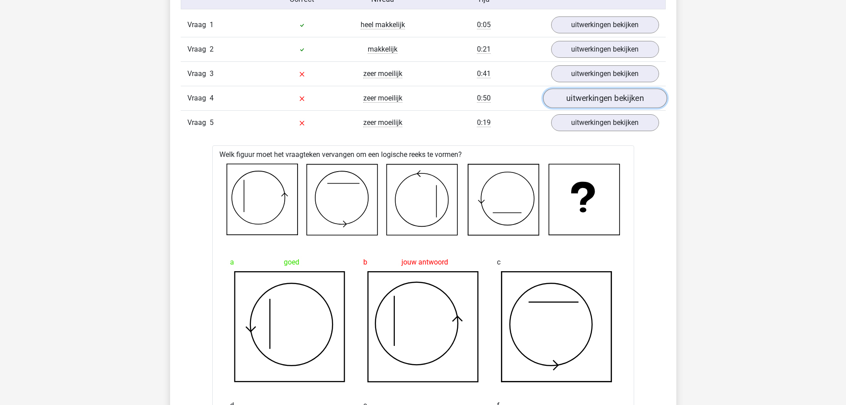
click at [586, 101] on link "uitwerkingen bekijken" at bounding box center [605, 99] width 124 height 20
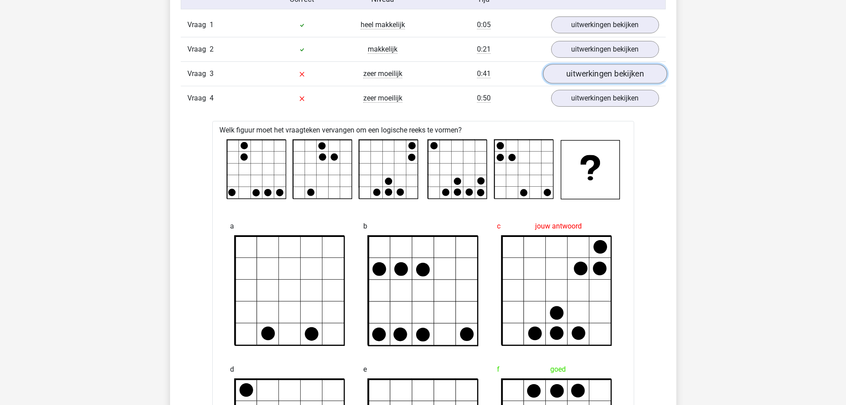
click at [594, 66] on link "uitwerkingen bekijken" at bounding box center [605, 74] width 124 height 20
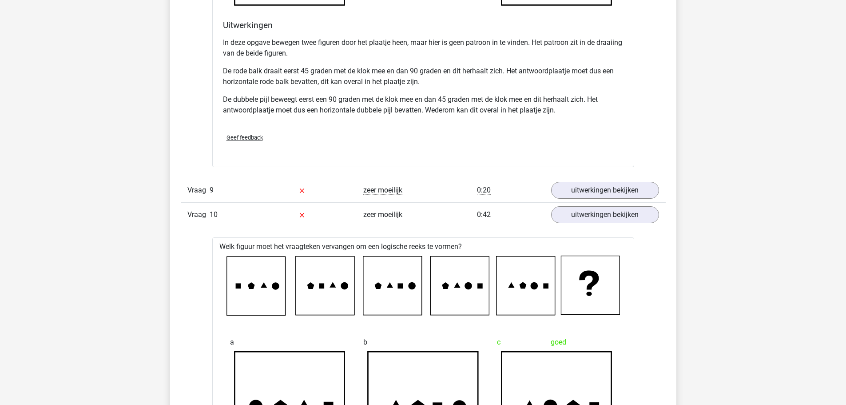
scroll to position [4620, 0]
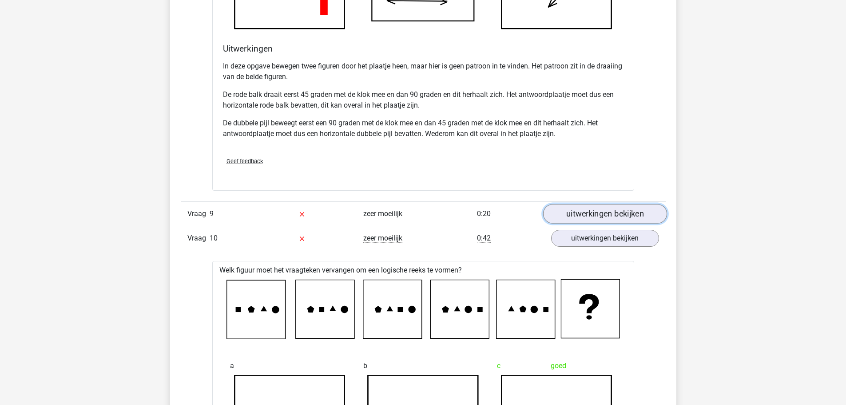
click at [601, 217] on link "uitwerkingen bekijken" at bounding box center [605, 214] width 124 height 20
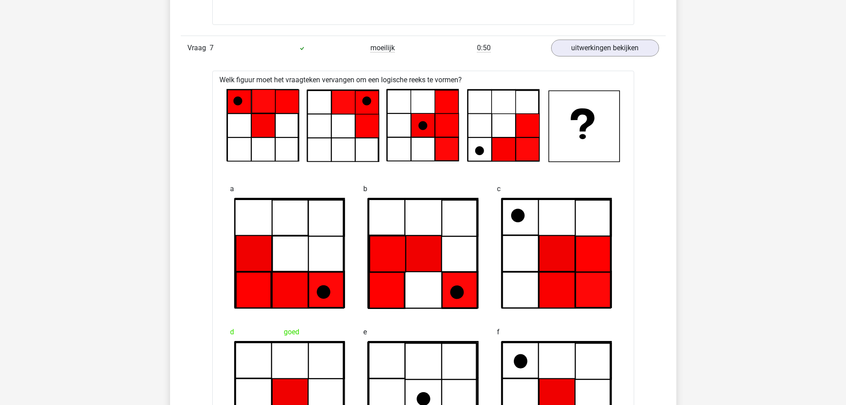
scroll to position [3421, 0]
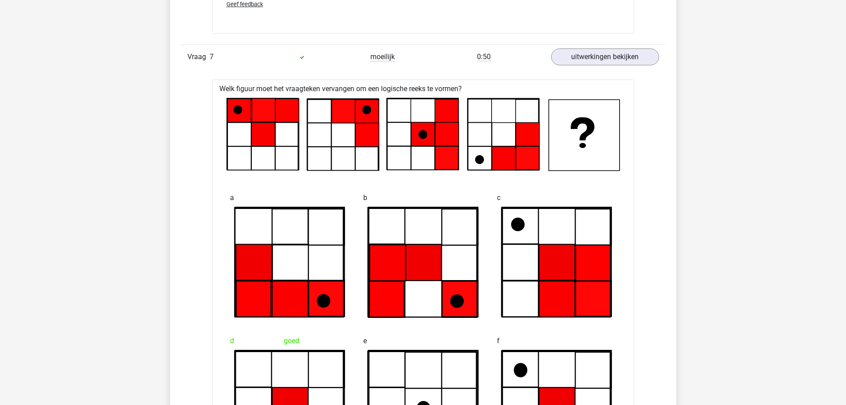
click at [232, 108] on icon at bounding box center [239, 111] width 24 height 24
click at [426, 135] on icon at bounding box center [422, 134] width 9 height 9
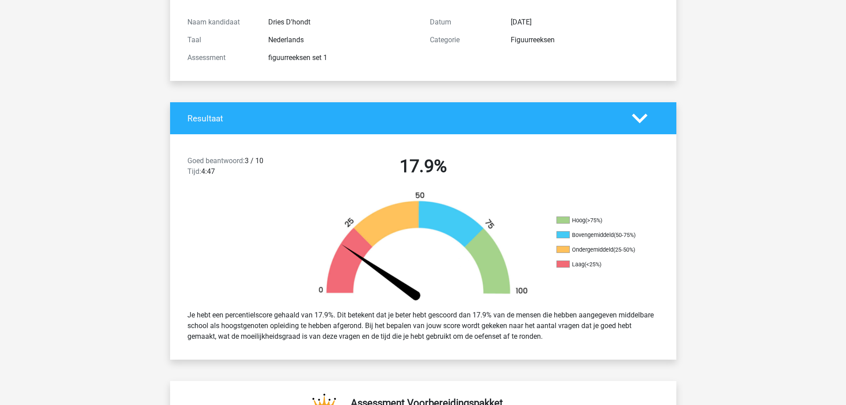
scroll to position [0, 0]
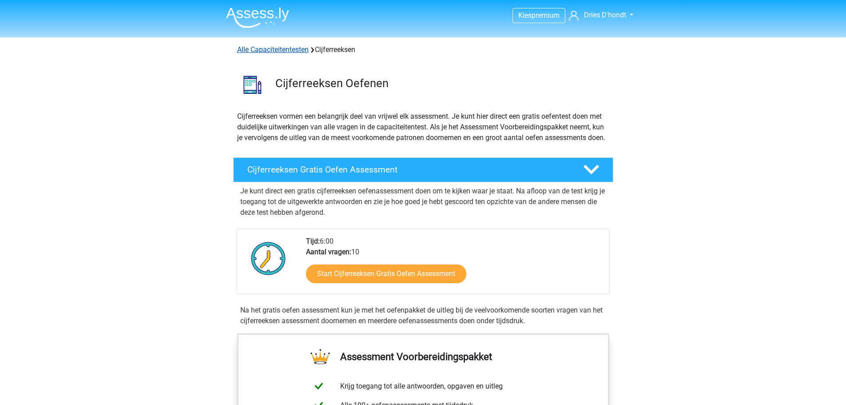
click at [296, 47] on link "Alle Capaciteitentesten" at bounding box center [273, 49] width 72 height 8
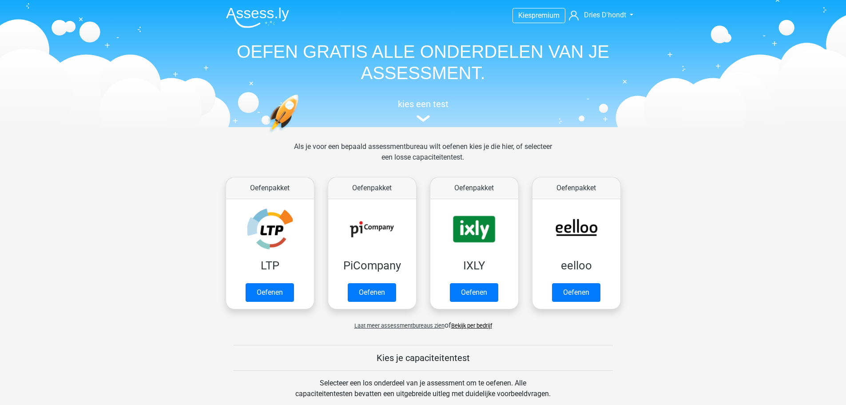
scroll to position [378, 0]
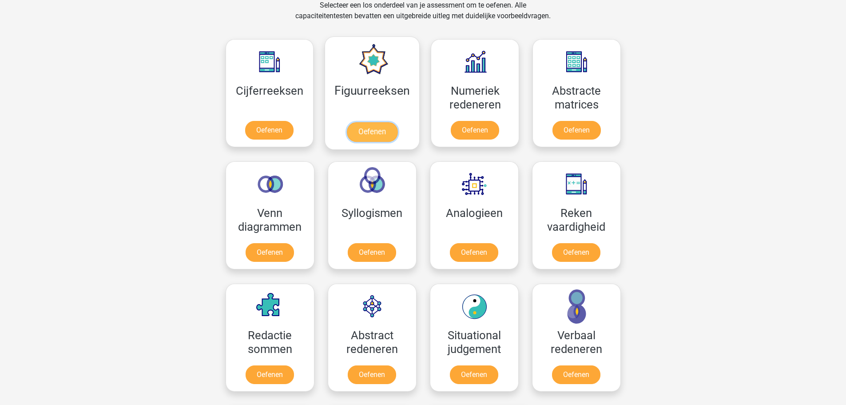
click at [376, 122] on link "Oefenen" at bounding box center [372, 132] width 51 height 20
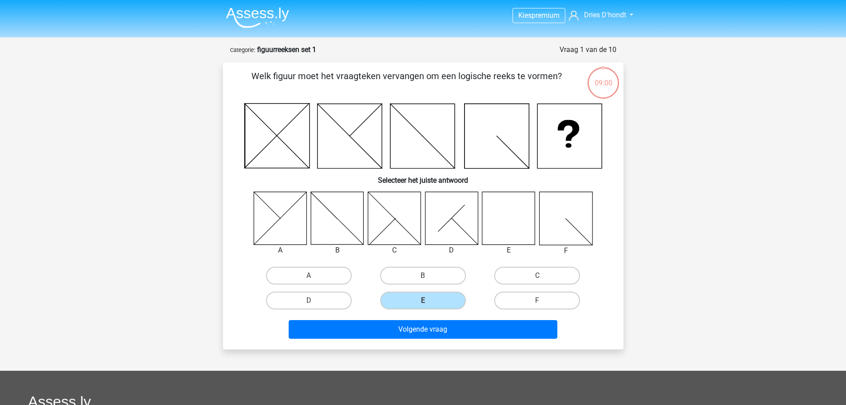
scroll to position [44, 0]
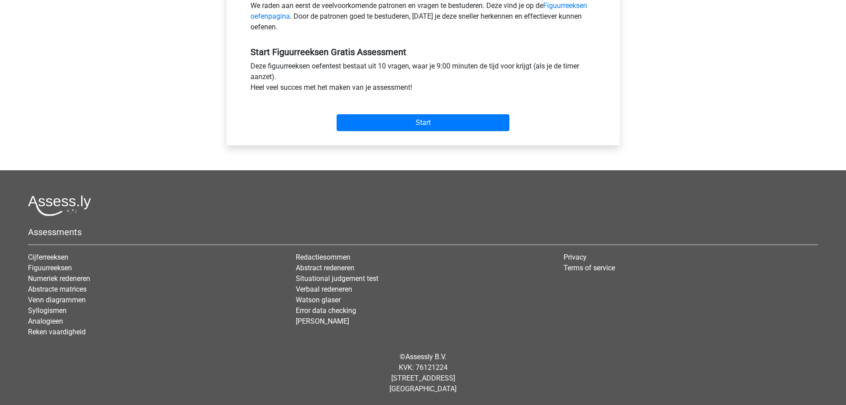
scroll to position [75, 0]
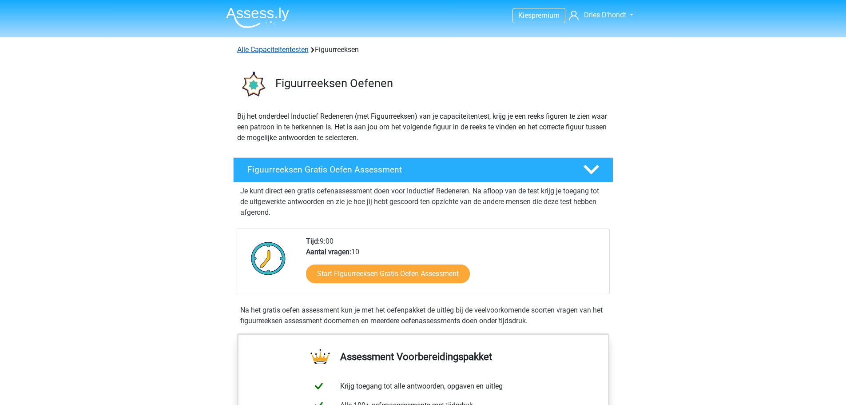
click at [290, 50] on link "Alle Capaciteitentesten" at bounding box center [273, 49] width 72 height 8
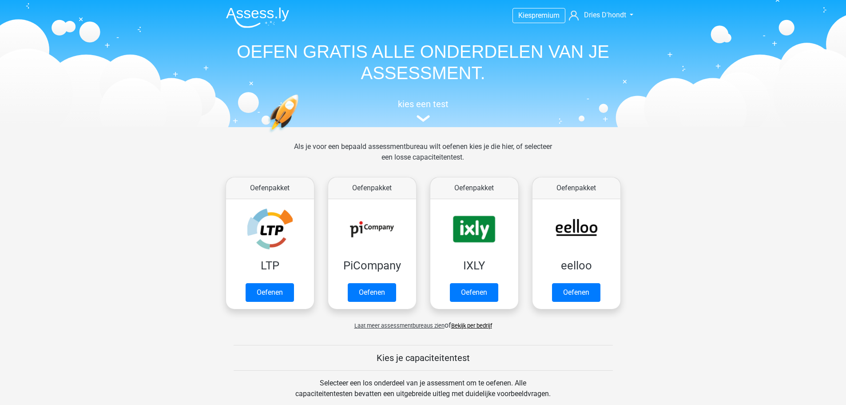
scroll to position [378, 0]
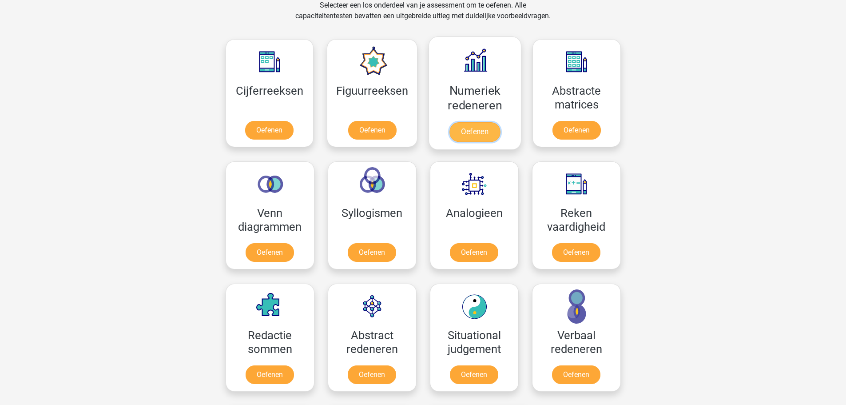
click at [488, 135] on link "Oefenen" at bounding box center [475, 132] width 51 height 20
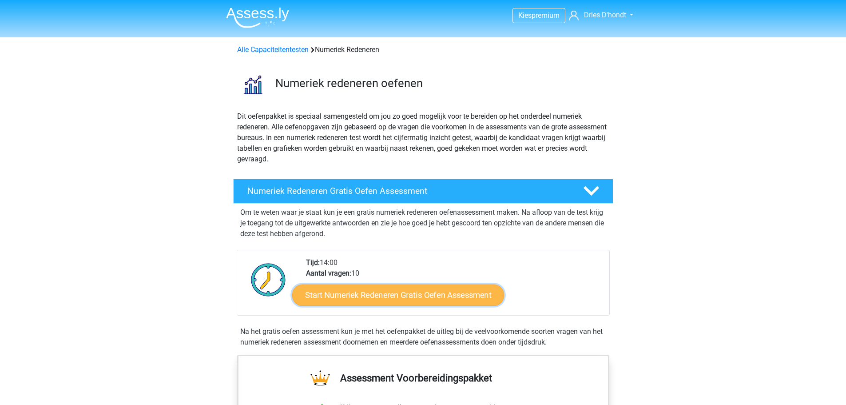
click at [398, 299] on link "Start Numeriek Redeneren Gratis Oefen Assessment" at bounding box center [398, 294] width 212 height 21
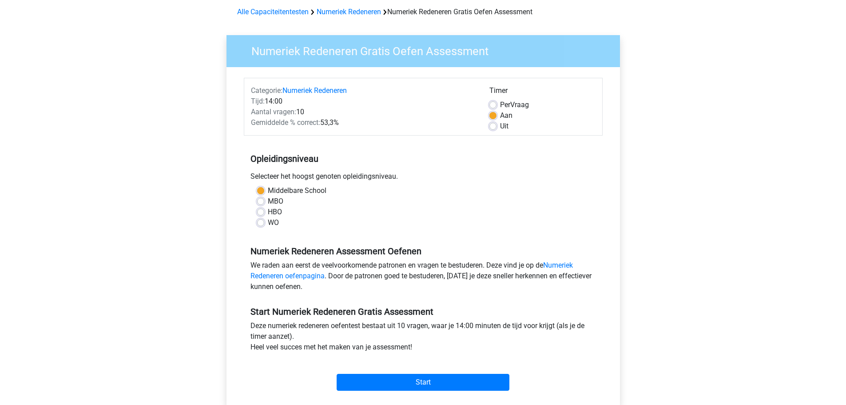
scroll to position [133, 0]
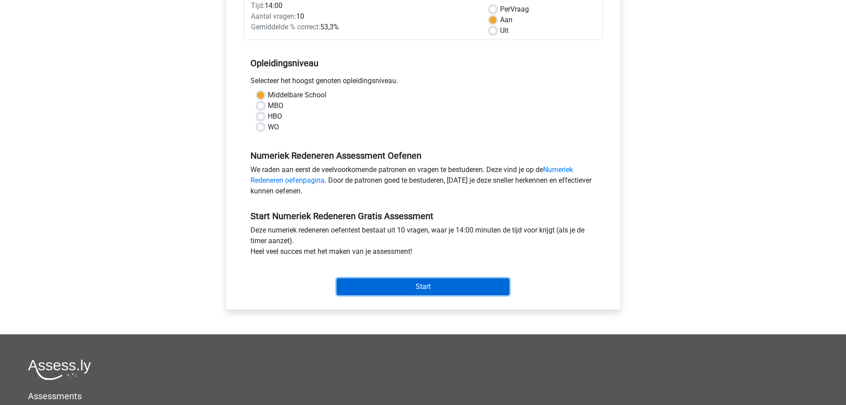
click at [449, 288] on input "Start" at bounding box center [423, 286] width 173 height 17
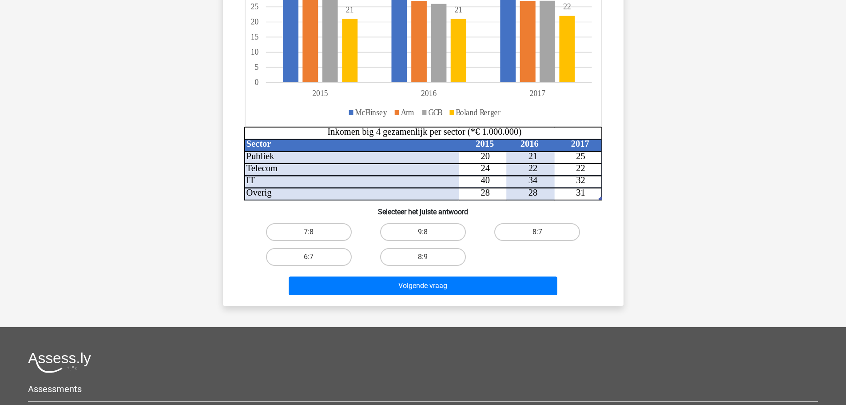
scroll to position [178, 0]
click at [553, 232] on label "8:7" at bounding box center [537, 232] width 86 height 18
click at [543, 232] on input "8:7" at bounding box center [541, 234] width 6 height 6
radio input "true"
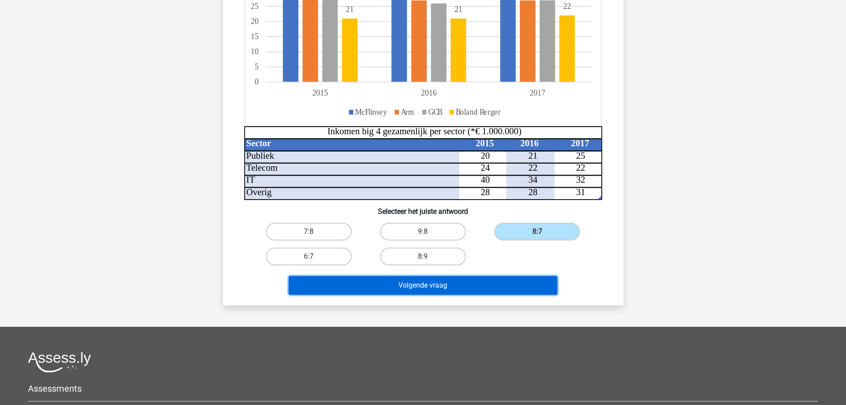
click at [496, 286] on button "Volgende vraag" at bounding box center [423, 285] width 269 height 19
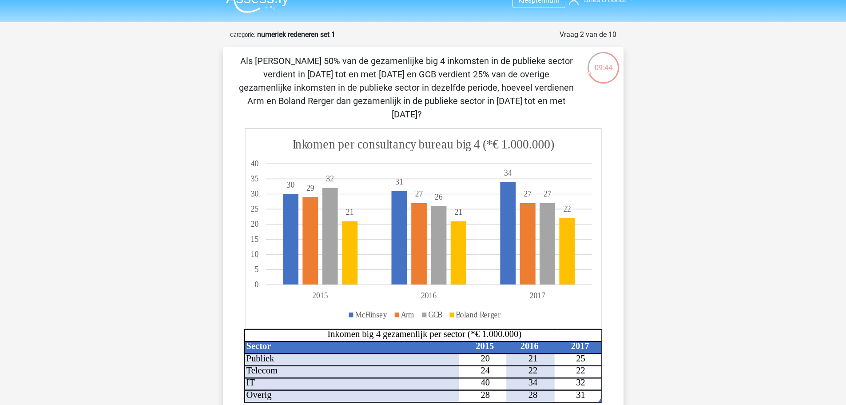
scroll to position [0, 0]
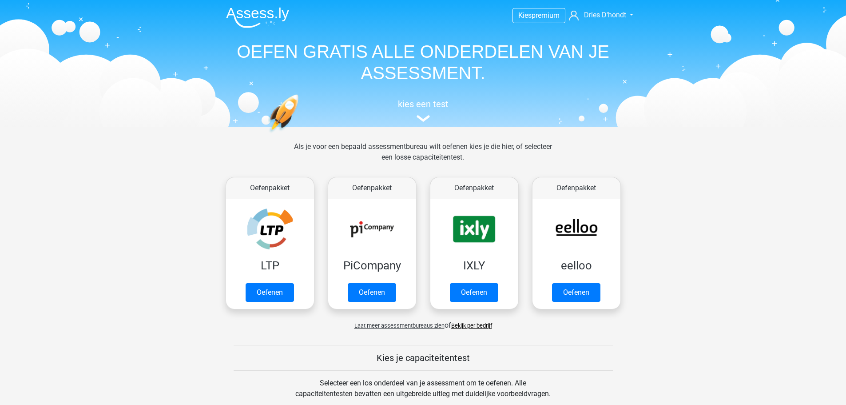
scroll to position [378, 0]
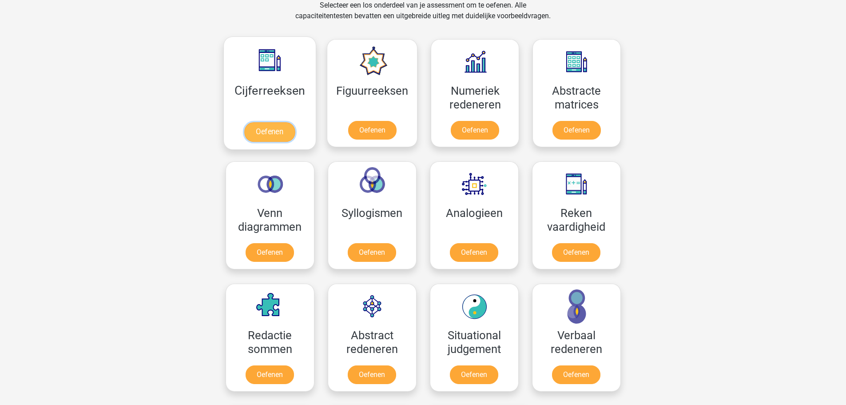
click at [264, 124] on link "Oefenen" at bounding box center [269, 132] width 51 height 20
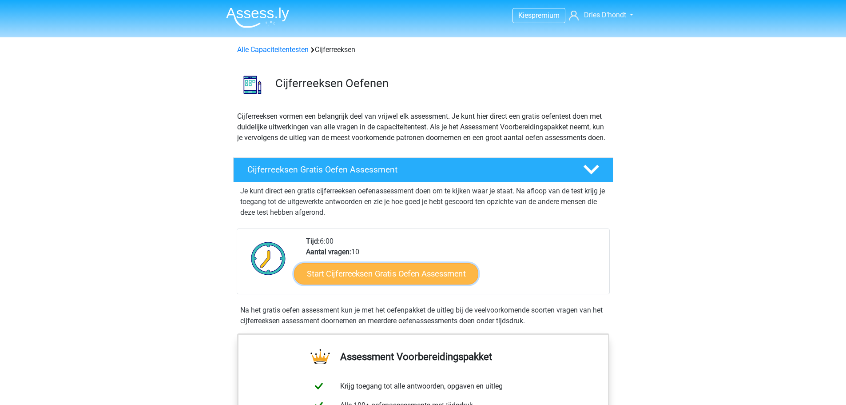
click at [378, 284] on link "Start Cijferreeksen Gratis Oefen Assessment" at bounding box center [386, 273] width 184 height 21
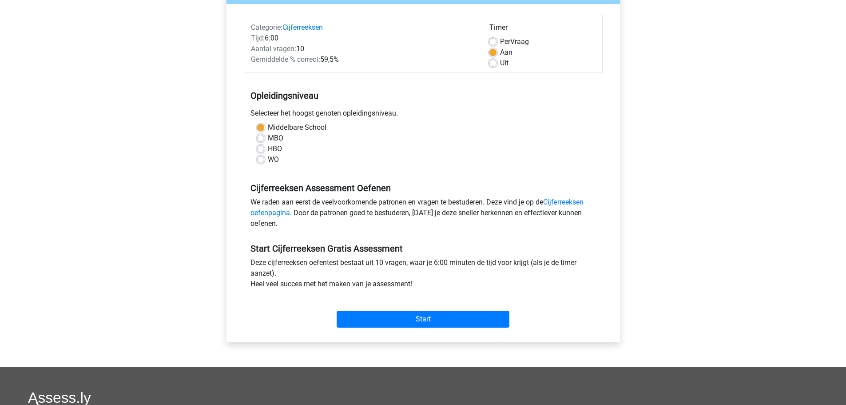
scroll to position [133, 0]
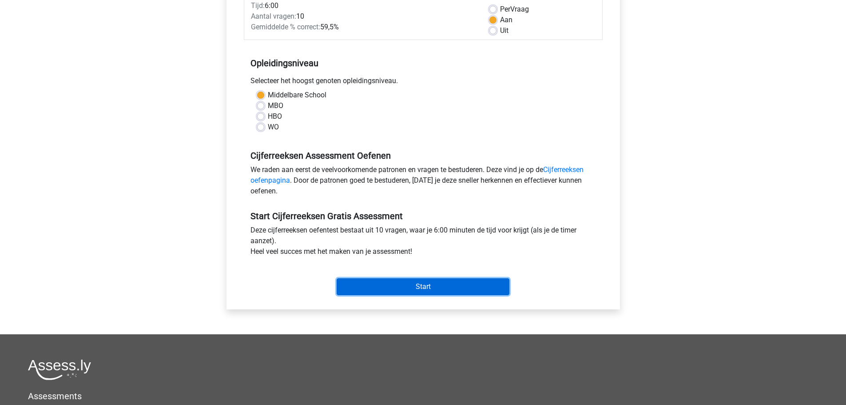
click at [362, 285] on input "Start" at bounding box center [423, 286] width 173 height 17
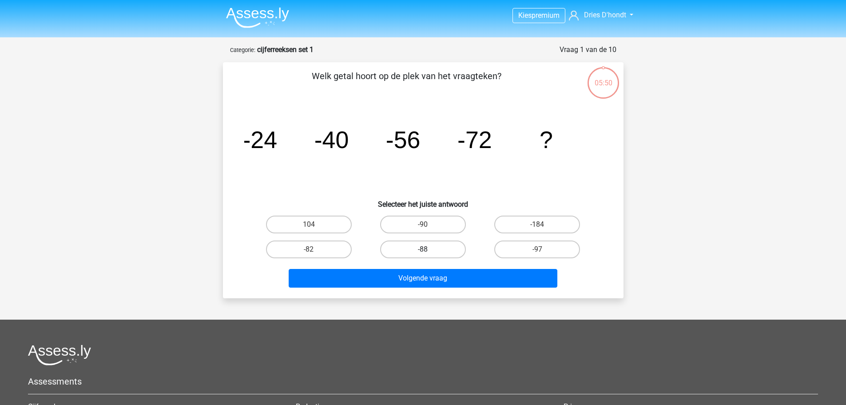
click at [433, 248] on label "-88" at bounding box center [423, 249] width 86 height 18
click at [429, 249] on input "-88" at bounding box center [426, 252] width 6 height 6
radio input "true"
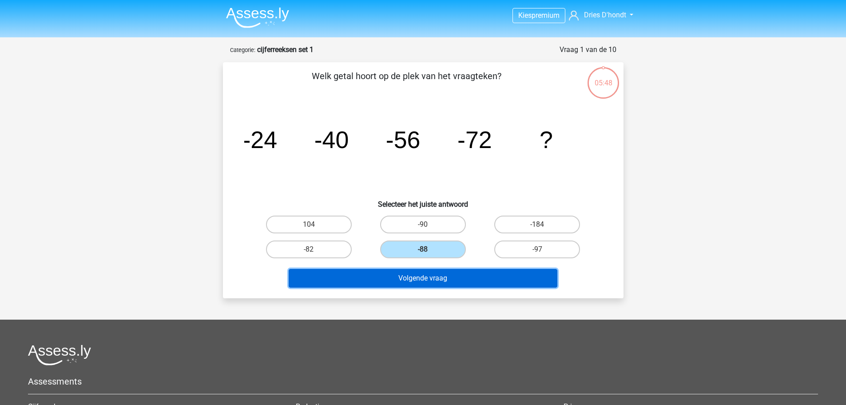
click at [430, 278] on button "Volgende vraag" at bounding box center [423, 278] width 269 height 19
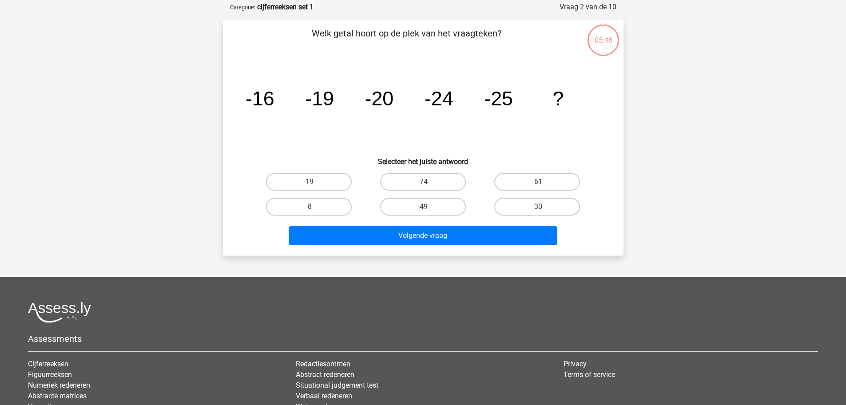
scroll to position [44, 0]
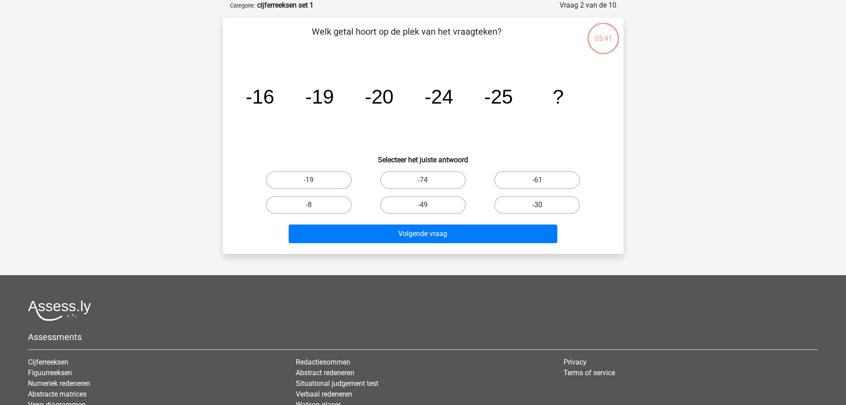
click at [546, 204] on label "-30" at bounding box center [537, 205] width 86 height 18
click at [543, 205] on input "-30" at bounding box center [541, 208] width 6 height 6
radio input "true"
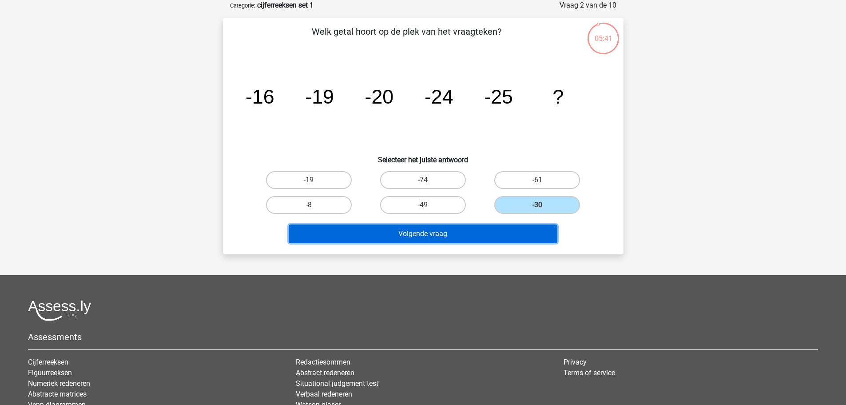
click at [507, 235] on button "Volgende vraag" at bounding box center [423, 233] width 269 height 19
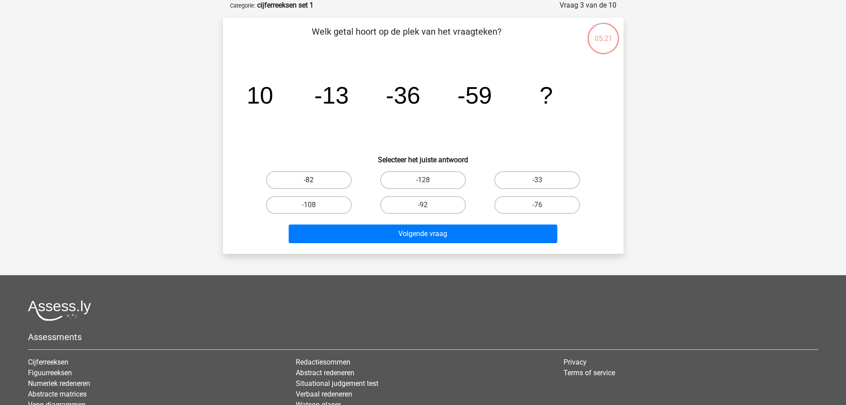
click at [342, 179] on label "-82" at bounding box center [309, 180] width 86 height 18
click at [315, 180] on input "-82" at bounding box center [312, 183] width 6 height 6
radio input "true"
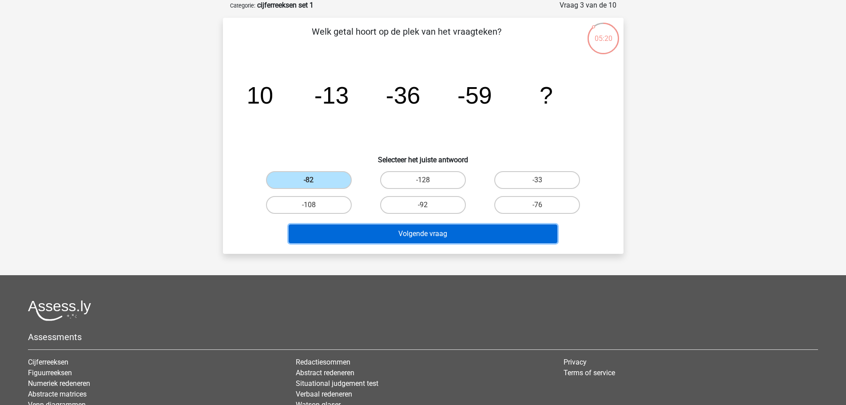
click at [400, 235] on button "Volgende vraag" at bounding box center [423, 233] width 269 height 19
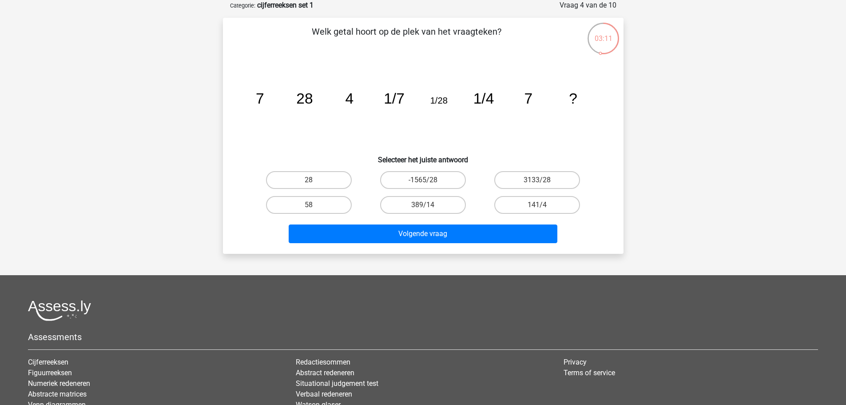
click at [318, 169] on div "28" at bounding box center [309, 179] width 114 height 25
click at [314, 180] on input "28" at bounding box center [312, 183] width 6 height 6
radio input "true"
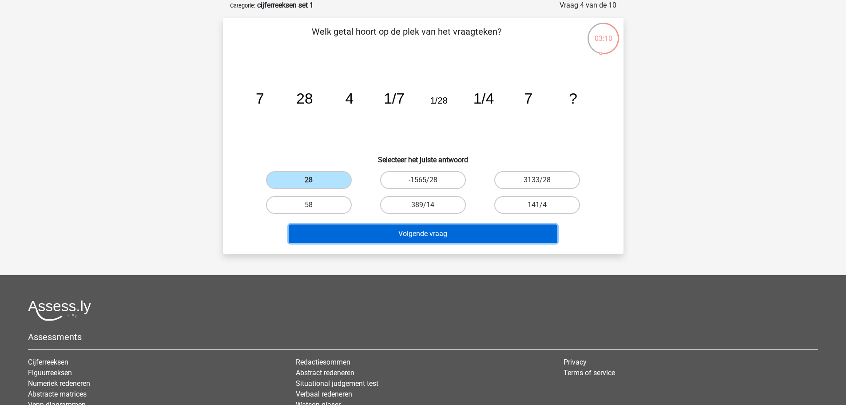
click at [438, 237] on button "Volgende vraag" at bounding box center [423, 233] width 269 height 19
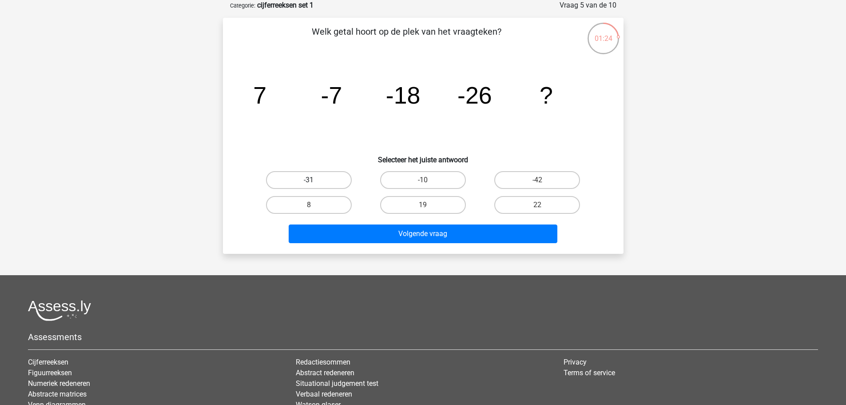
click at [322, 174] on label "-31" at bounding box center [309, 180] width 86 height 18
click at [315, 180] on input "-31" at bounding box center [312, 183] width 6 height 6
radio input "true"
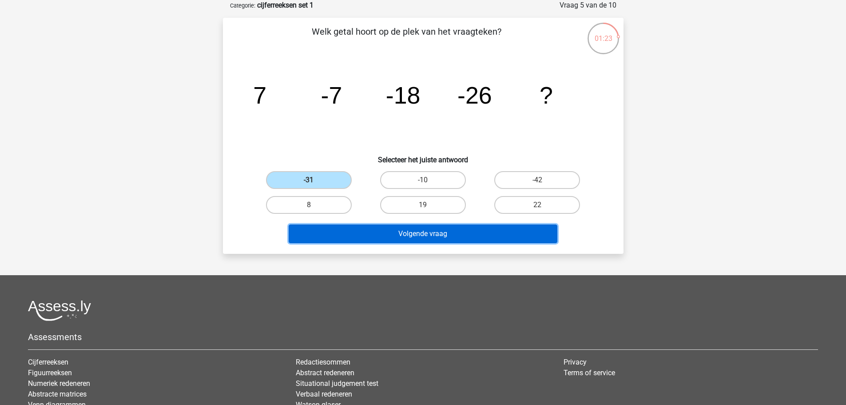
click at [392, 224] on button "Volgende vraag" at bounding box center [423, 233] width 269 height 19
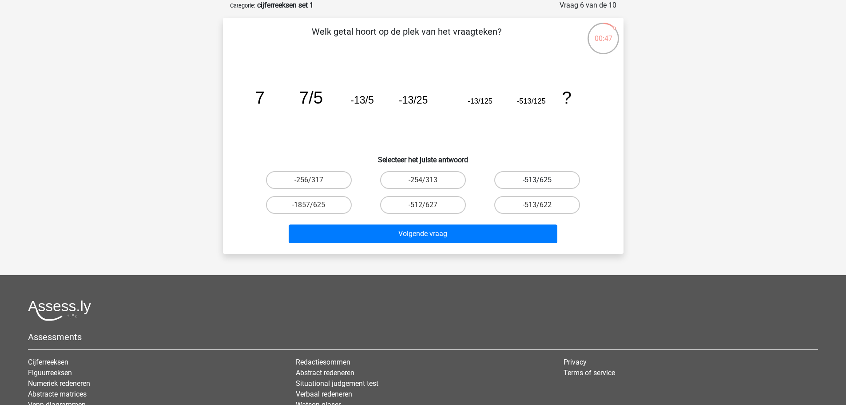
click at [549, 175] on label "-513/625" at bounding box center [537, 180] width 86 height 18
click at [543, 180] on input "-513/625" at bounding box center [541, 183] width 6 height 6
radio input "true"
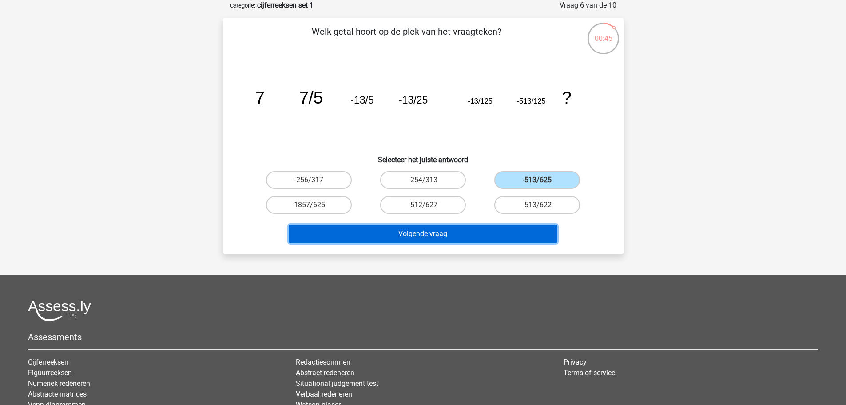
click at [512, 231] on button "Volgende vraag" at bounding box center [423, 233] width 269 height 19
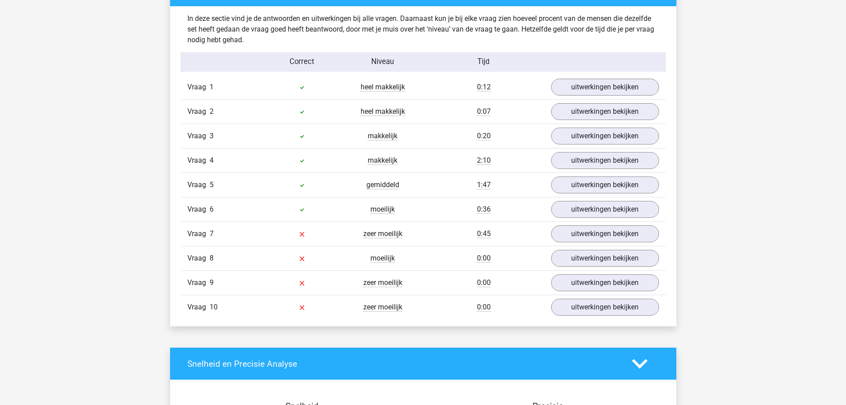
scroll to position [755, 0]
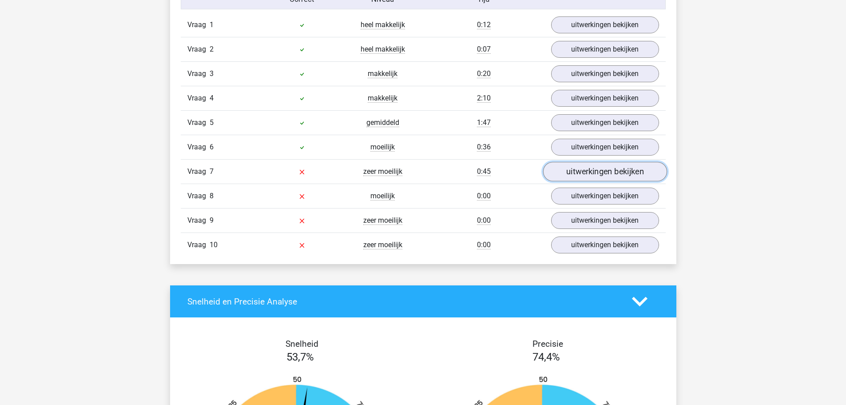
click at [577, 166] on link "uitwerkingen bekijken" at bounding box center [605, 172] width 124 height 20
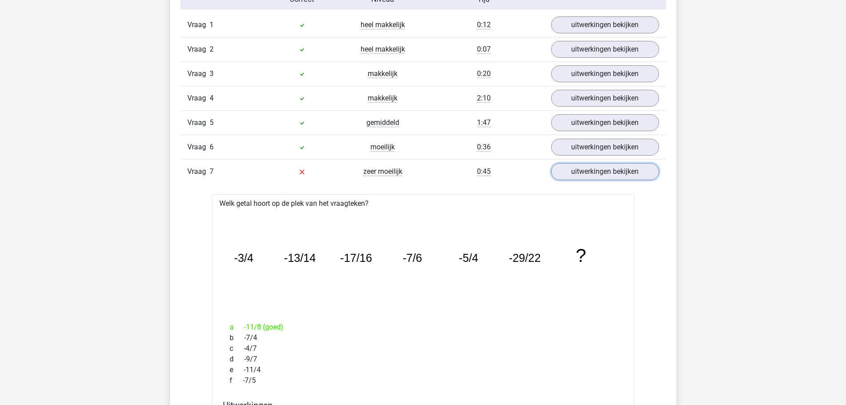
scroll to position [800, 0]
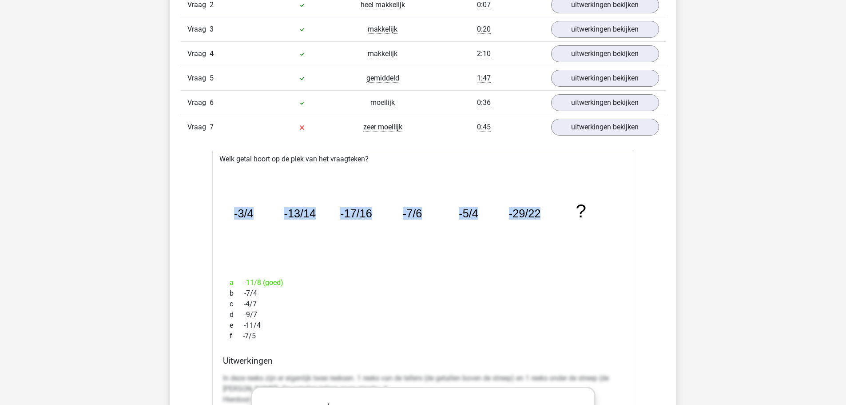
drag, startPoint x: 542, startPoint y: 212, endPoint x: 218, endPoint y: 209, distance: 323.9
click at [218, 209] on div "Welk getal hoort op de plek van het vraagteken? image/svg+xml -3/4 -13/14 -17/1…" at bounding box center [423, 413] width 422 height 527
copy g "-3/4 -13/14 -17/16 -7/6 -5/4 -29/22"
click at [260, 255] on icon "image/svg+xml -3/4 -13/14 -17/16 -7/6 -5/4 -29/22 ?" at bounding box center [424, 217] width 394 height 99
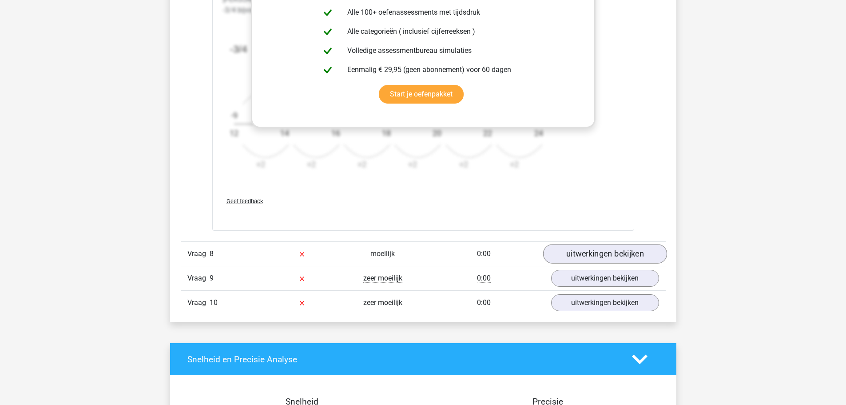
scroll to position [1262, 0]
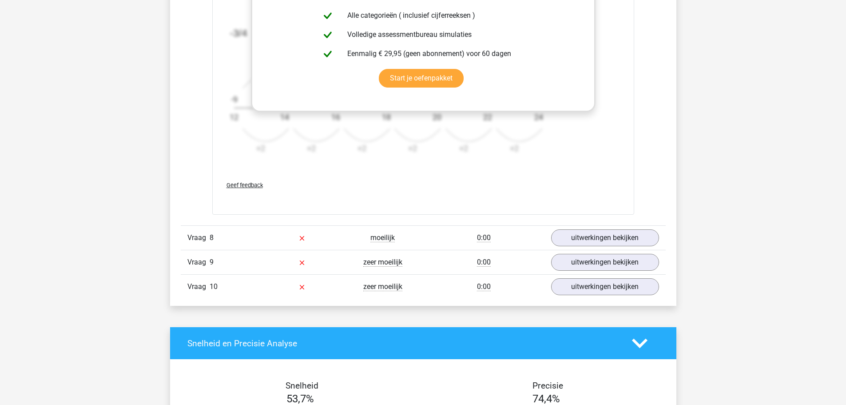
click at [588, 225] on div "Vraag 8 moeilijk 0:00 uitwerkingen bekijken" at bounding box center [423, 237] width 485 height 24
click at [587, 233] on link "uitwerkingen bekijken" at bounding box center [605, 238] width 124 height 20
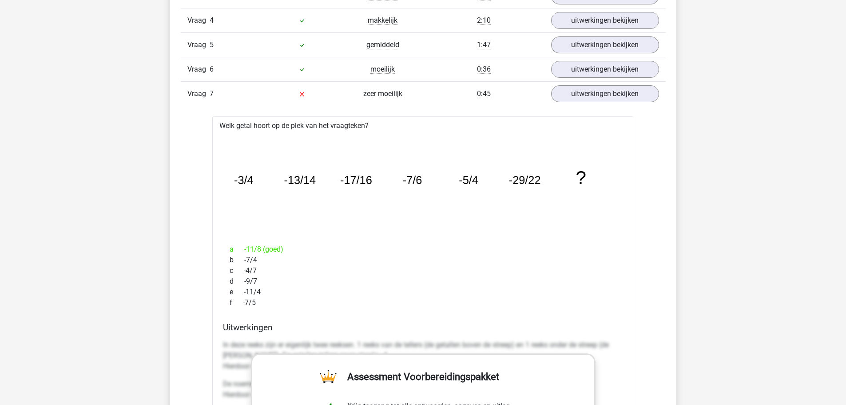
scroll to position [817, 0]
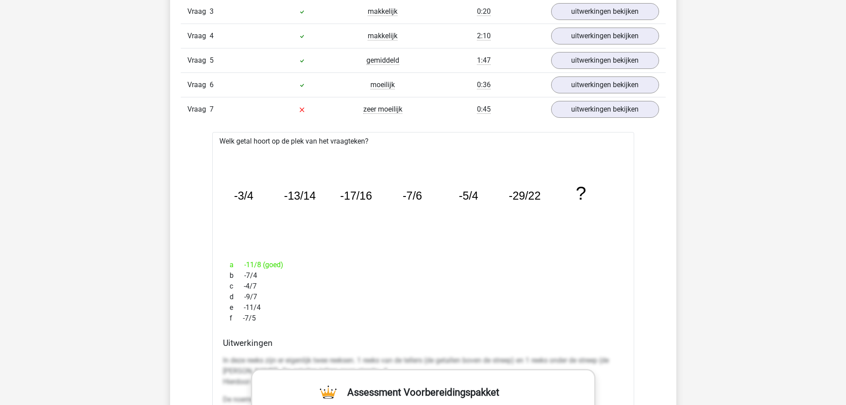
click at [516, 249] on div "image/svg+xml -3/4 -13/14 -17/16 -7/6 -5/4 -29/22 ?" at bounding box center [423, 200] width 408 height 106
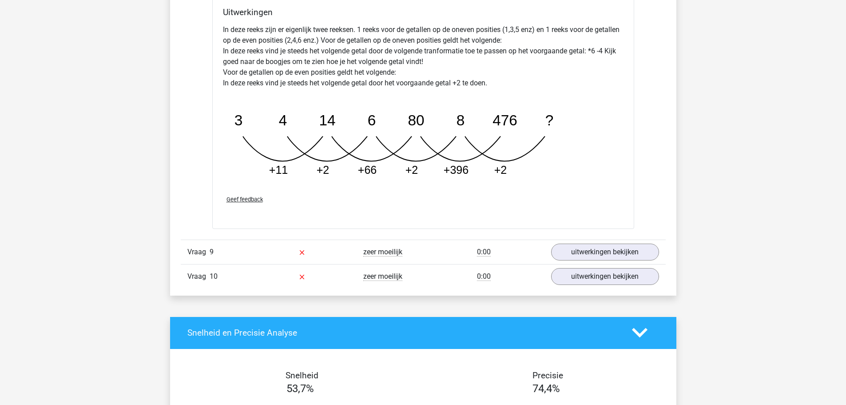
scroll to position [1706, 0]
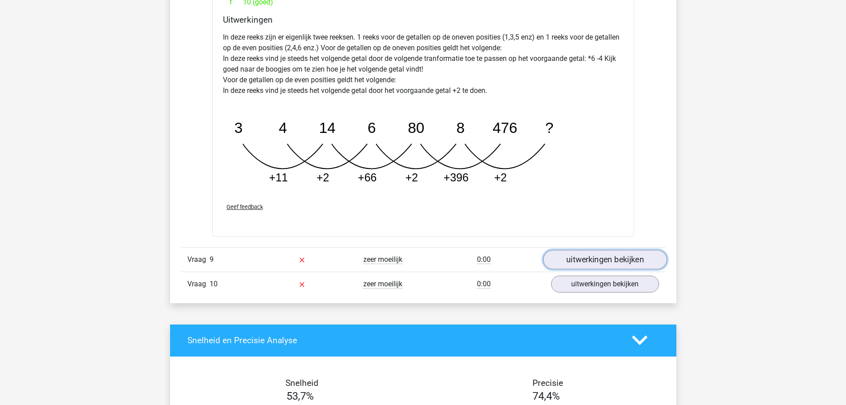
click at [624, 261] on link "uitwerkingen bekijken" at bounding box center [605, 260] width 124 height 20
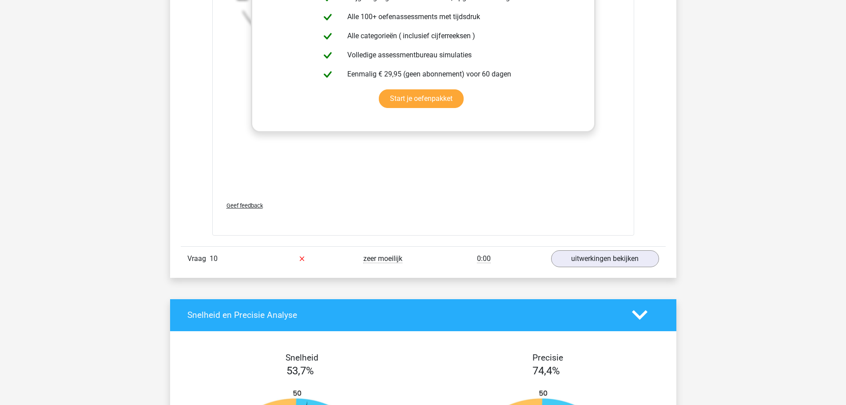
scroll to position [2283, 0]
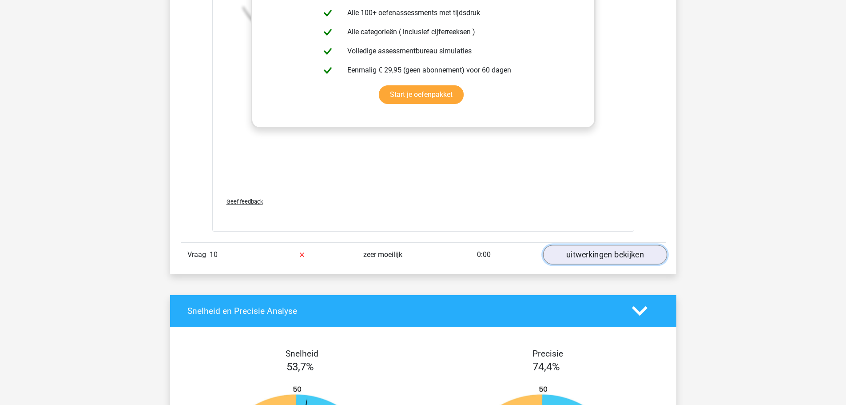
click at [591, 257] on link "uitwerkingen bekijken" at bounding box center [605, 255] width 124 height 20
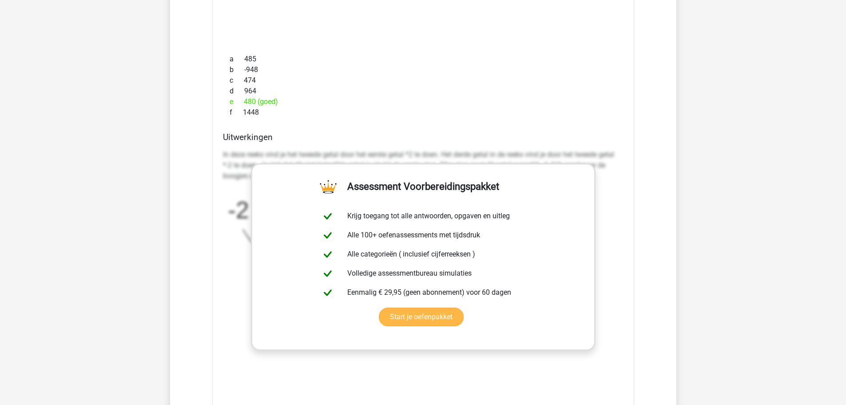
scroll to position [1839, 0]
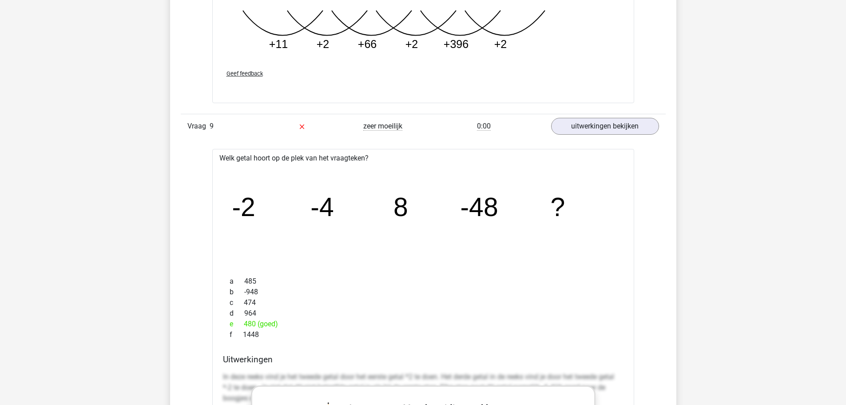
click at [766, 333] on div "Kies premium Dries D'hondt driesdhndt@gmail.com" at bounding box center [423, 179] width 846 height 4037
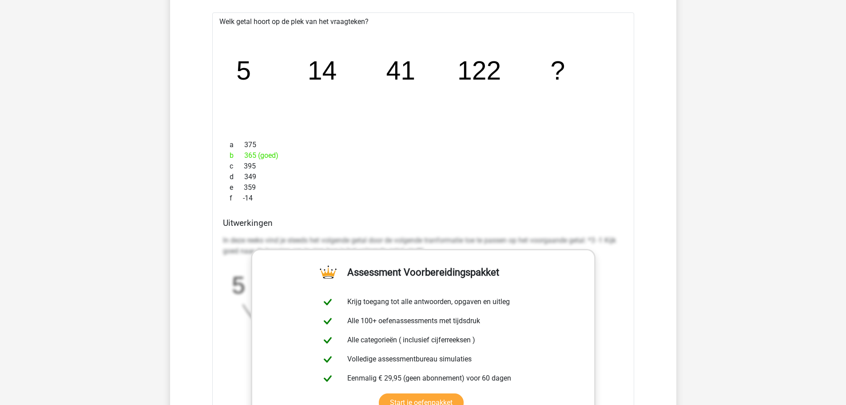
scroll to position [2550, 0]
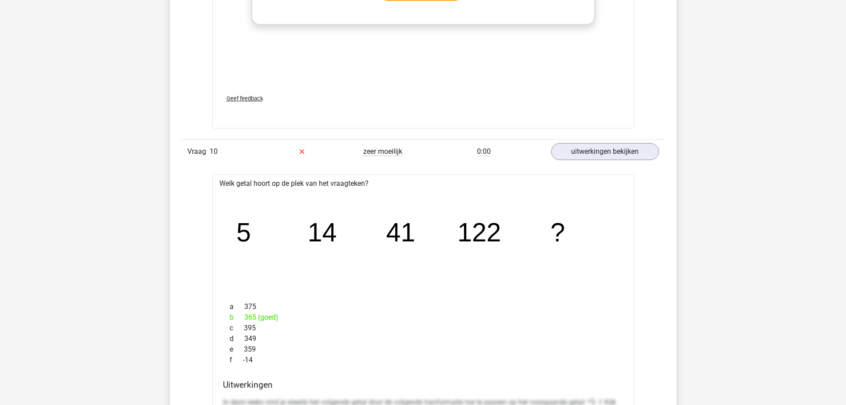
scroll to position [2328, 0]
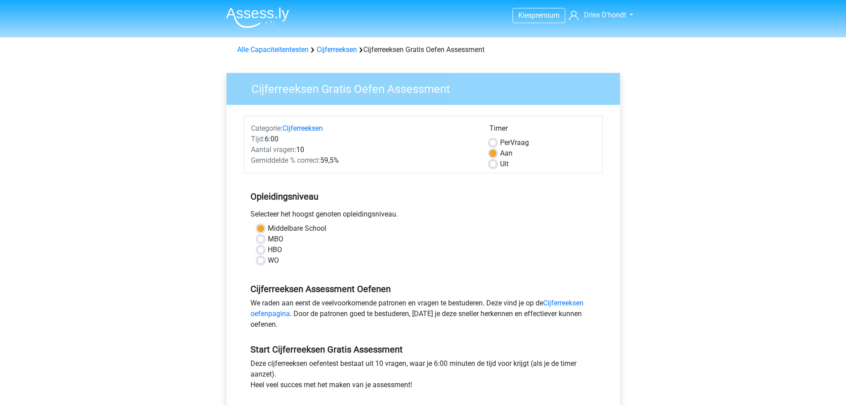
click at [268, 260] on label "WO" at bounding box center [273, 260] width 11 height 11
click at [263, 260] on input "WO" at bounding box center [260, 259] width 7 height 9
radio input "true"
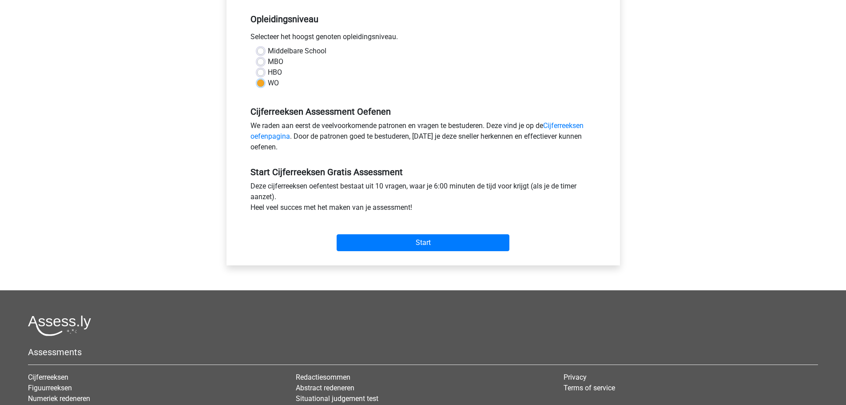
scroll to position [178, 0]
click at [457, 248] on input "Start" at bounding box center [423, 242] width 173 height 17
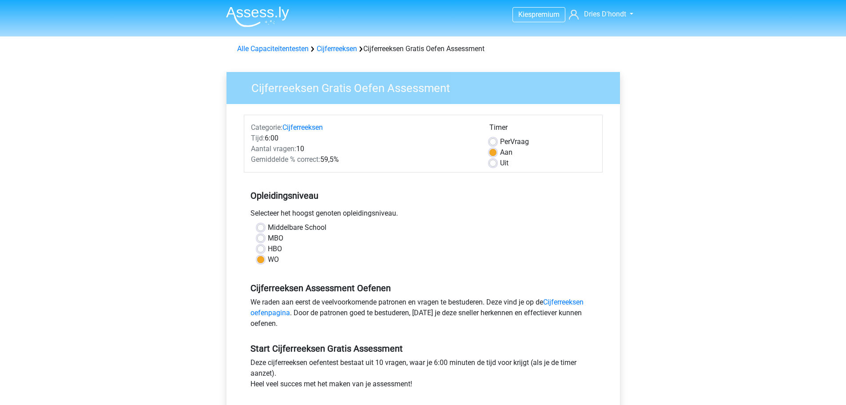
scroll to position [0, 0]
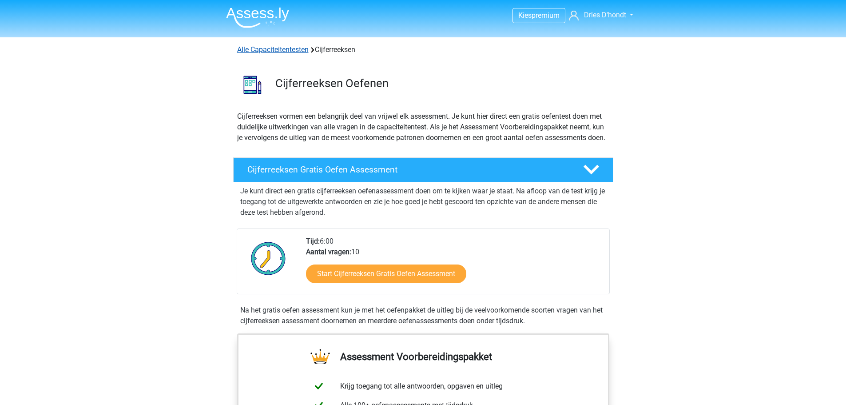
click at [258, 47] on link "Alle Capaciteitentesten" at bounding box center [273, 49] width 72 height 8
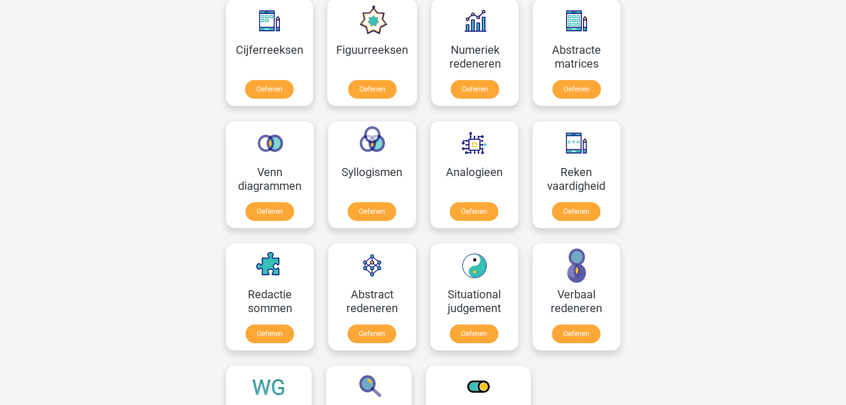
scroll to position [511, 0]
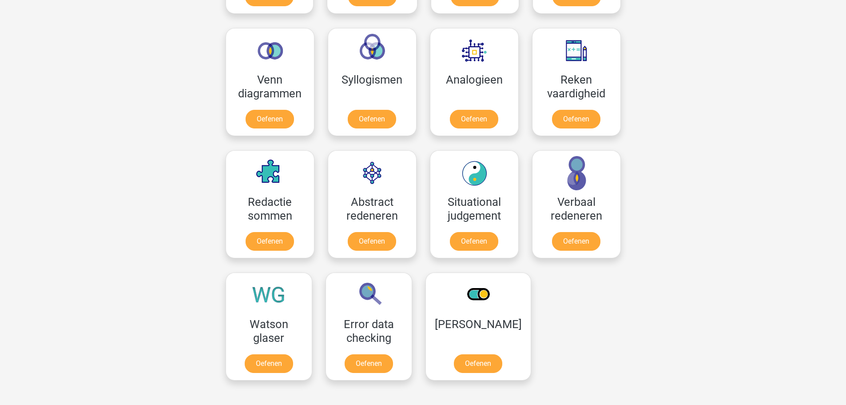
click at [183, 42] on div "Kies premium Dries D'hondt driesdhndt@gmail.com" at bounding box center [423, 193] width 846 height 1409
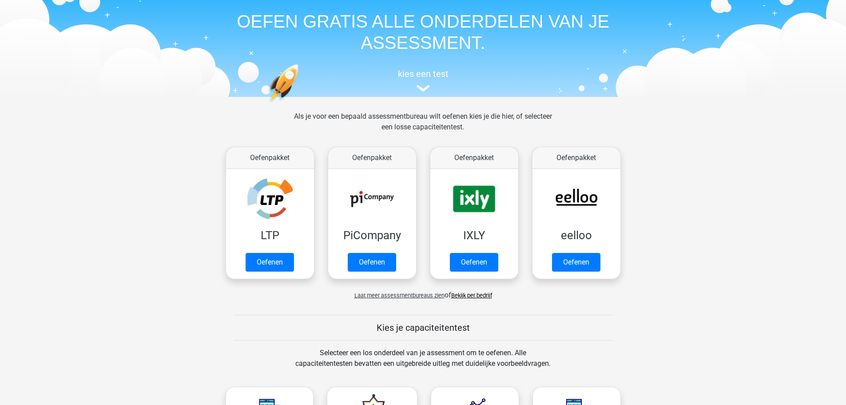
scroll to position [22, 0]
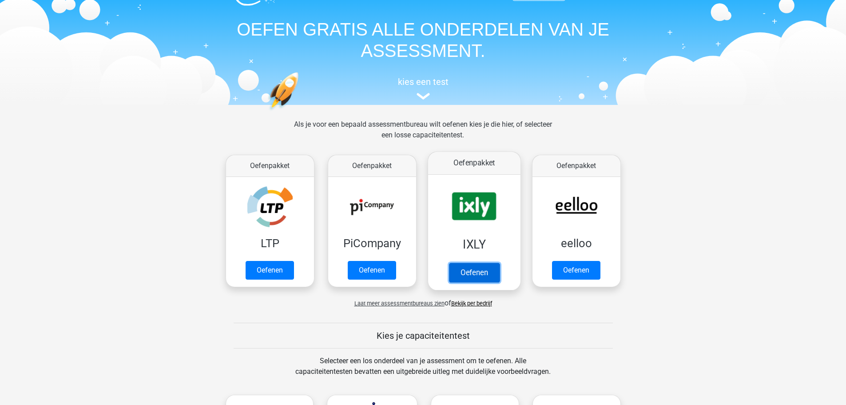
click at [480, 272] on link "Oefenen" at bounding box center [474, 273] width 51 height 20
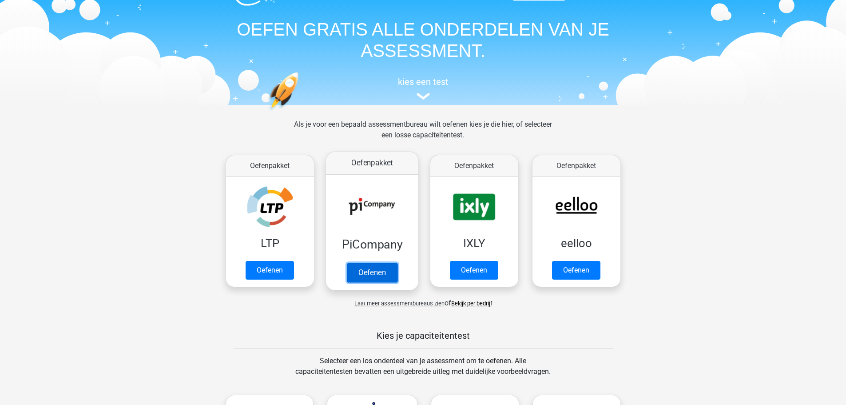
click at [374, 275] on link "Oefenen" at bounding box center [372, 273] width 51 height 20
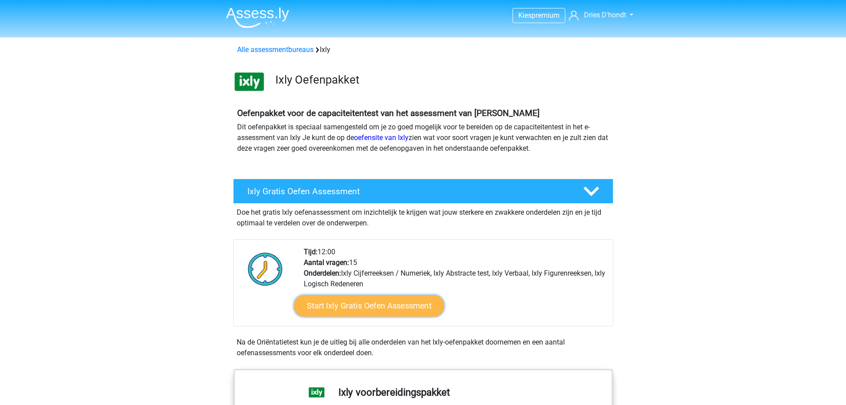
click at [389, 307] on link "Start Ixly Gratis Oefen Assessment" at bounding box center [369, 305] width 150 height 21
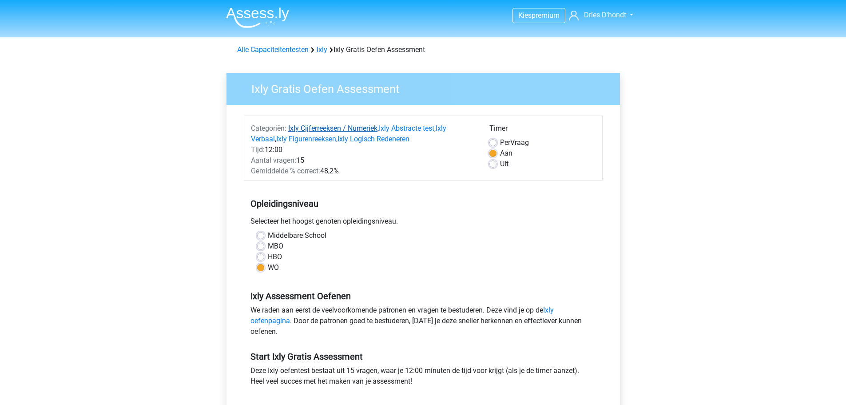
click at [327, 127] on link "Ixly Cijferreeksen / Numeriek" at bounding box center [332, 128] width 89 height 8
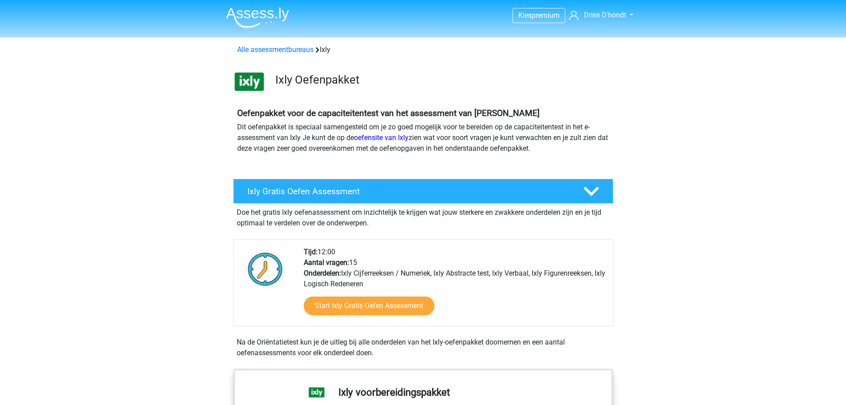
scroll to position [606, 0]
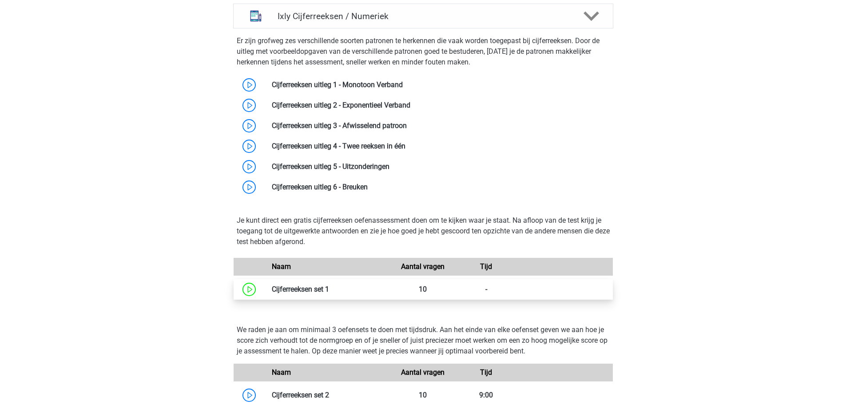
click at [329, 288] on link at bounding box center [329, 289] width 0 height 8
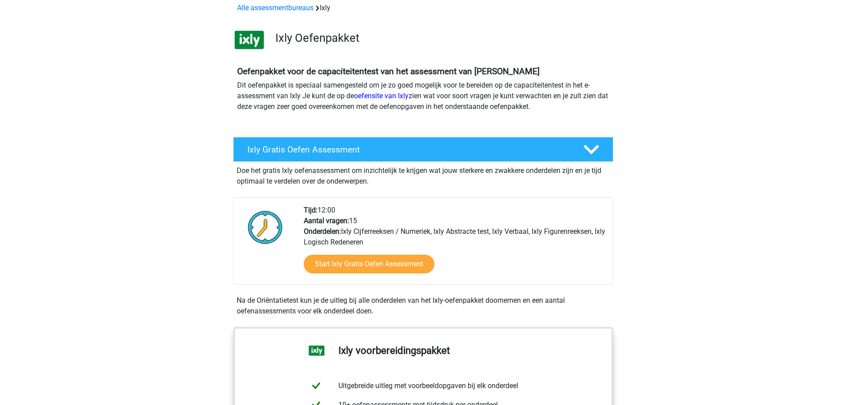
scroll to position [0, 0]
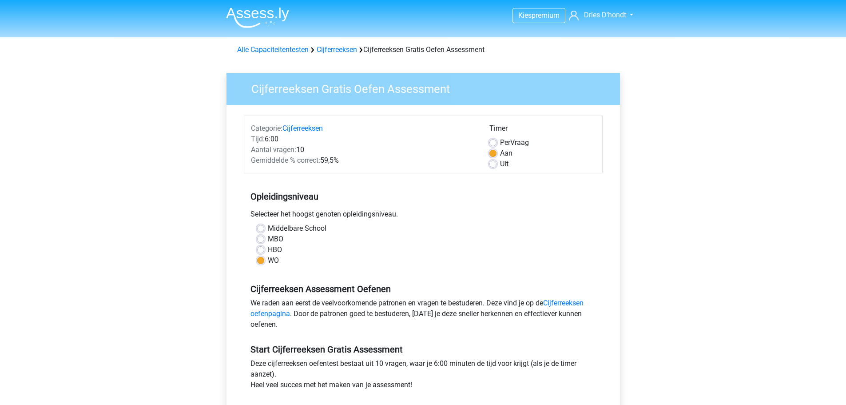
click at [268, 227] on label "Middelbare School" at bounding box center [297, 228] width 59 height 11
click at [260, 227] on input "Middelbare School" at bounding box center [260, 227] width 7 height 9
radio input "true"
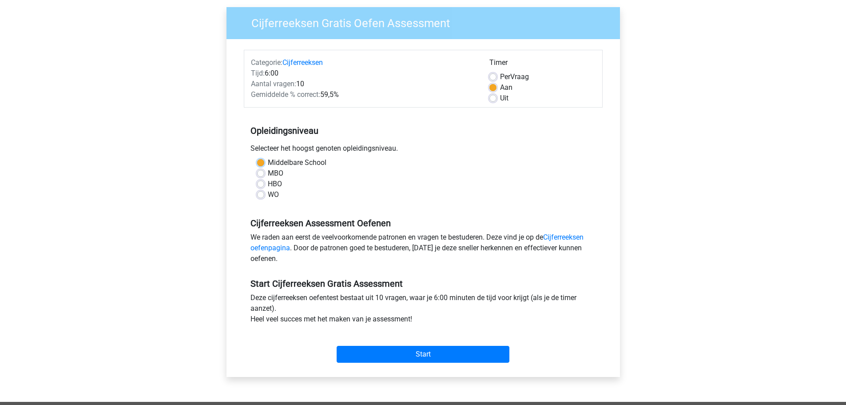
scroll to position [178, 0]
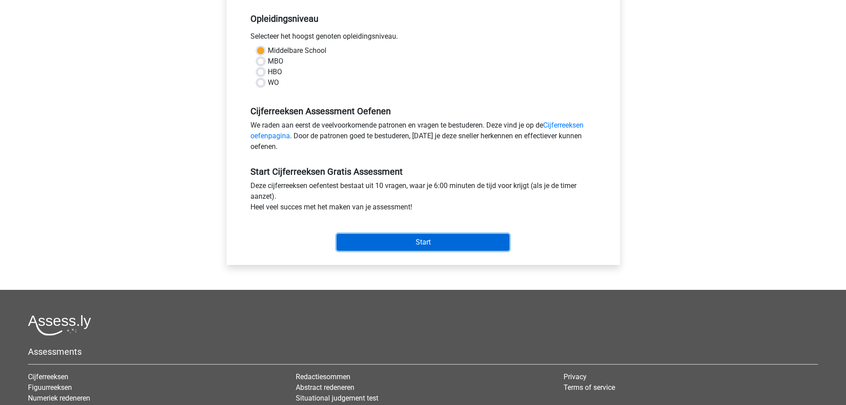
click at [388, 246] on input "Start" at bounding box center [423, 242] width 173 height 17
drag, startPoint x: 257, startPoint y: 187, endPoint x: 261, endPoint y: 184, distance: 4.7
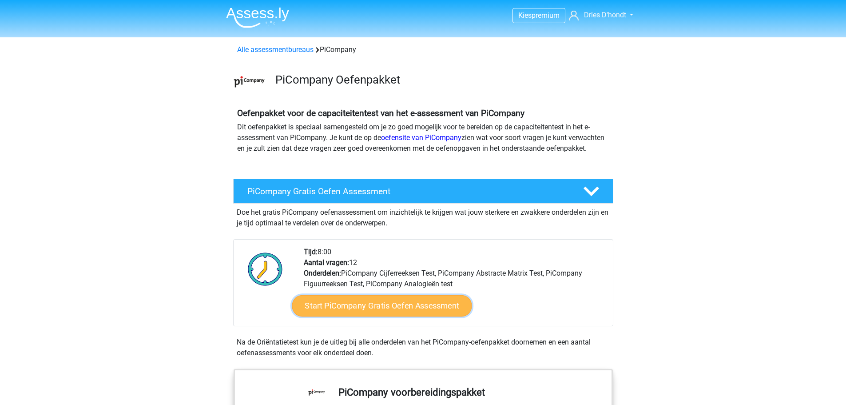
click at [363, 316] on link "Start PiCompany Gratis Oefen Assessment" at bounding box center [382, 305] width 180 height 21
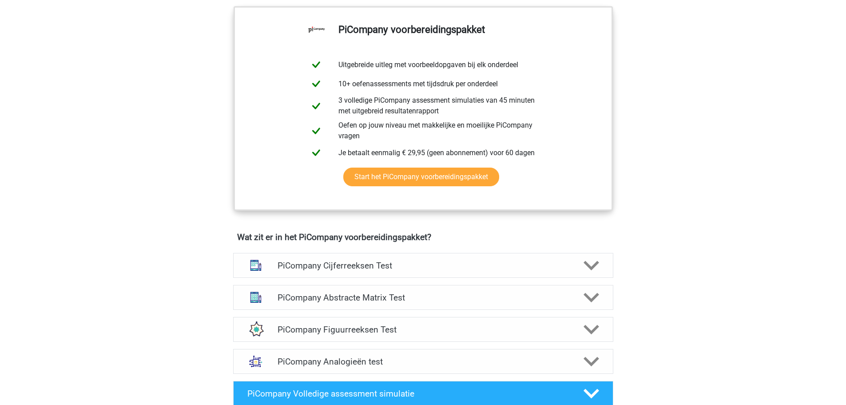
scroll to position [444, 0]
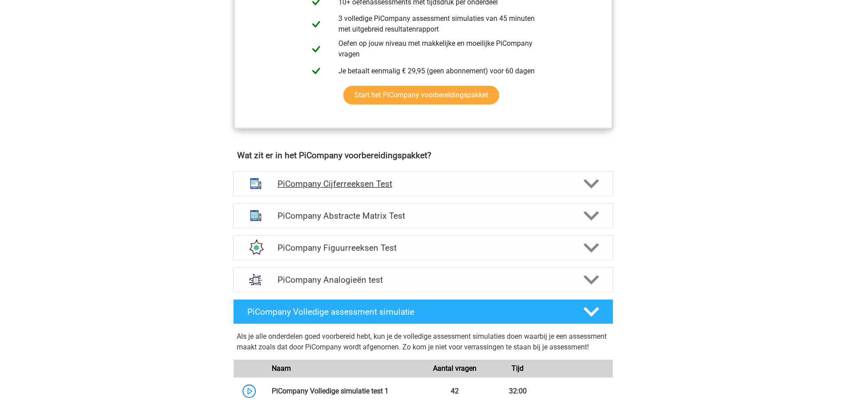
click at [591, 188] on polygon at bounding box center [592, 184] width 16 height 10
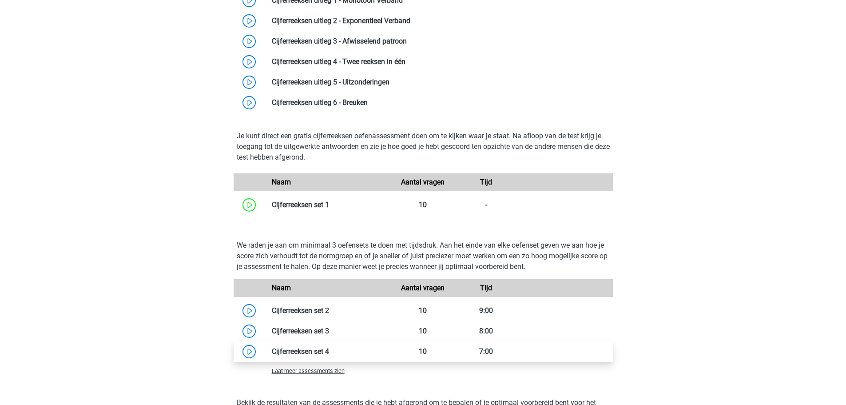
scroll to position [755, 0]
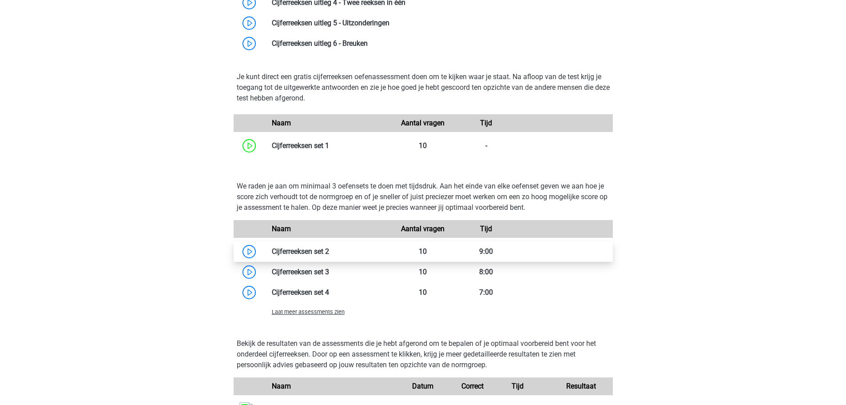
click at [329, 255] on link at bounding box center [329, 251] width 0 height 8
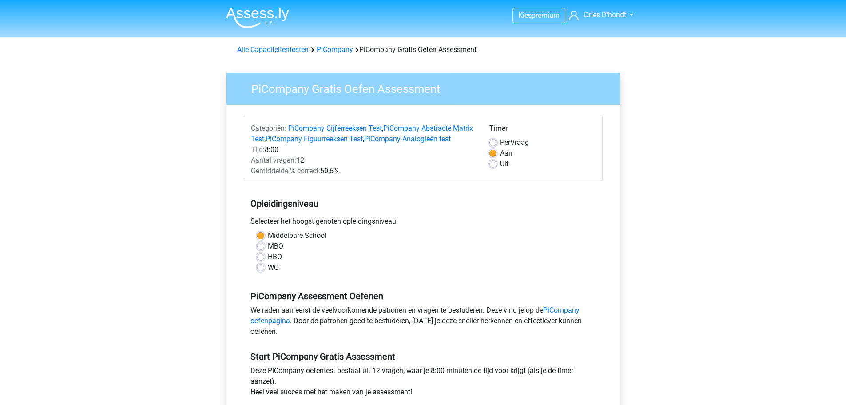
scroll to position [178, 0]
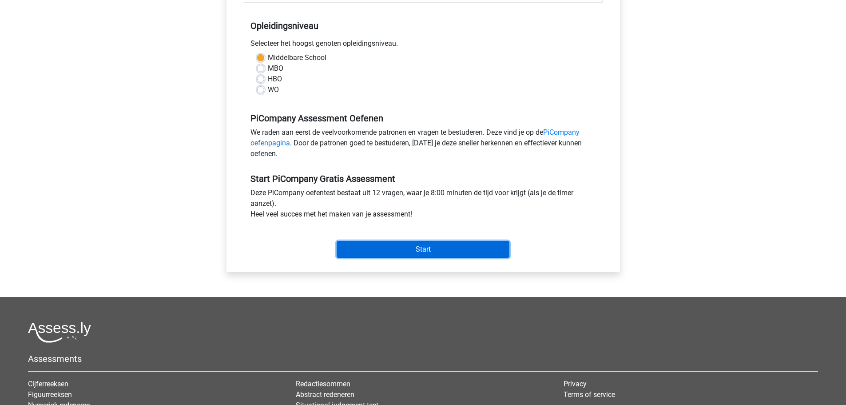
click at [427, 258] on input "Start" at bounding box center [423, 249] width 173 height 17
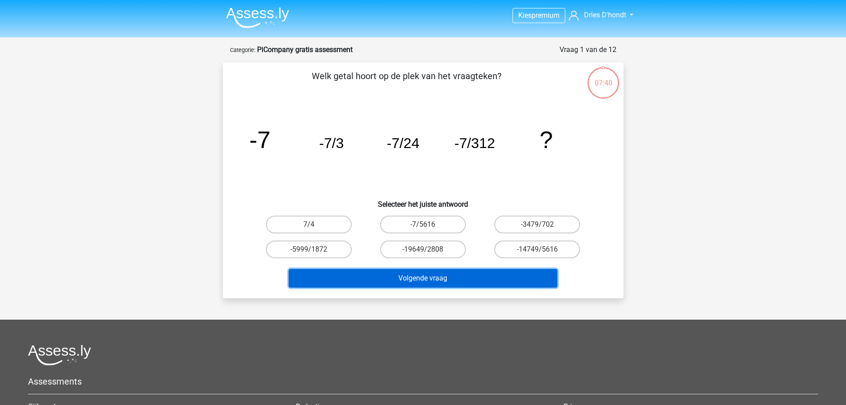
click at [460, 280] on button "Volgende vraag" at bounding box center [423, 278] width 269 height 19
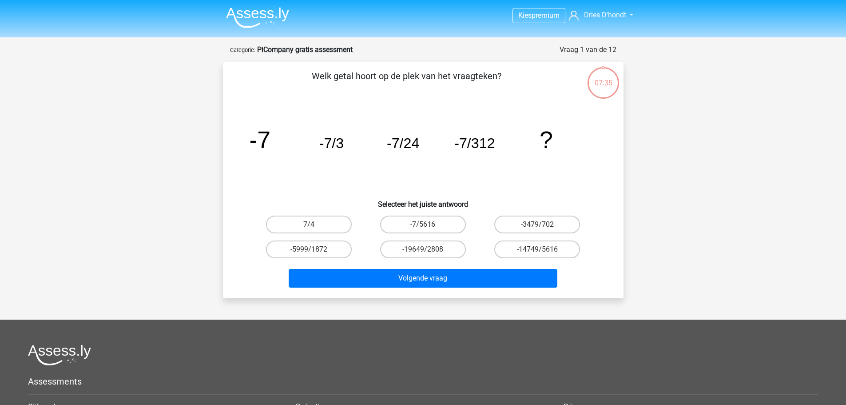
click at [332, 259] on div "-5999/1872" at bounding box center [309, 249] width 114 height 25
click at [336, 224] on label "7/4" at bounding box center [309, 224] width 86 height 18
click at [315, 224] on input "7/4" at bounding box center [312, 227] width 6 height 6
radio input "true"
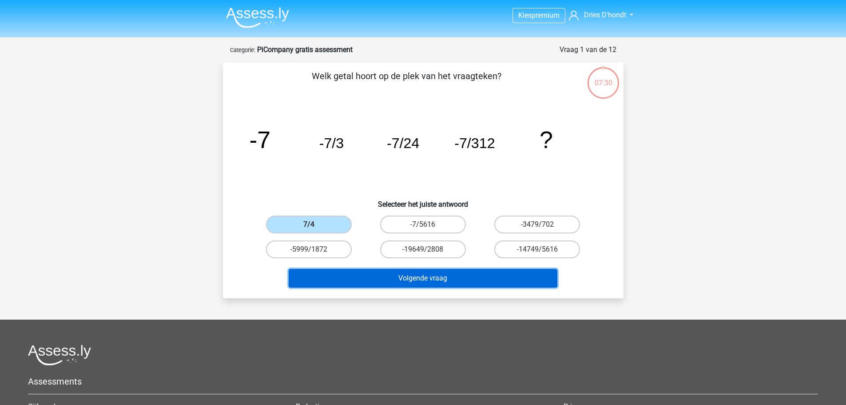
click at [362, 269] on button "Volgende vraag" at bounding box center [423, 278] width 269 height 19
click at [360, 276] on button "Volgende vraag" at bounding box center [423, 278] width 269 height 19
click at [360, 277] on button "Volgende vraag" at bounding box center [423, 278] width 269 height 19
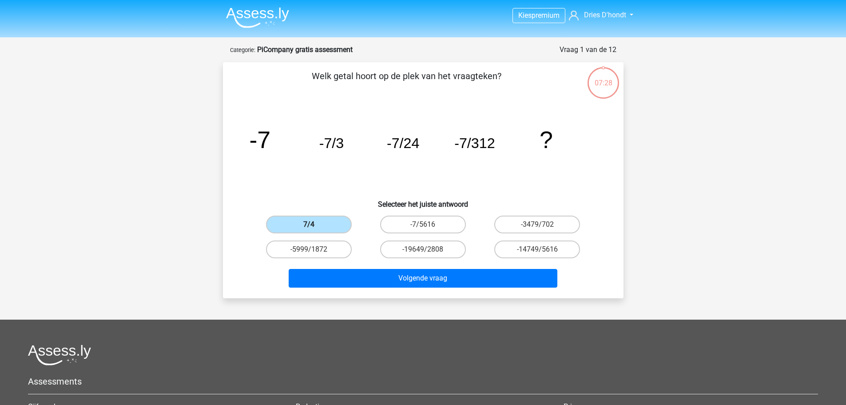
click at [346, 227] on label "7/4" at bounding box center [309, 224] width 86 height 18
click at [315, 227] on input "7/4" at bounding box center [312, 227] width 6 height 6
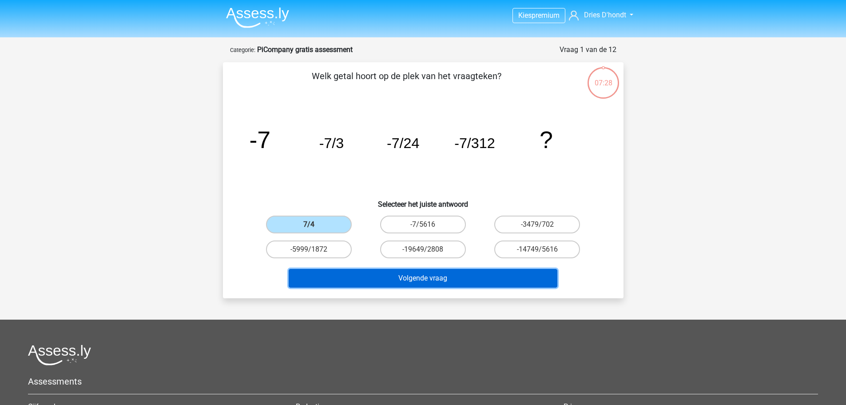
click at [363, 274] on button "Volgende vraag" at bounding box center [423, 278] width 269 height 19
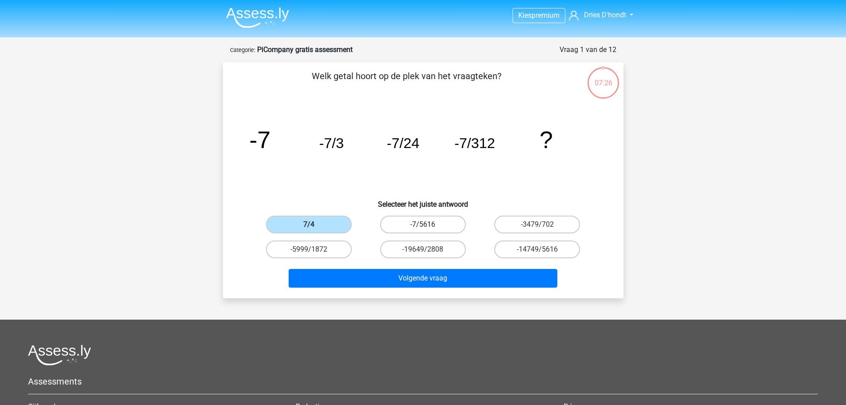
click at [403, 222] on label "-7/5616" at bounding box center [423, 224] width 86 height 18
click at [423, 224] on input "-7/5616" at bounding box center [426, 227] width 6 height 6
radio input "true"
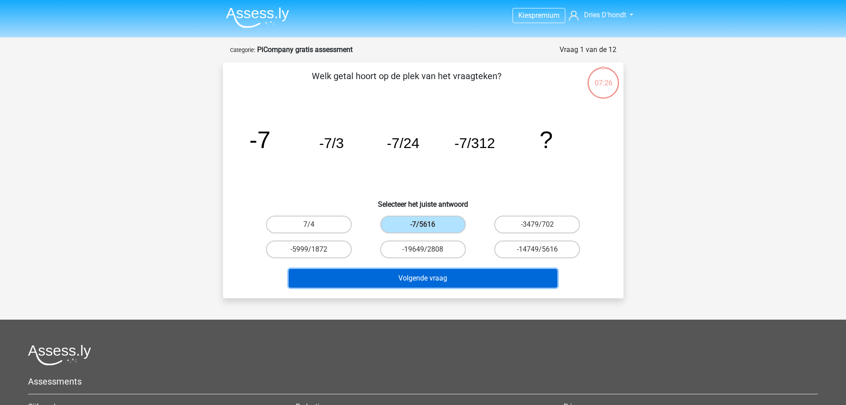
click at [409, 278] on button "Volgende vraag" at bounding box center [423, 278] width 269 height 19
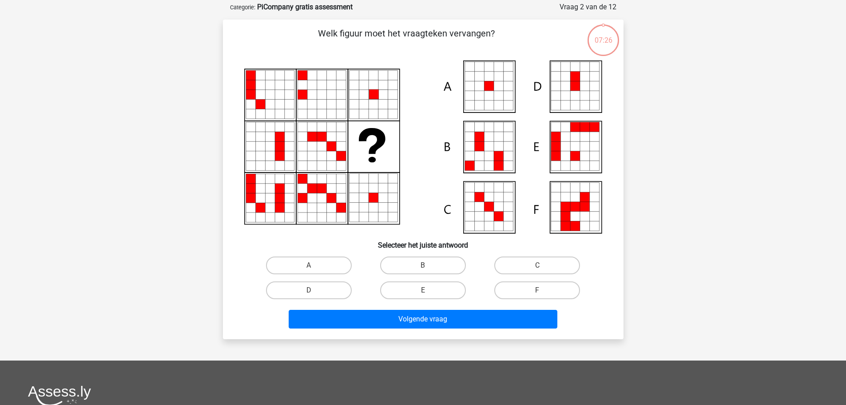
scroll to position [44, 0]
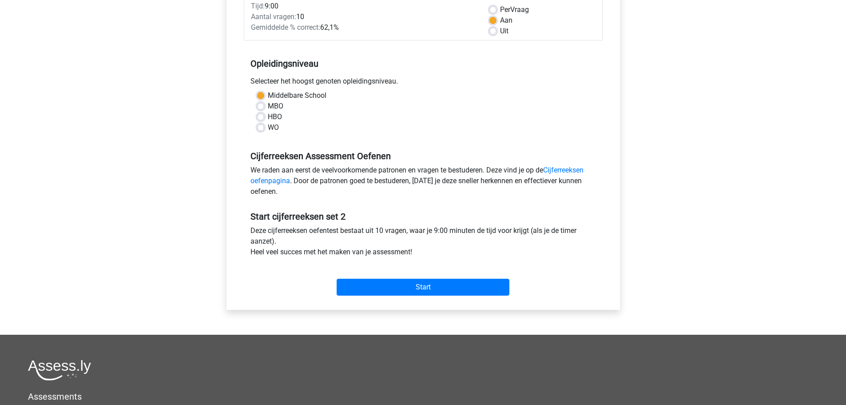
scroll to position [133, 0]
click at [432, 291] on input "Start" at bounding box center [423, 286] width 173 height 17
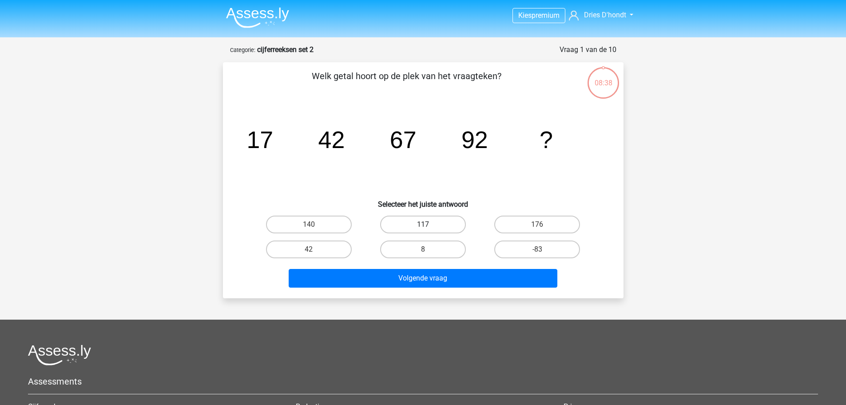
click at [424, 219] on label "117" at bounding box center [423, 224] width 86 height 18
click at [424, 224] on input "117" at bounding box center [426, 227] width 6 height 6
radio input "true"
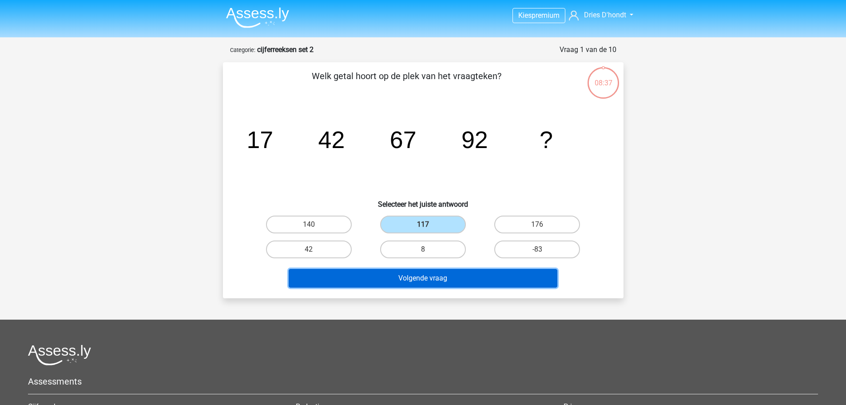
click at [422, 272] on button "Volgende vraag" at bounding box center [423, 278] width 269 height 19
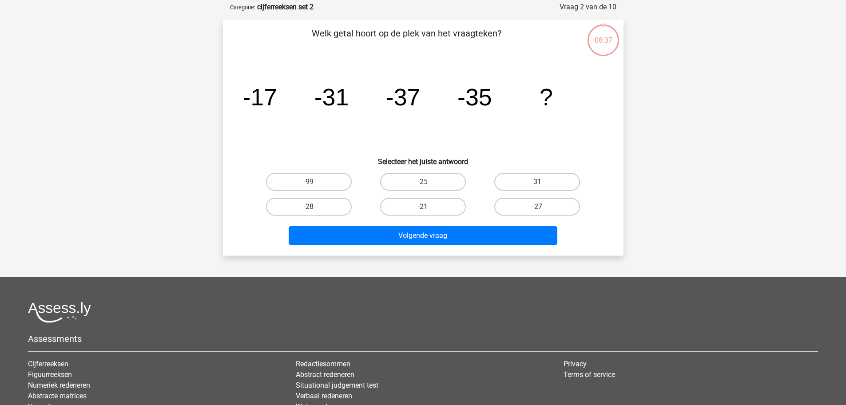
scroll to position [44, 0]
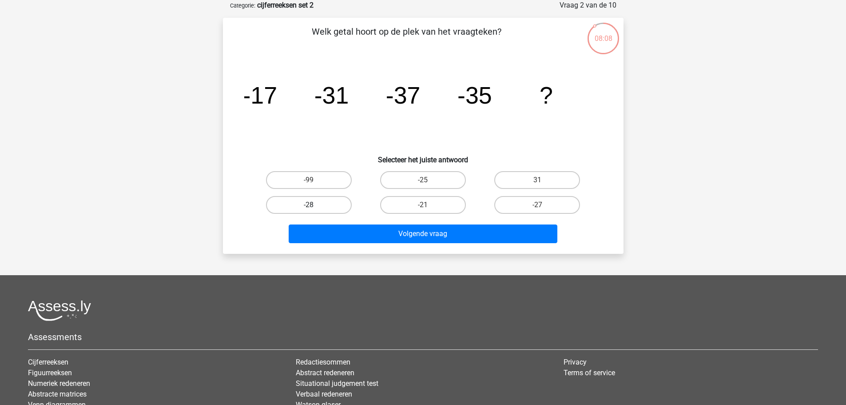
click at [301, 206] on label "-28" at bounding box center [309, 205] width 86 height 18
click at [309, 206] on input "-28" at bounding box center [312, 208] width 6 height 6
radio input "true"
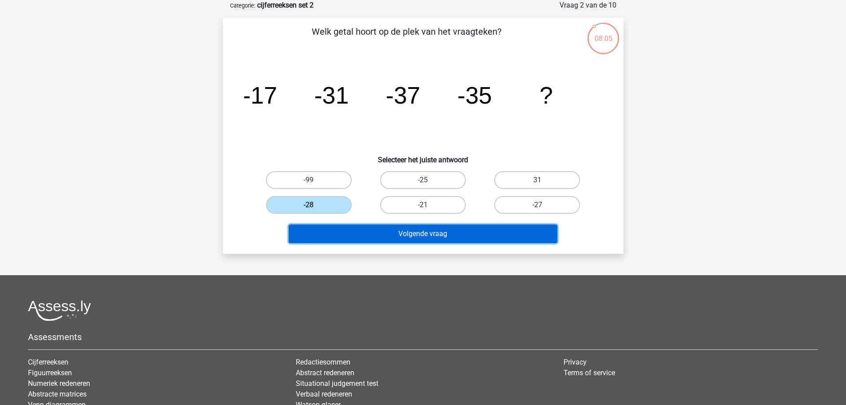
click at [422, 237] on button "Volgende vraag" at bounding box center [423, 233] width 269 height 19
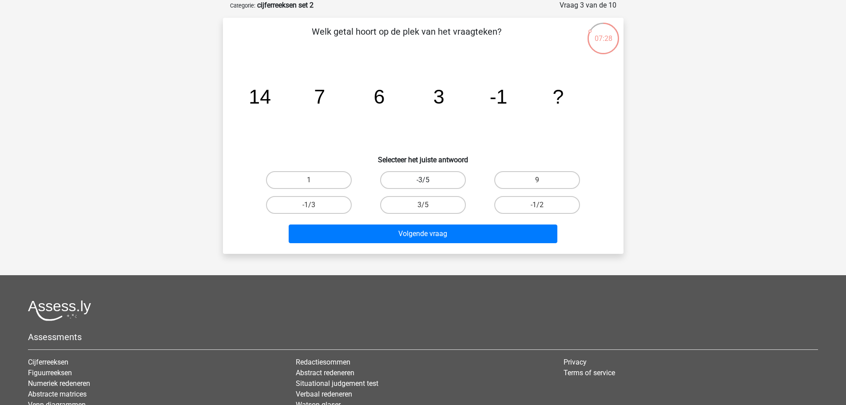
click at [435, 179] on label "-3/5" at bounding box center [423, 180] width 86 height 18
click at [429, 180] on input "-3/5" at bounding box center [426, 183] width 6 height 6
radio input "true"
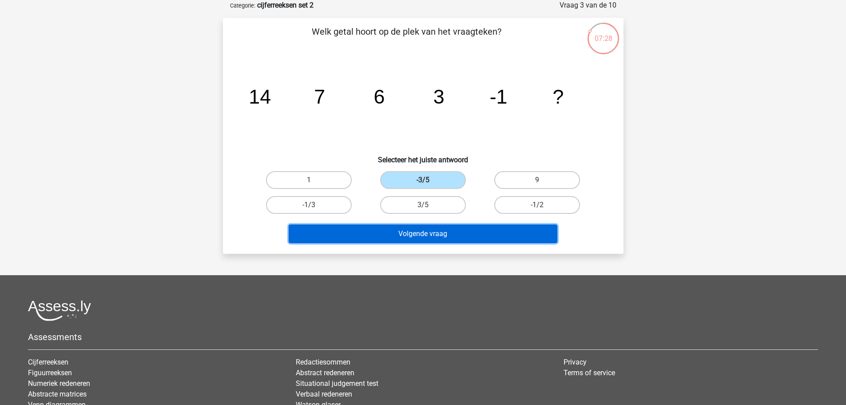
click at [442, 236] on button "Volgende vraag" at bounding box center [423, 233] width 269 height 19
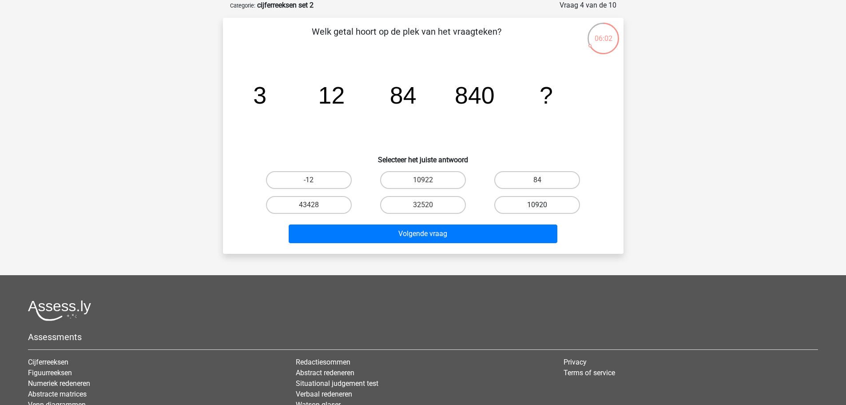
click at [545, 211] on label "10920" at bounding box center [537, 205] width 86 height 18
click at [543, 211] on input "10920" at bounding box center [541, 208] width 6 height 6
radio input "true"
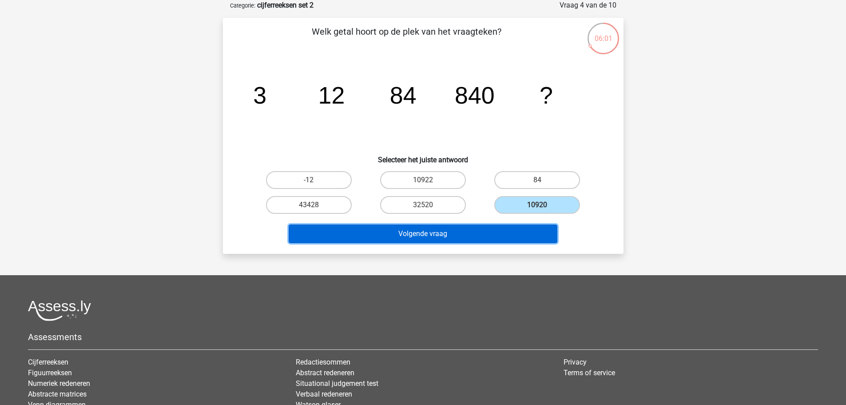
click at [520, 240] on button "Volgende vraag" at bounding box center [423, 233] width 269 height 19
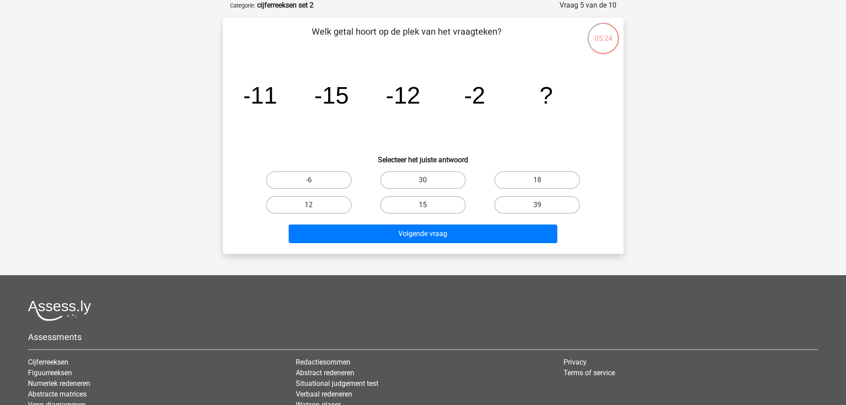
click at [406, 206] on label "15" at bounding box center [423, 205] width 86 height 18
click at [423, 206] on input "15" at bounding box center [426, 208] width 6 height 6
radio input "true"
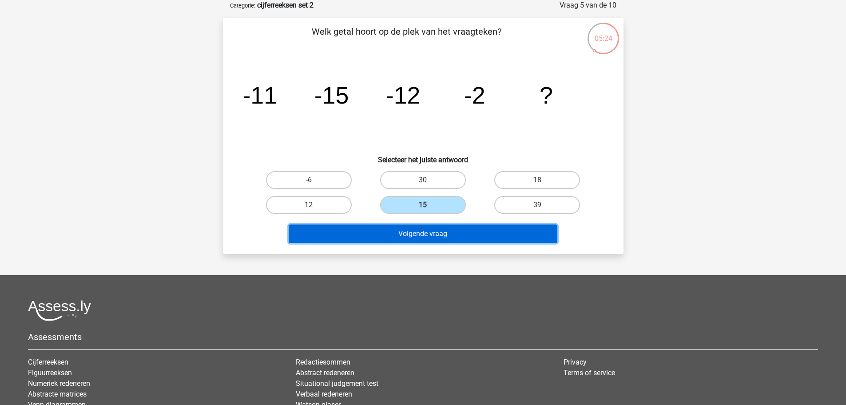
click at [418, 224] on button "Volgende vraag" at bounding box center [423, 233] width 269 height 19
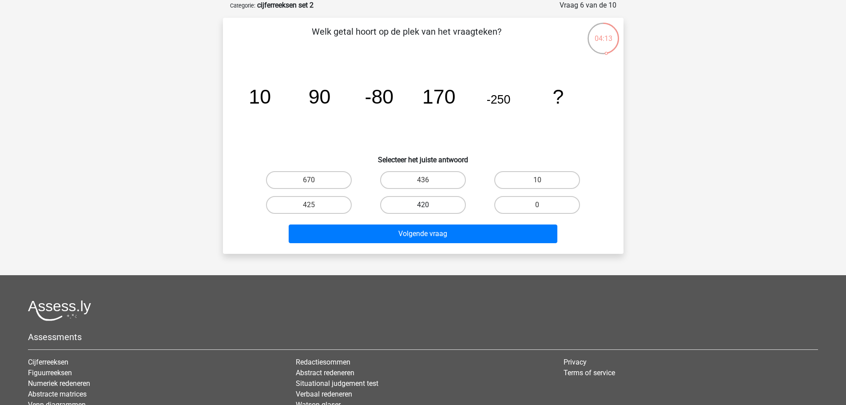
click at [447, 198] on label "420" at bounding box center [423, 205] width 86 height 18
click at [429, 205] on input "420" at bounding box center [426, 208] width 6 height 6
radio input "true"
click at [436, 245] on div "Volgende vraag" at bounding box center [423, 235] width 343 height 22
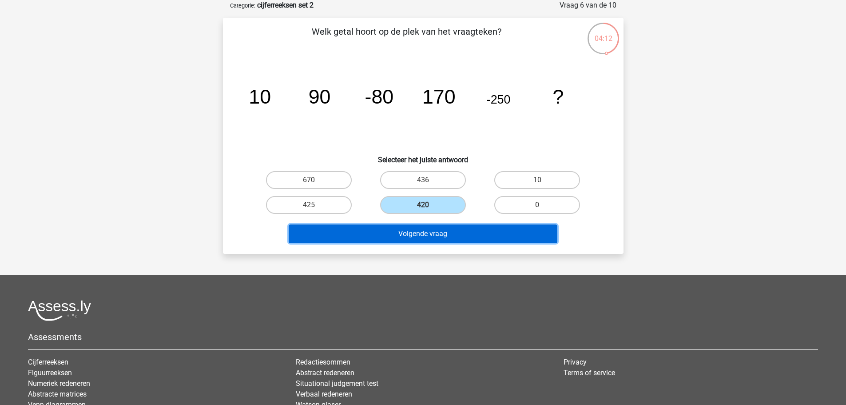
click at [436, 238] on button "Volgende vraag" at bounding box center [423, 233] width 269 height 19
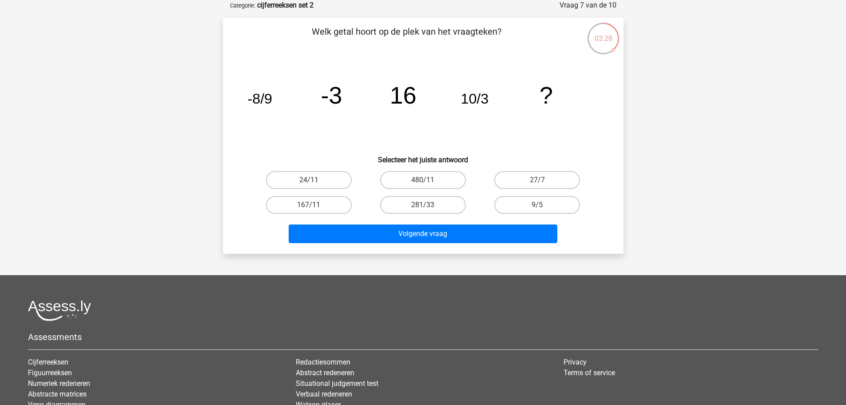
click at [539, 185] on input "27/7" at bounding box center [541, 183] width 6 height 6
radio input "true"
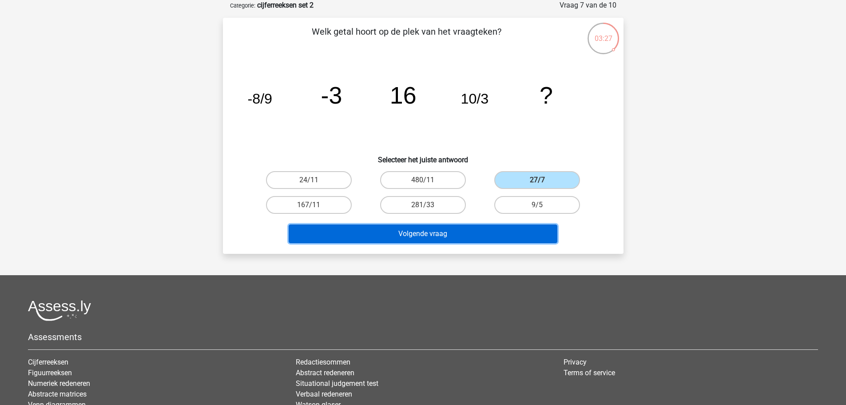
click at [506, 233] on button "Volgende vraag" at bounding box center [423, 233] width 269 height 19
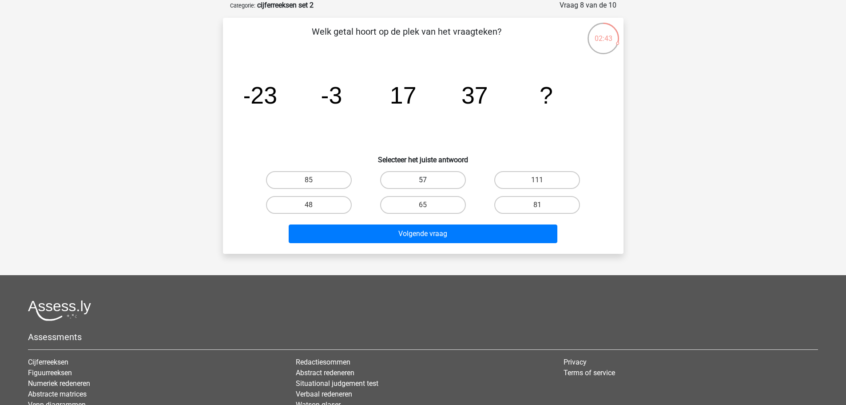
click at [446, 179] on label "57" at bounding box center [423, 180] width 86 height 18
click at [429, 180] on input "57" at bounding box center [426, 183] width 6 height 6
radio input "true"
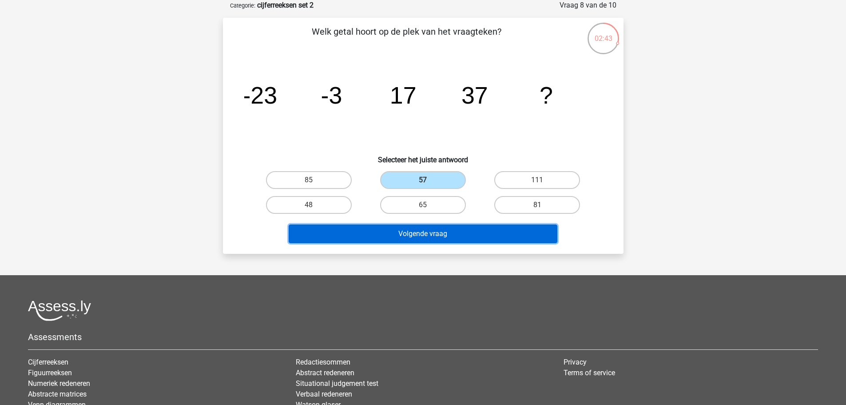
click at [428, 230] on button "Volgende vraag" at bounding box center [423, 233] width 269 height 19
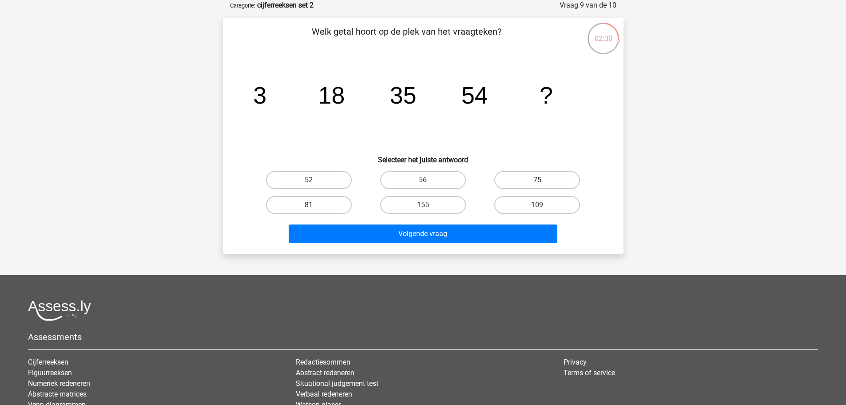
click at [562, 183] on label "75" at bounding box center [537, 180] width 86 height 18
click at [543, 183] on input "75" at bounding box center [541, 183] width 6 height 6
radio input "true"
click at [524, 223] on div "Volgende vraag" at bounding box center [423, 231] width 372 height 29
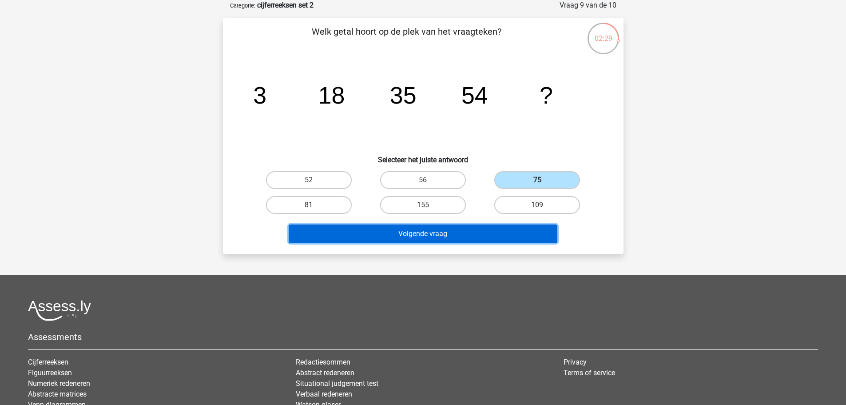
click at [510, 226] on button "Volgende vraag" at bounding box center [423, 233] width 269 height 19
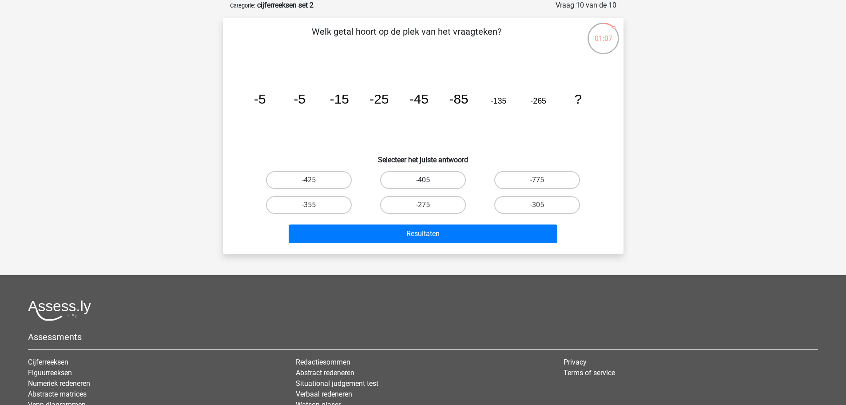
click at [420, 180] on label "-405" at bounding box center [423, 180] width 86 height 18
click at [423, 180] on input "-405" at bounding box center [426, 183] width 6 height 6
radio input "true"
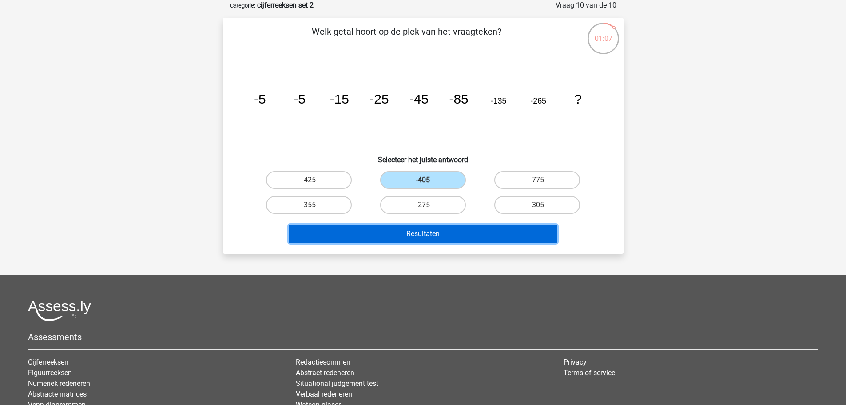
click at [429, 229] on button "Resultaten" at bounding box center [423, 233] width 269 height 19
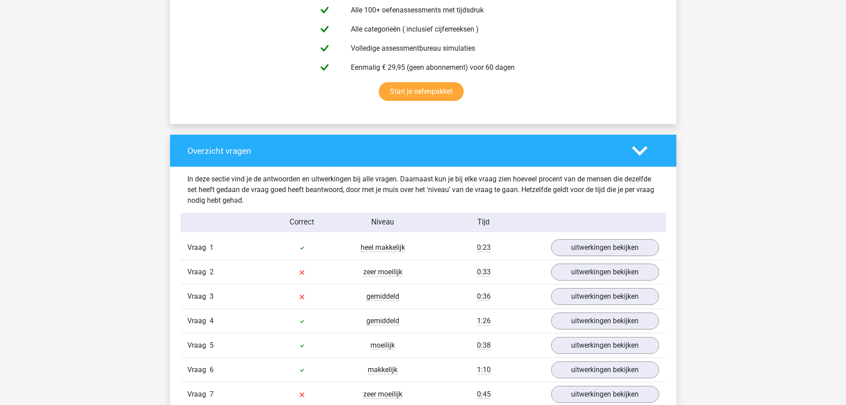
scroll to position [533, 0]
click at [593, 274] on link "uitwerkingen bekijken" at bounding box center [605, 272] width 124 height 20
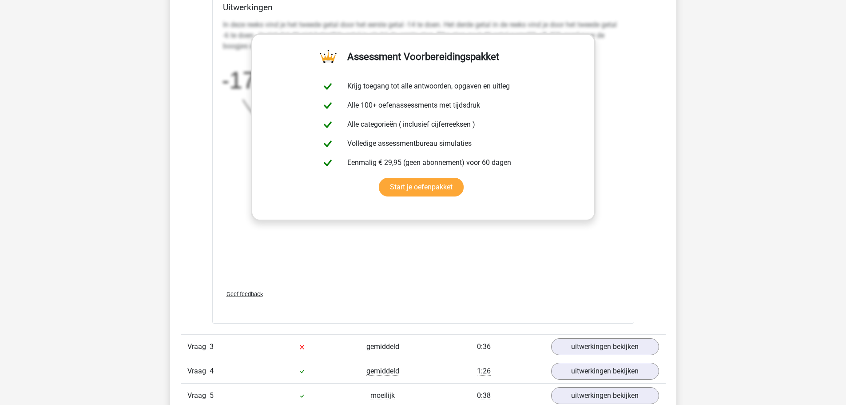
scroll to position [1199, 0]
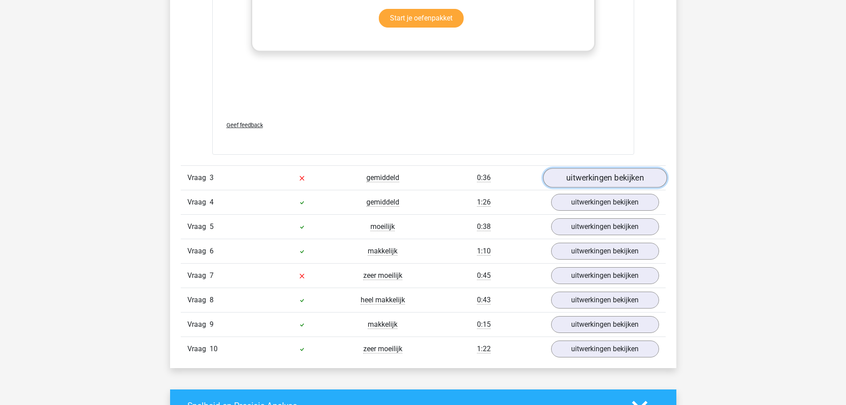
click at [598, 176] on link "uitwerkingen bekijken" at bounding box center [605, 178] width 124 height 20
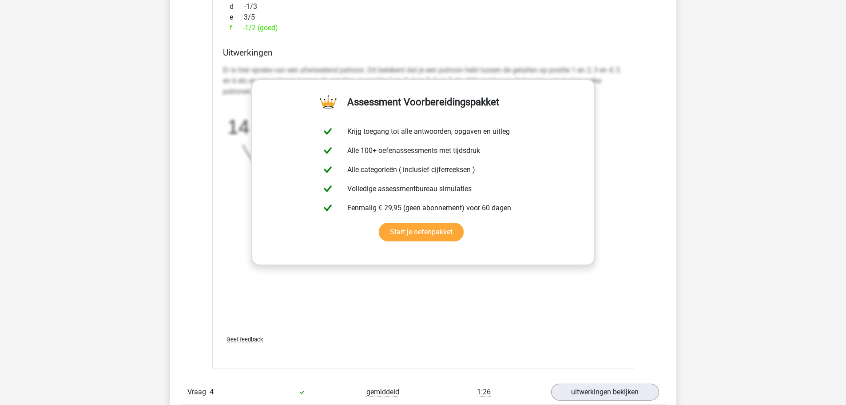
scroll to position [1733, 0]
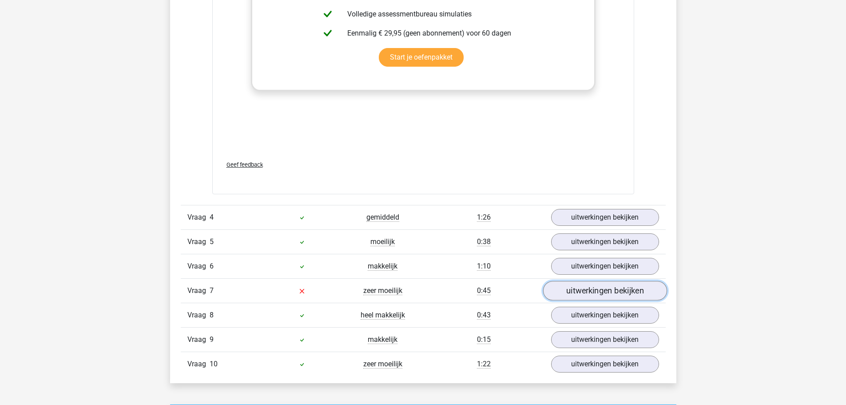
click at [601, 291] on link "uitwerkingen bekijken" at bounding box center [605, 291] width 124 height 20
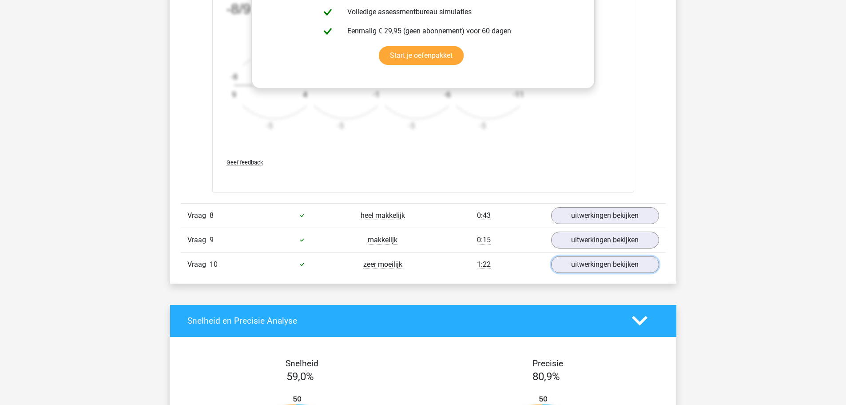
scroll to position [2532, 0]
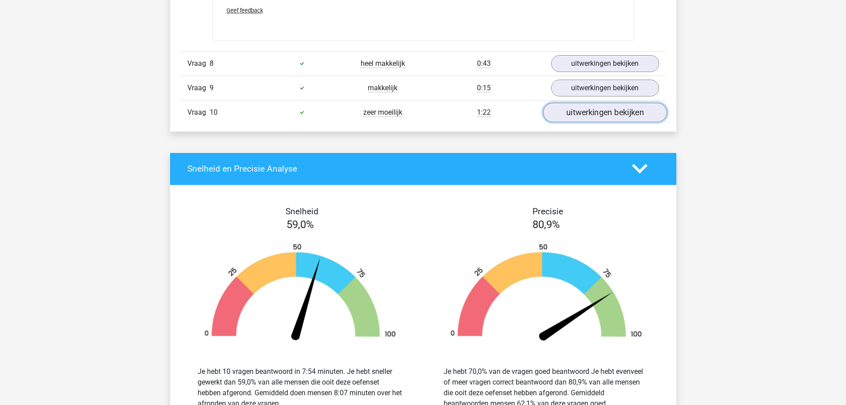
click at [568, 116] on link "uitwerkingen bekijken" at bounding box center [605, 113] width 124 height 20
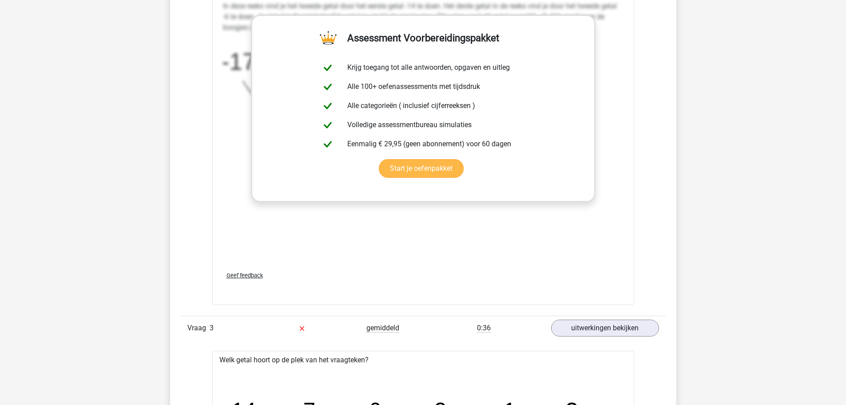
scroll to position [1022, 0]
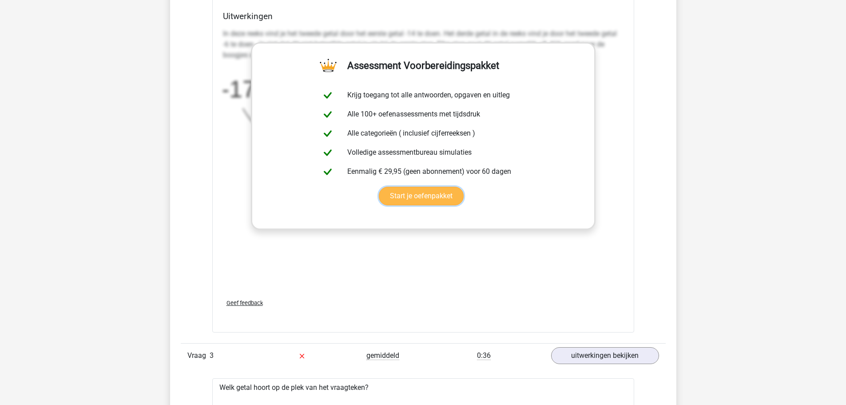
click at [414, 197] on link "Start je oefenpakket" at bounding box center [421, 196] width 85 height 19
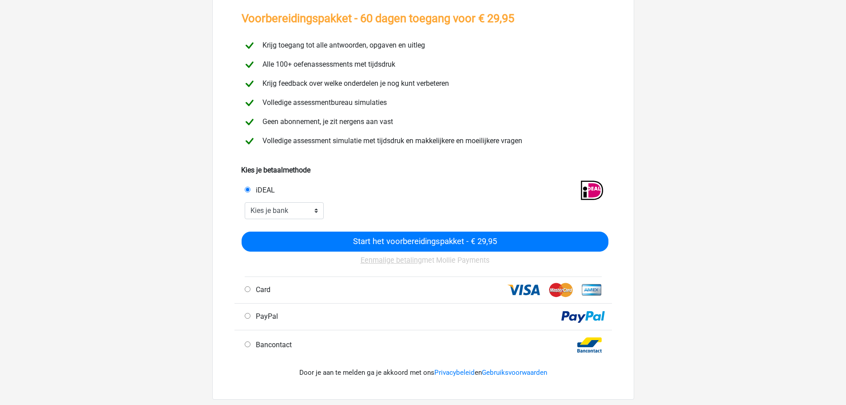
scroll to position [133, 0]
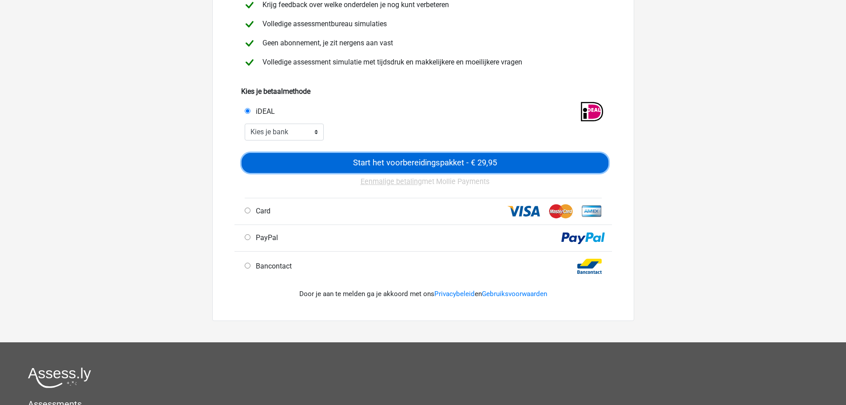
click at [344, 160] on input "Start het voorbereidingspakket - € 29,95" at bounding box center [425, 163] width 367 height 20
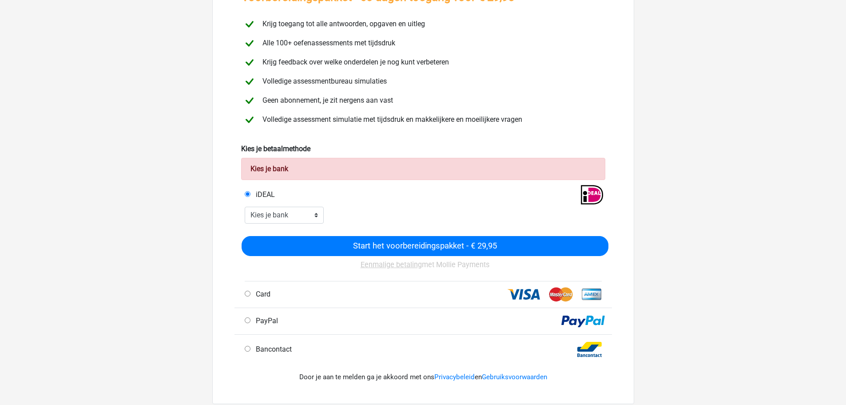
scroll to position [133, 0]
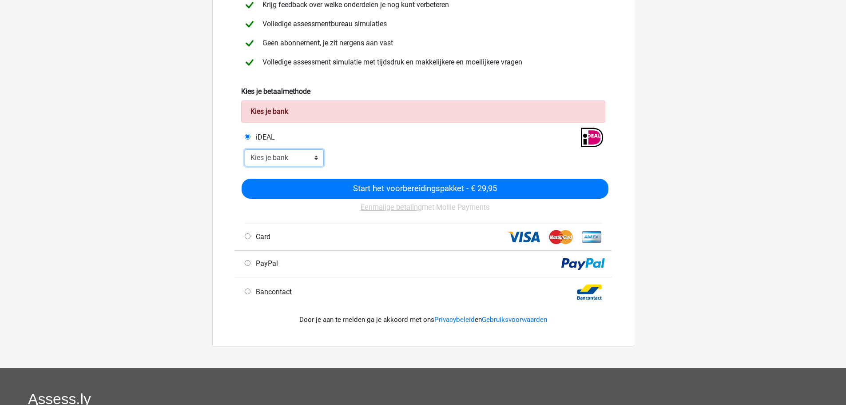
click at [319, 157] on select "Kies je bank ABN AMRO ING Rabobank ASN Bank bunq Knab N26 NN Regiobank Revolut …" at bounding box center [285, 157] width 80 height 17
click at [169, 221] on div "Dries D'hondt driesdhndt@gmail.com" at bounding box center [423, 235] width 846 height 736
click at [247, 264] on input "PayPal" at bounding box center [248, 263] width 6 height 6
radio input "true"
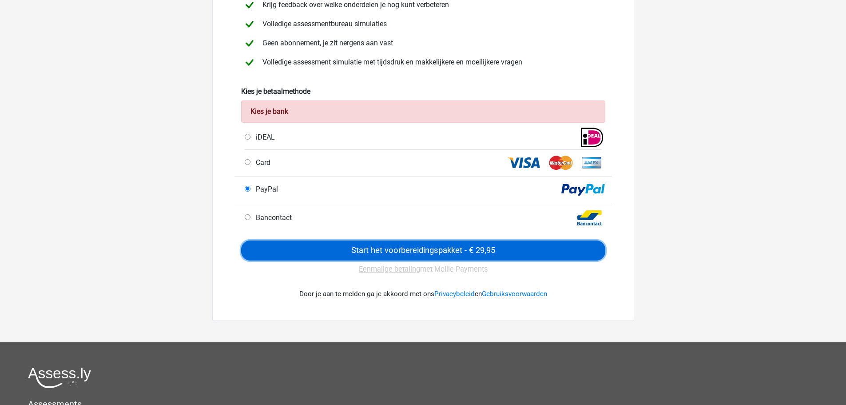
click at [320, 253] on input "Start het voorbereidingspakket - € 29,95" at bounding box center [423, 250] width 364 height 20
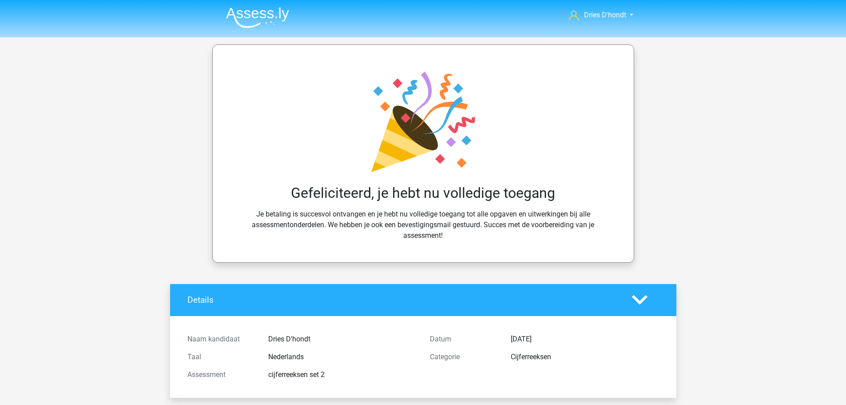
click at [622, 9] on nav "Dries D'hondt [EMAIL_ADDRESS][DOMAIN_NAME]" at bounding box center [423, 15] width 409 height 29
click at [620, 12] on span "Dries D'hondt" at bounding box center [605, 15] width 42 height 8
click at [275, 11] on img at bounding box center [257, 17] width 63 height 21
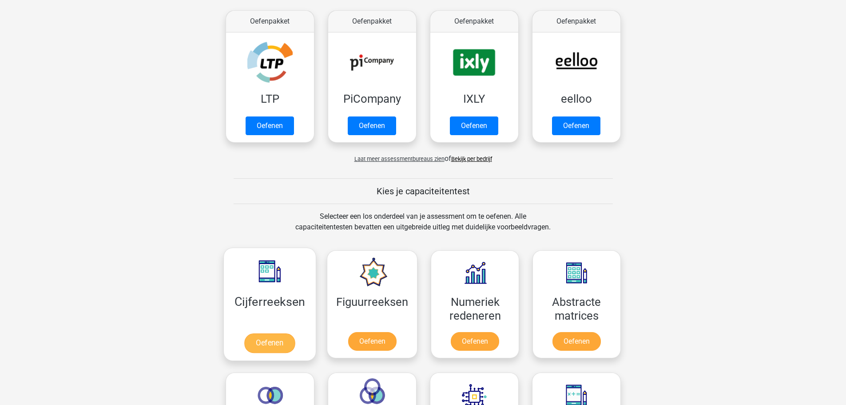
scroll to position [178, 0]
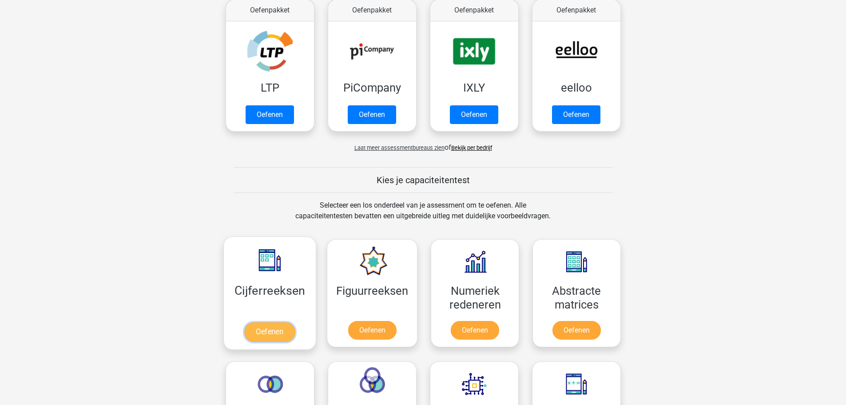
click at [283, 340] on link "Oefenen" at bounding box center [269, 332] width 51 height 20
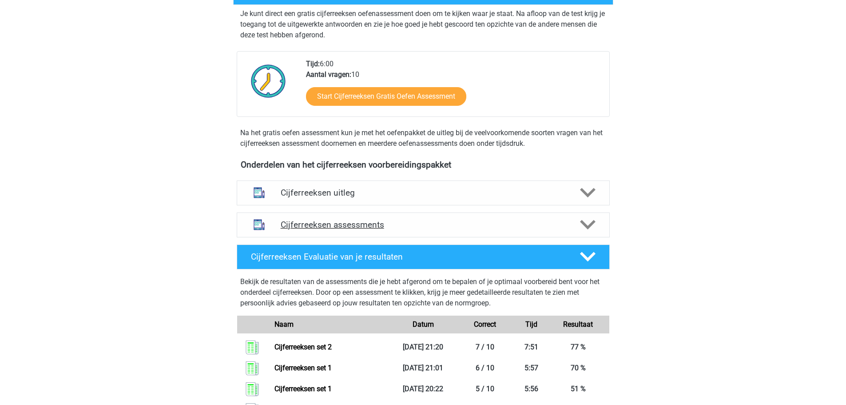
scroll to position [178, 0]
click at [328, 229] on h4 "Cijferreeksen assessments" at bounding box center [423, 224] width 285 height 10
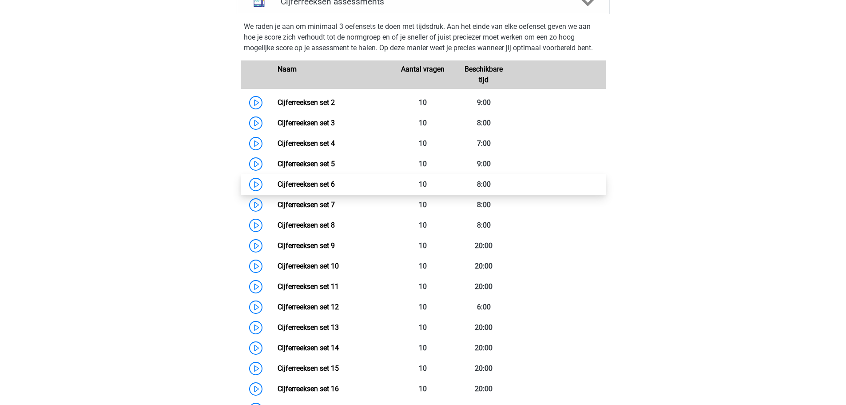
scroll to position [400, 0]
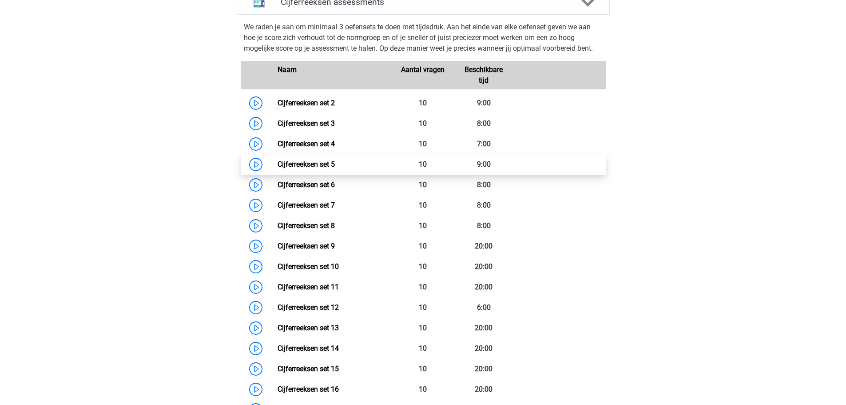
click at [323, 168] on link "Cijferreeksen set 5" at bounding box center [306, 164] width 57 height 8
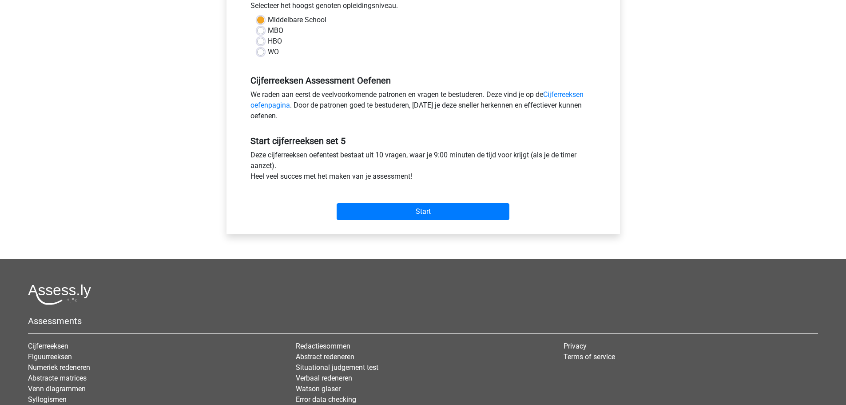
scroll to position [222, 0]
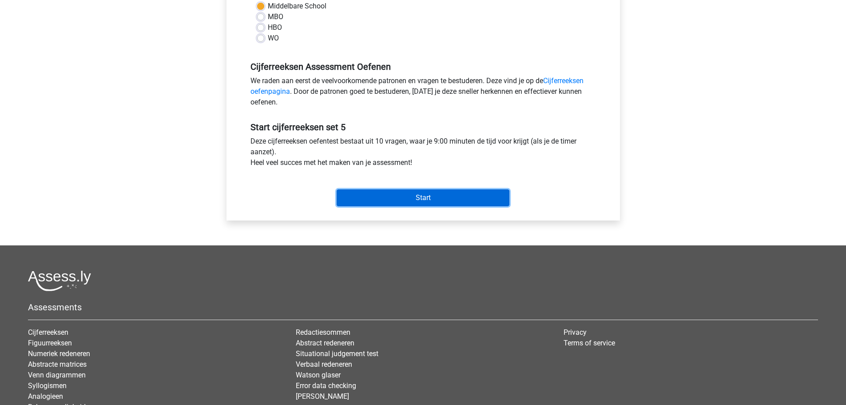
click at [434, 201] on input "Start" at bounding box center [423, 197] width 173 height 17
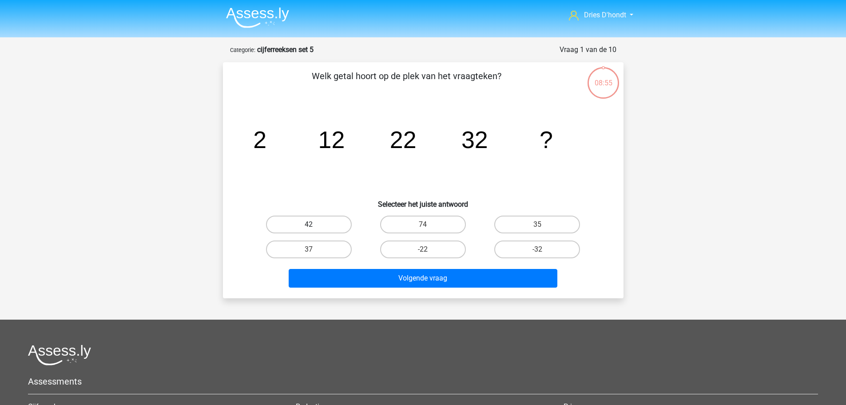
click at [333, 226] on label "42" at bounding box center [309, 224] width 86 height 18
click at [315, 226] on input "42" at bounding box center [312, 227] width 6 height 6
radio input "true"
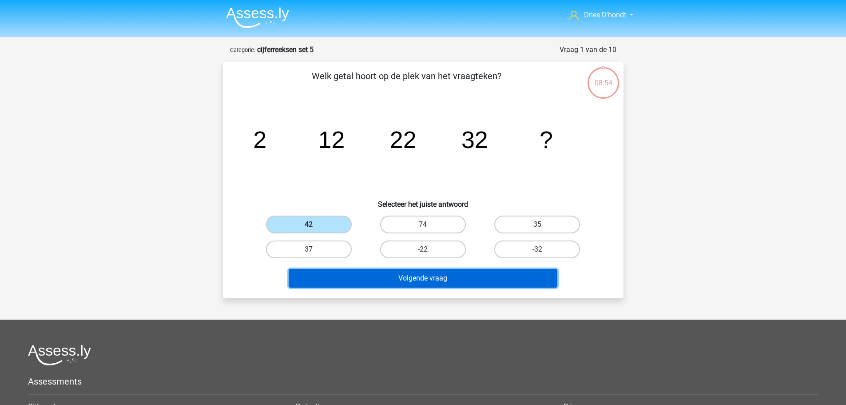
click at [420, 275] on button "Volgende vraag" at bounding box center [423, 278] width 269 height 19
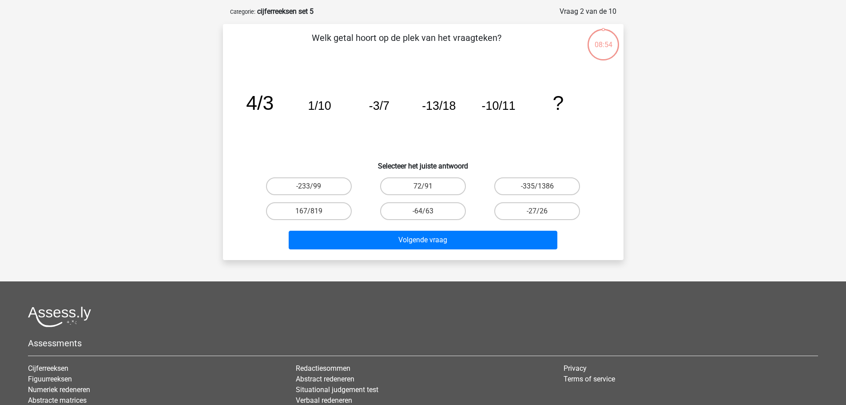
scroll to position [44, 0]
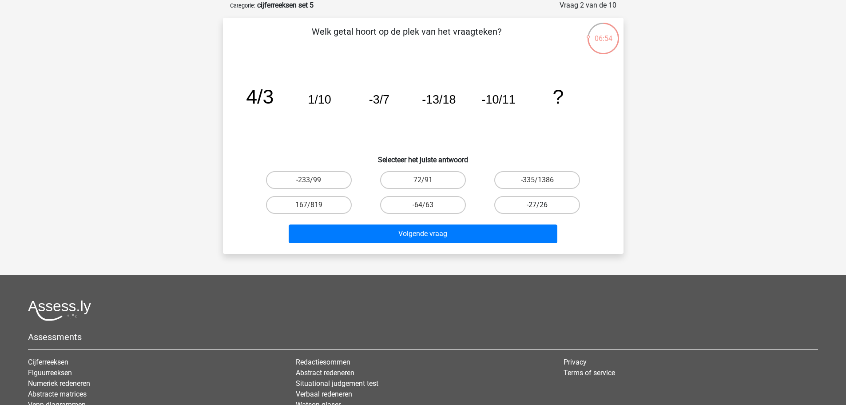
click at [508, 205] on label "-27/26" at bounding box center [537, 205] width 86 height 18
click at [538, 205] on input "-27/26" at bounding box center [541, 208] width 6 height 6
radio input "true"
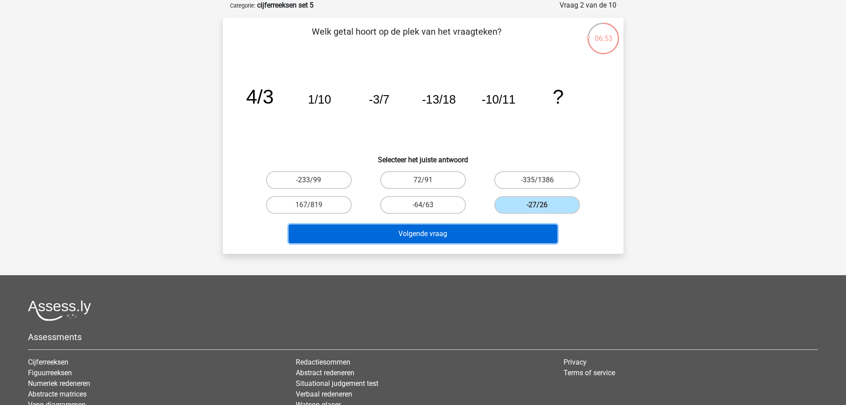
click at [465, 234] on button "Volgende vraag" at bounding box center [423, 233] width 269 height 19
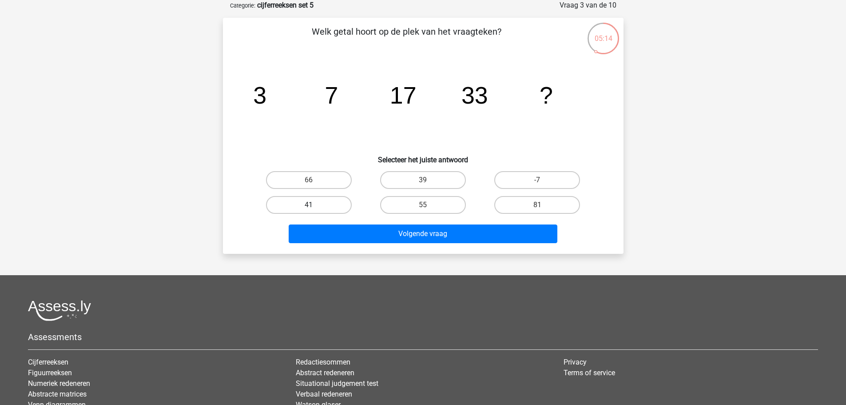
click at [322, 199] on label "41" at bounding box center [309, 205] width 86 height 18
click at [315, 205] on input "41" at bounding box center [312, 208] width 6 height 6
radio input "true"
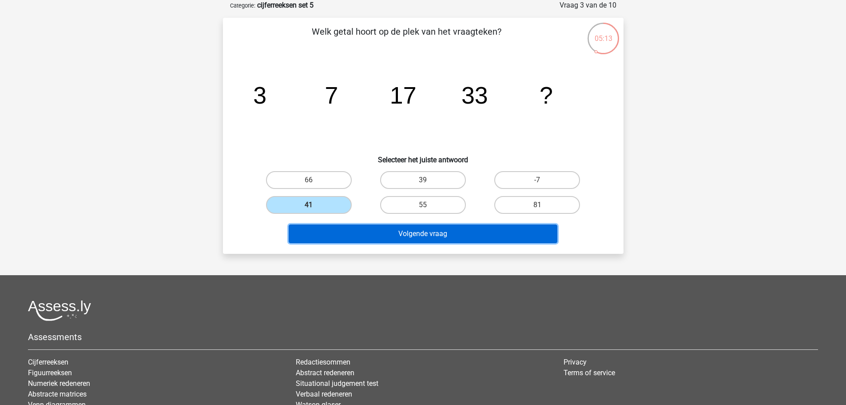
click at [390, 229] on button "Volgende vraag" at bounding box center [423, 233] width 269 height 19
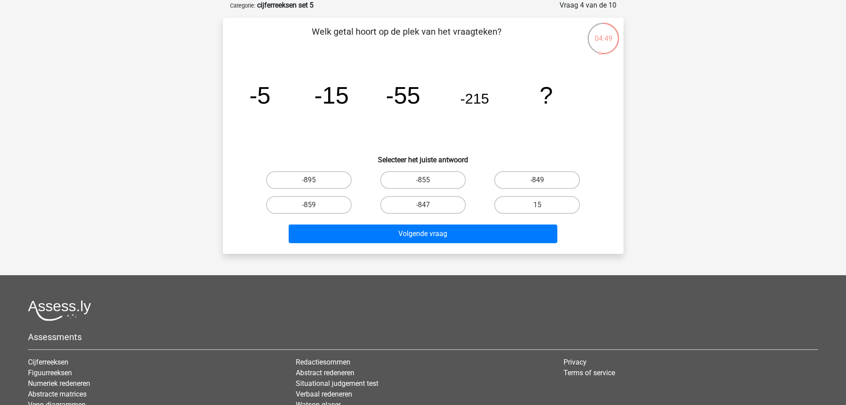
click at [355, 182] on div "-895" at bounding box center [308, 180] width 107 height 18
click at [343, 182] on label "-895" at bounding box center [309, 180] width 86 height 18
click at [315, 182] on input "-895" at bounding box center [312, 183] width 6 height 6
radio input "true"
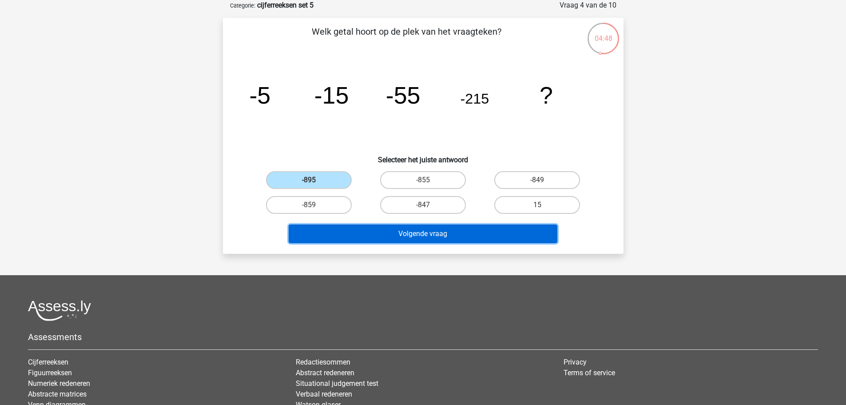
click at [333, 233] on button "Volgende vraag" at bounding box center [423, 233] width 269 height 19
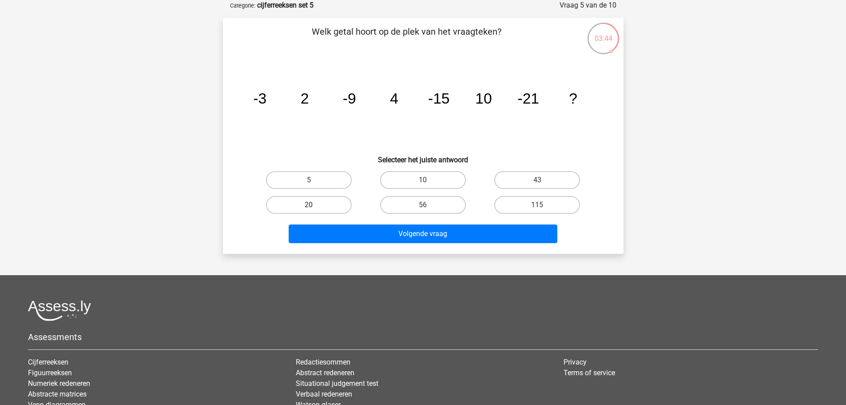
click at [330, 198] on label "20" at bounding box center [309, 205] width 86 height 18
click at [315, 205] on input "20" at bounding box center [312, 208] width 6 height 6
radio input "true"
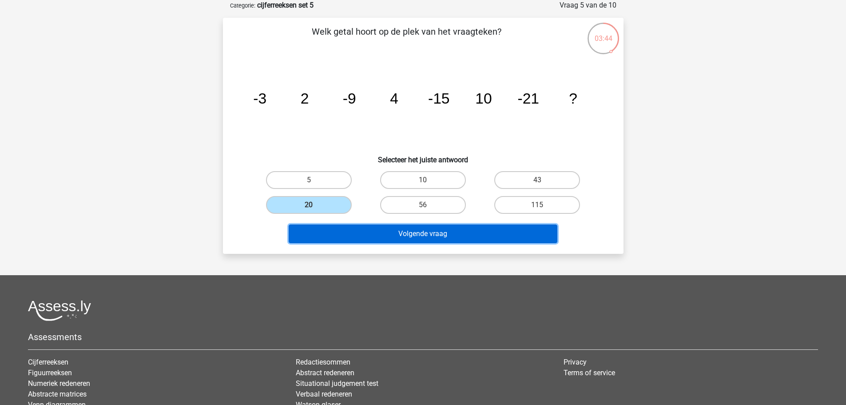
click at [378, 237] on button "Volgende vraag" at bounding box center [423, 233] width 269 height 19
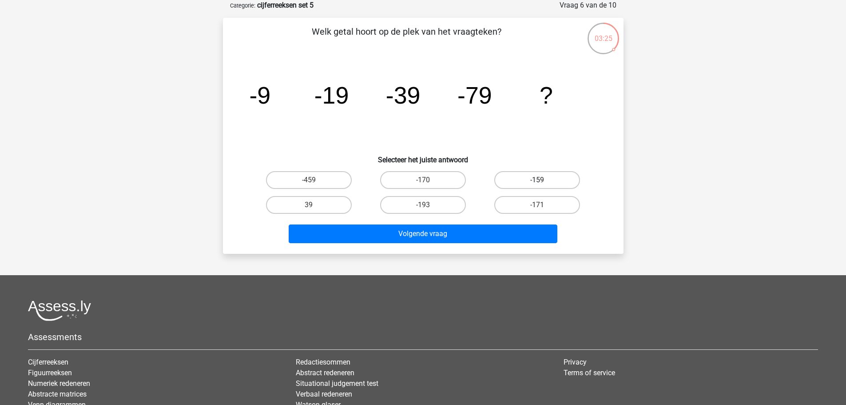
drag, startPoint x: 533, startPoint y: 173, endPoint x: 535, endPoint y: 185, distance: 12.2
click at [534, 174] on label "-159" at bounding box center [537, 180] width 86 height 18
click at [538, 180] on input "-159" at bounding box center [541, 183] width 6 height 6
radio input "true"
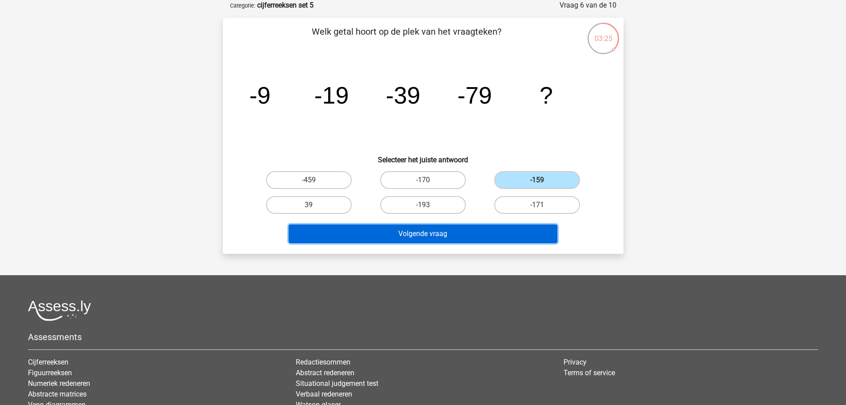
click at [506, 233] on button "Volgende vraag" at bounding box center [423, 233] width 269 height 19
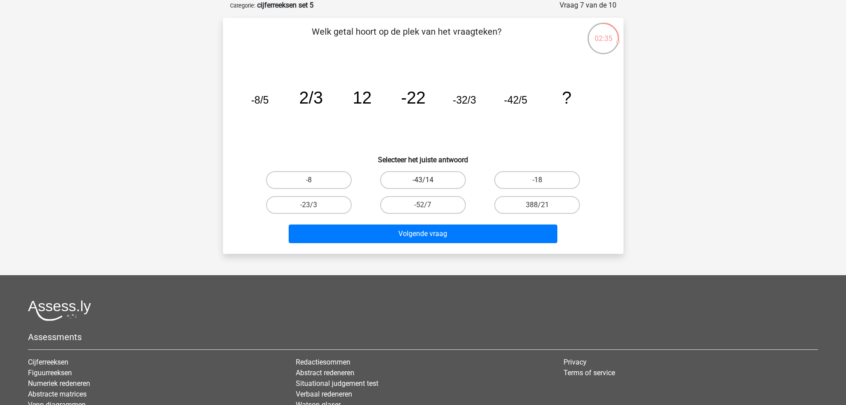
click at [406, 183] on label "-43/14" at bounding box center [423, 180] width 86 height 18
click at [423, 183] on input "-43/14" at bounding box center [426, 183] width 6 height 6
radio input "true"
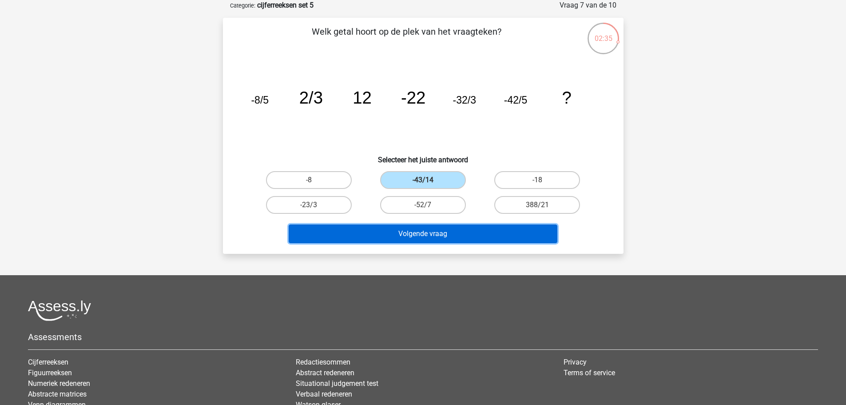
click at [402, 240] on button "Volgende vraag" at bounding box center [423, 233] width 269 height 19
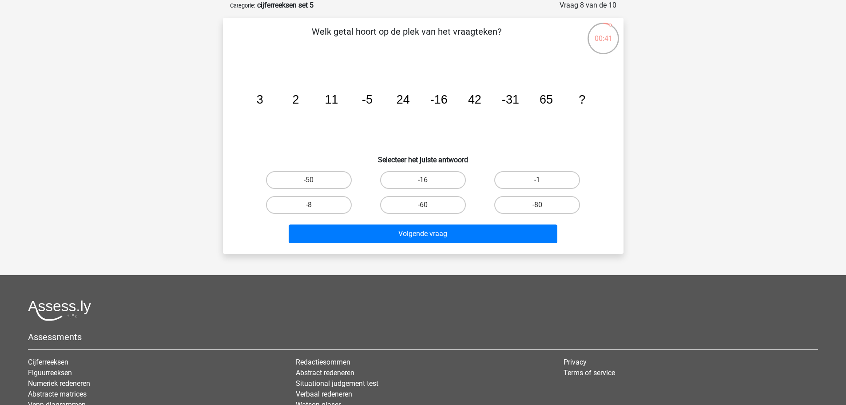
click at [426, 182] on input "-16" at bounding box center [426, 183] width 6 height 6
radio input "true"
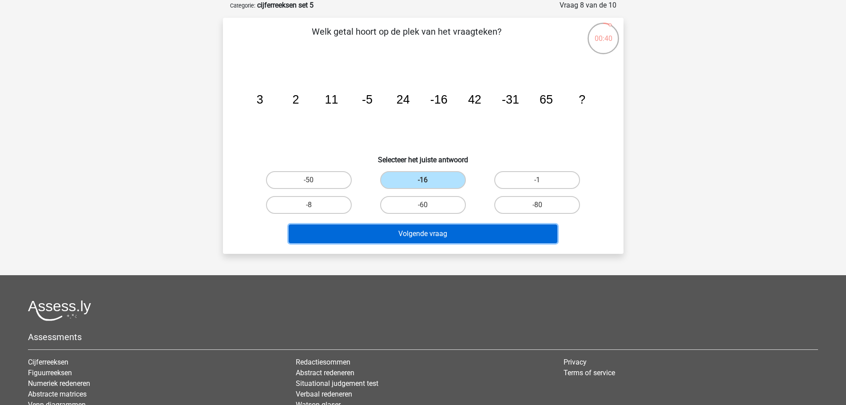
click at [422, 229] on button "Volgende vraag" at bounding box center [423, 233] width 269 height 19
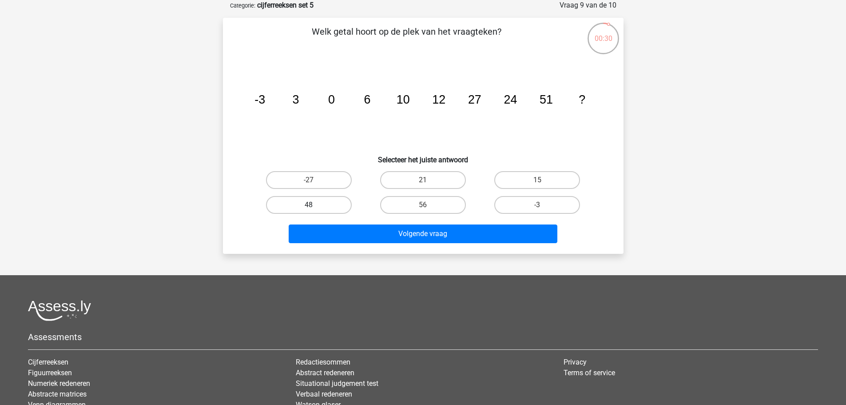
click at [341, 202] on label "48" at bounding box center [309, 205] width 86 height 18
click at [315, 205] on input "48" at bounding box center [312, 208] width 6 height 6
radio input "true"
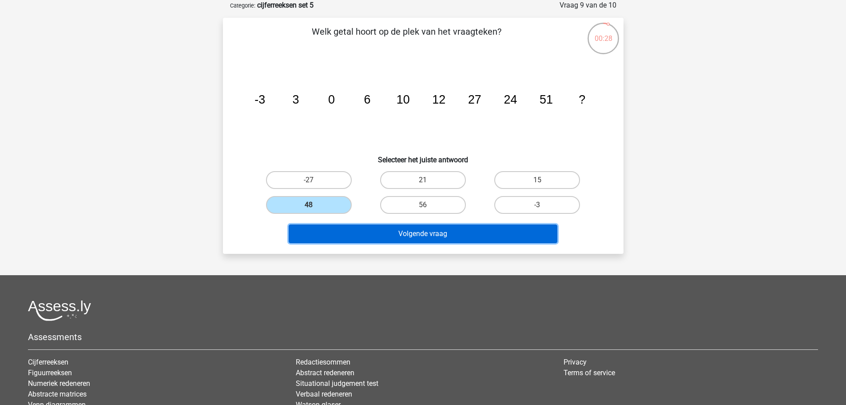
click at [399, 231] on button "Volgende vraag" at bounding box center [423, 233] width 269 height 19
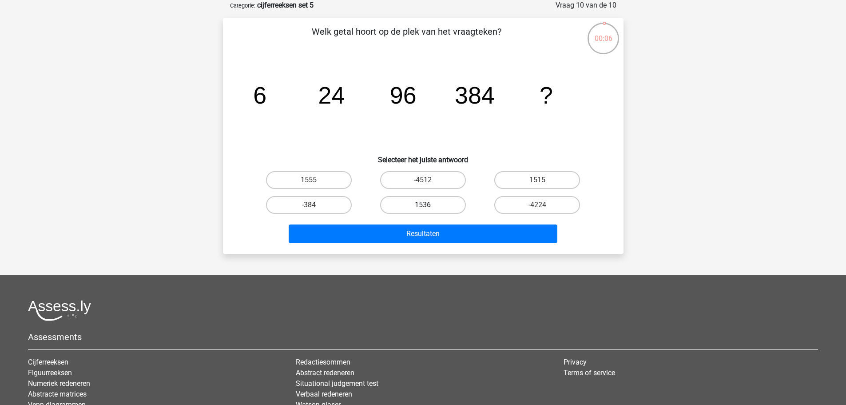
click at [462, 208] on label "1536" at bounding box center [423, 205] width 86 height 18
click at [429, 208] on input "1536" at bounding box center [426, 208] width 6 height 6
radio input "true"
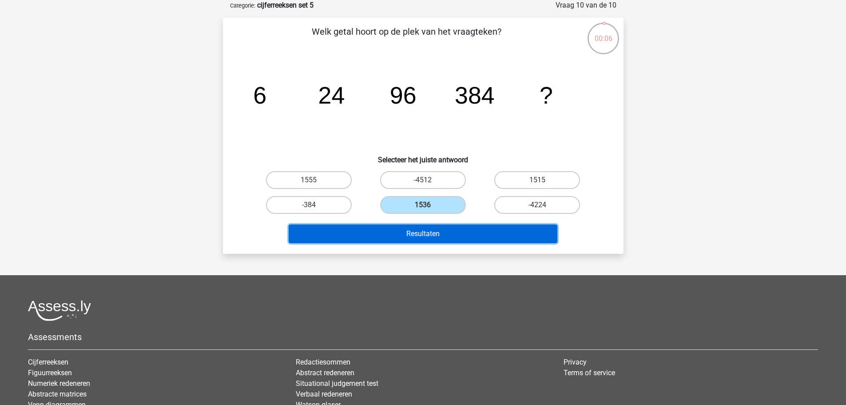
click at [462, 231] on button "Resultaten" at bounding box center [423, 233] width 269 height 19
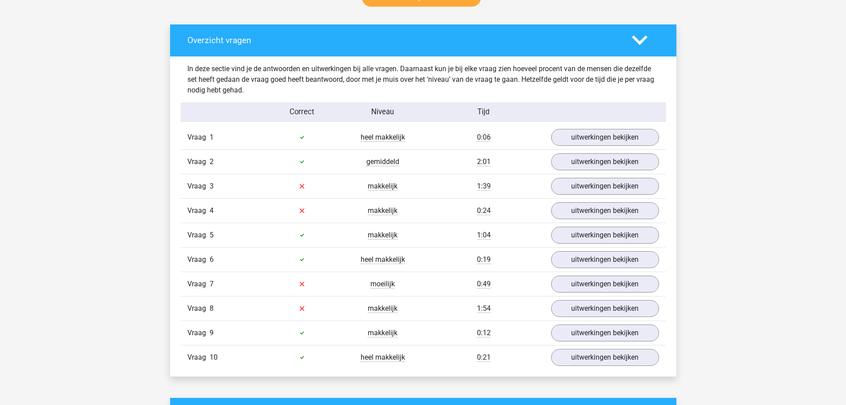
scroll to position [489, 0]
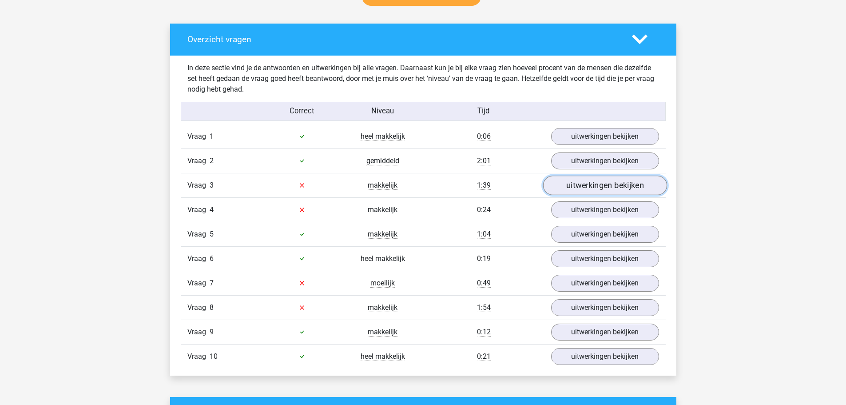
click at [585, 182] on link "uitwerkingen bekijken" at bounding box center [605, 185] width 124 height 20
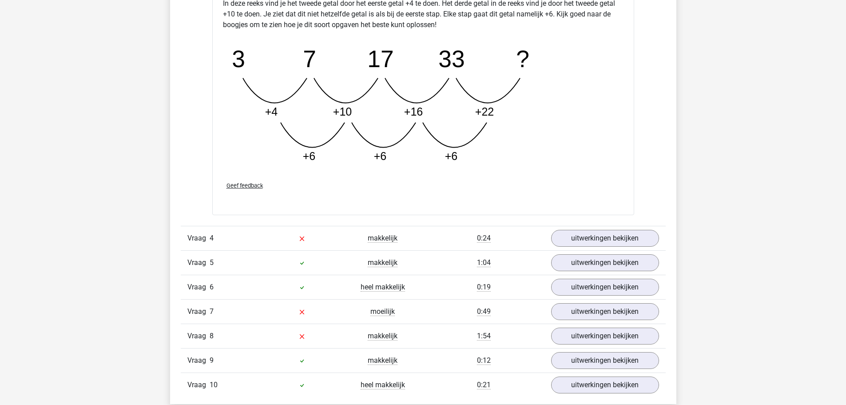
scroll to position [933, 0]
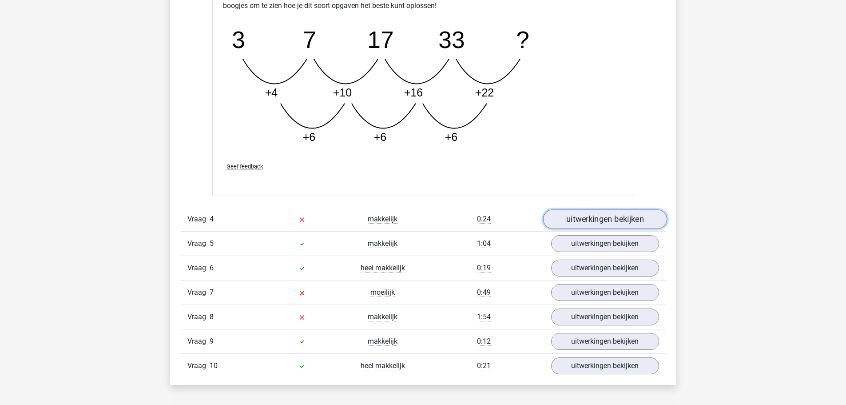
click at [564, 213] on link "uitwerkingen bekijken" at bounding box center [605, 220] width 124 height 20
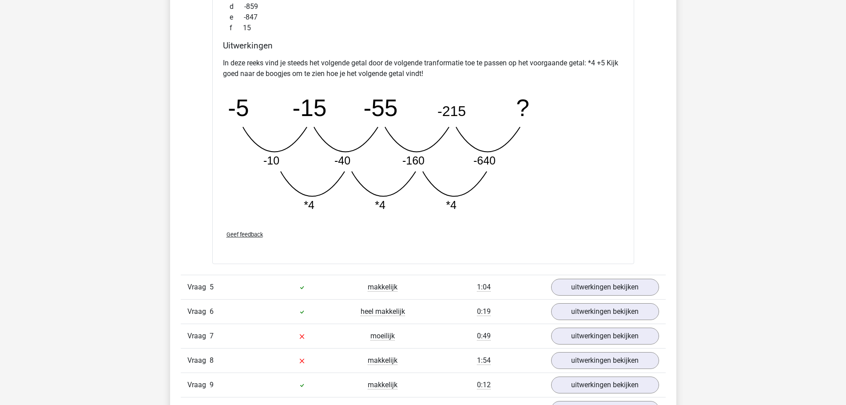
scroll to position [1422, 0]
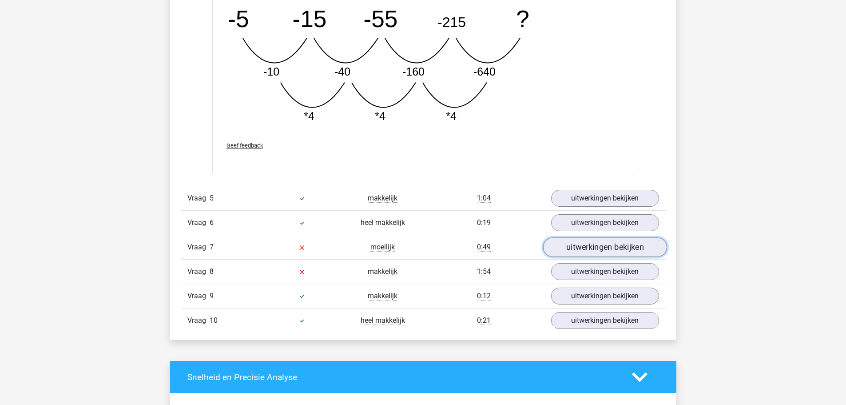
click at [599, 247] on link "uitwerkingen bekijken" at bounding box center [605, 247] width 124 height 20
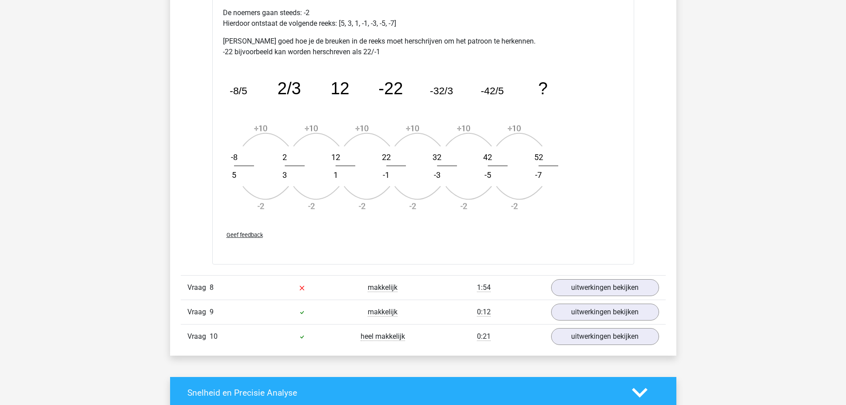
scroll to position [1955, 0]
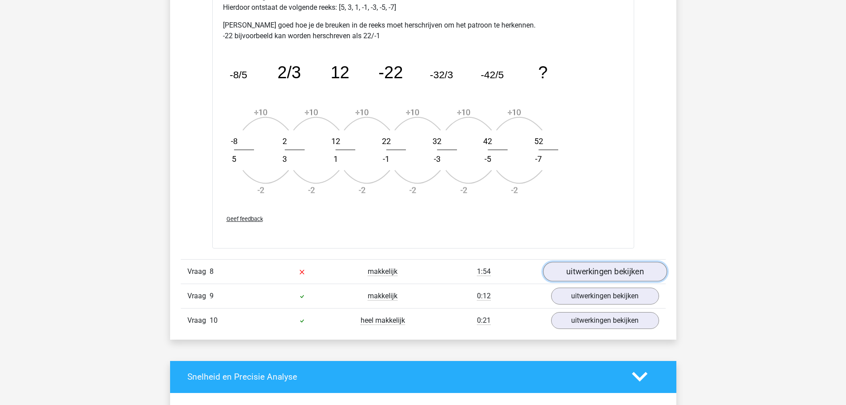
click at [587, 273] on link "uitwerkingen bekijken" at bounding box center [605, 272] width 124 height 20
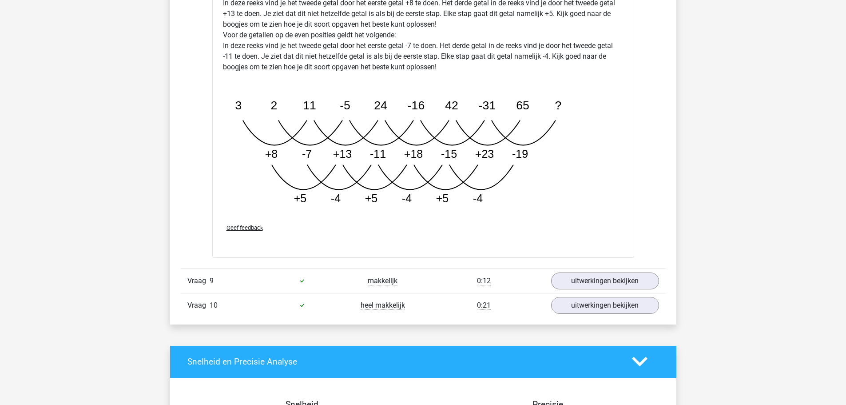
scroll to position [2536, 0]
